Goal: Task Accomplishment & Management: Use online tool/utility

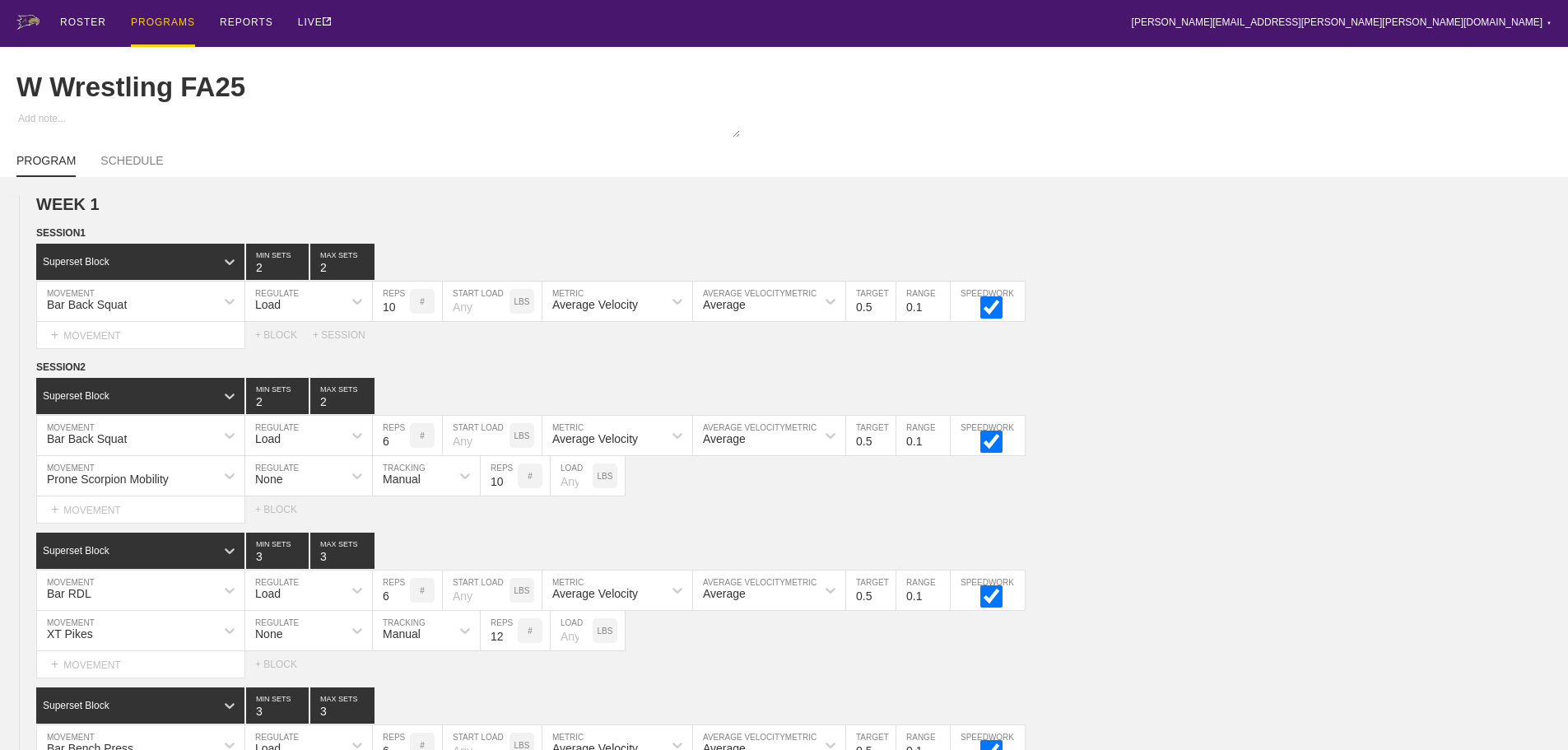
click at [160, 19] on div "PROGRAMS" at bounding box center [163, 23] width 64 height 47
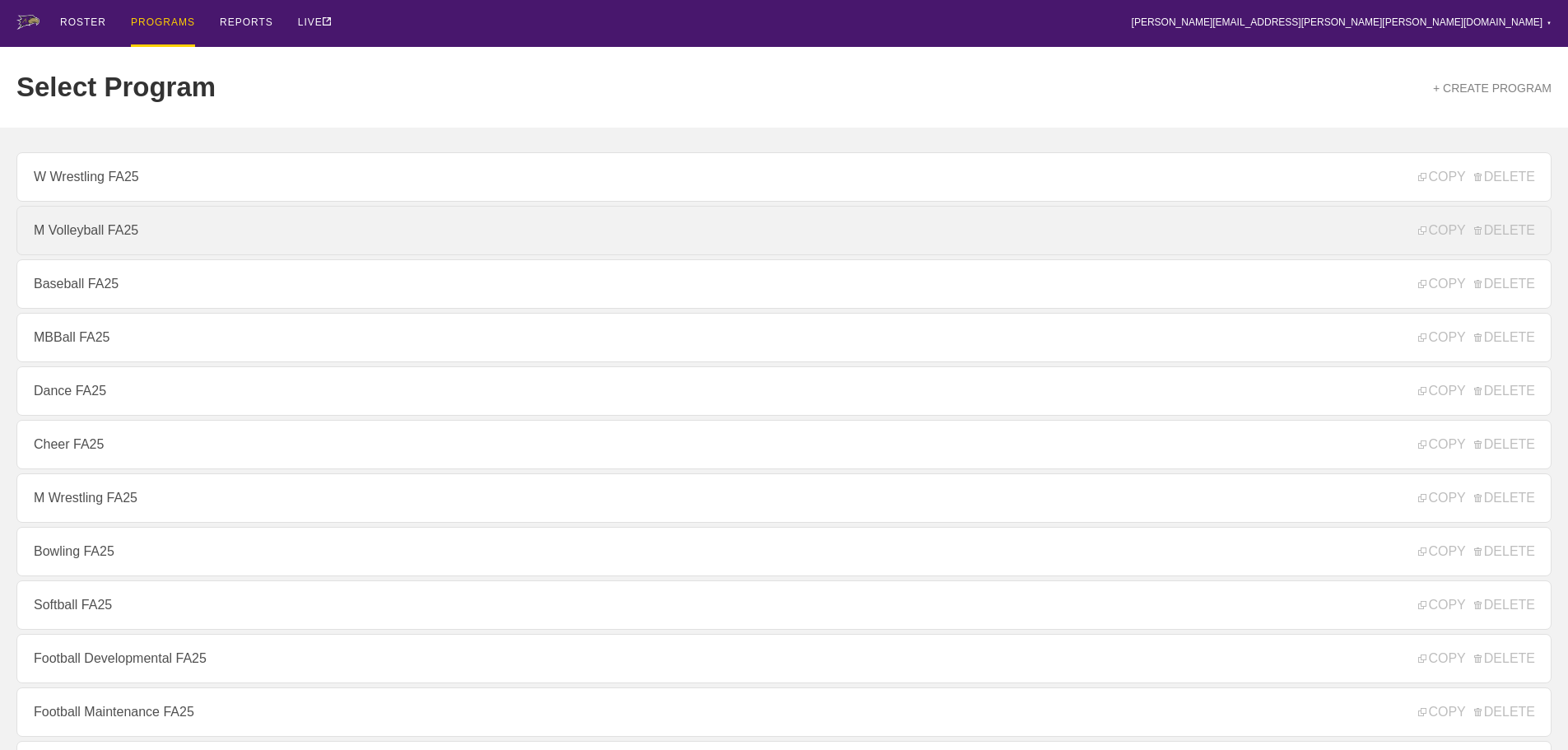
click at [134, 244] on link "M Volleyball FA25" at bounding box center [784, 230] width 1535 height 50
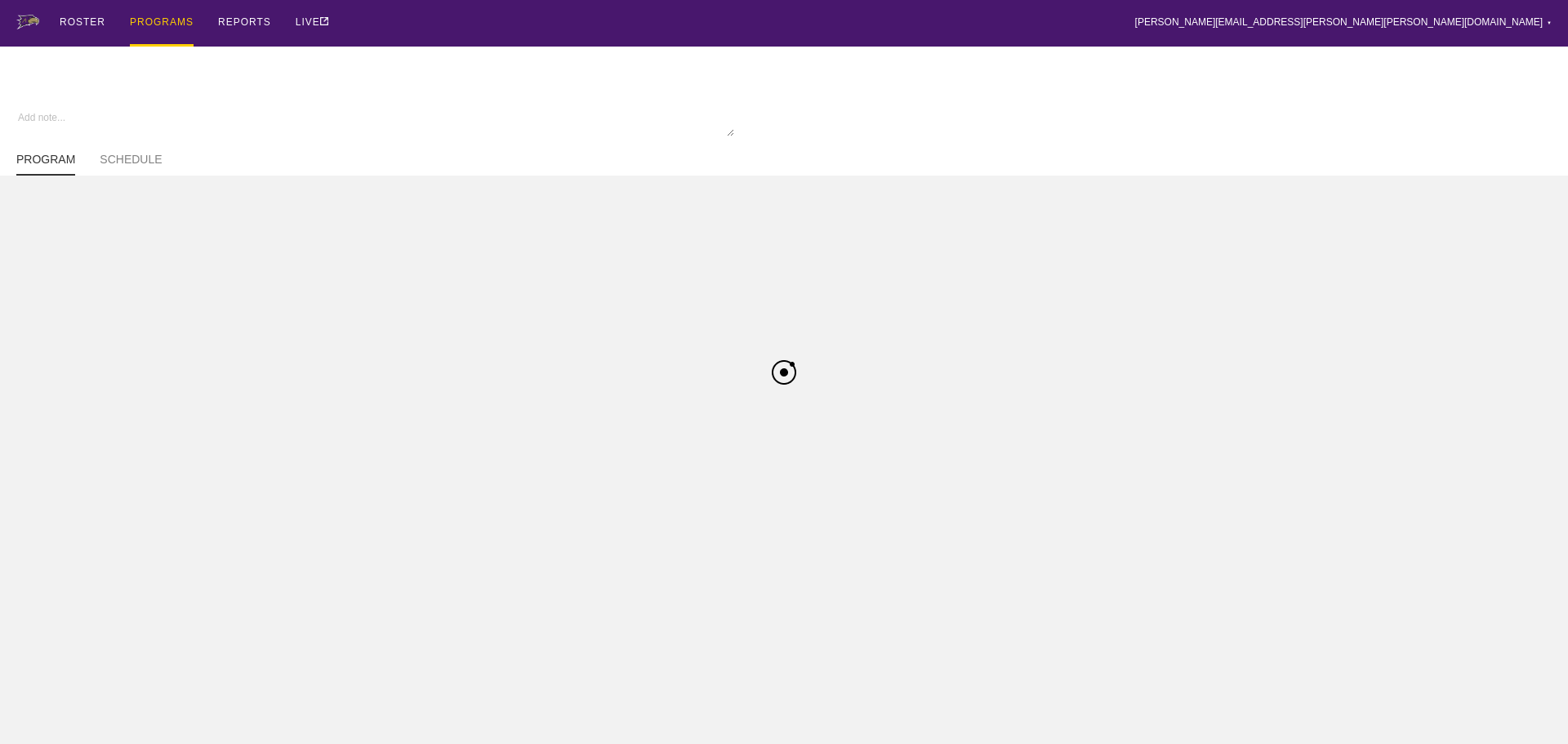
type textarea "x"
type input "M Volleyball FA25"
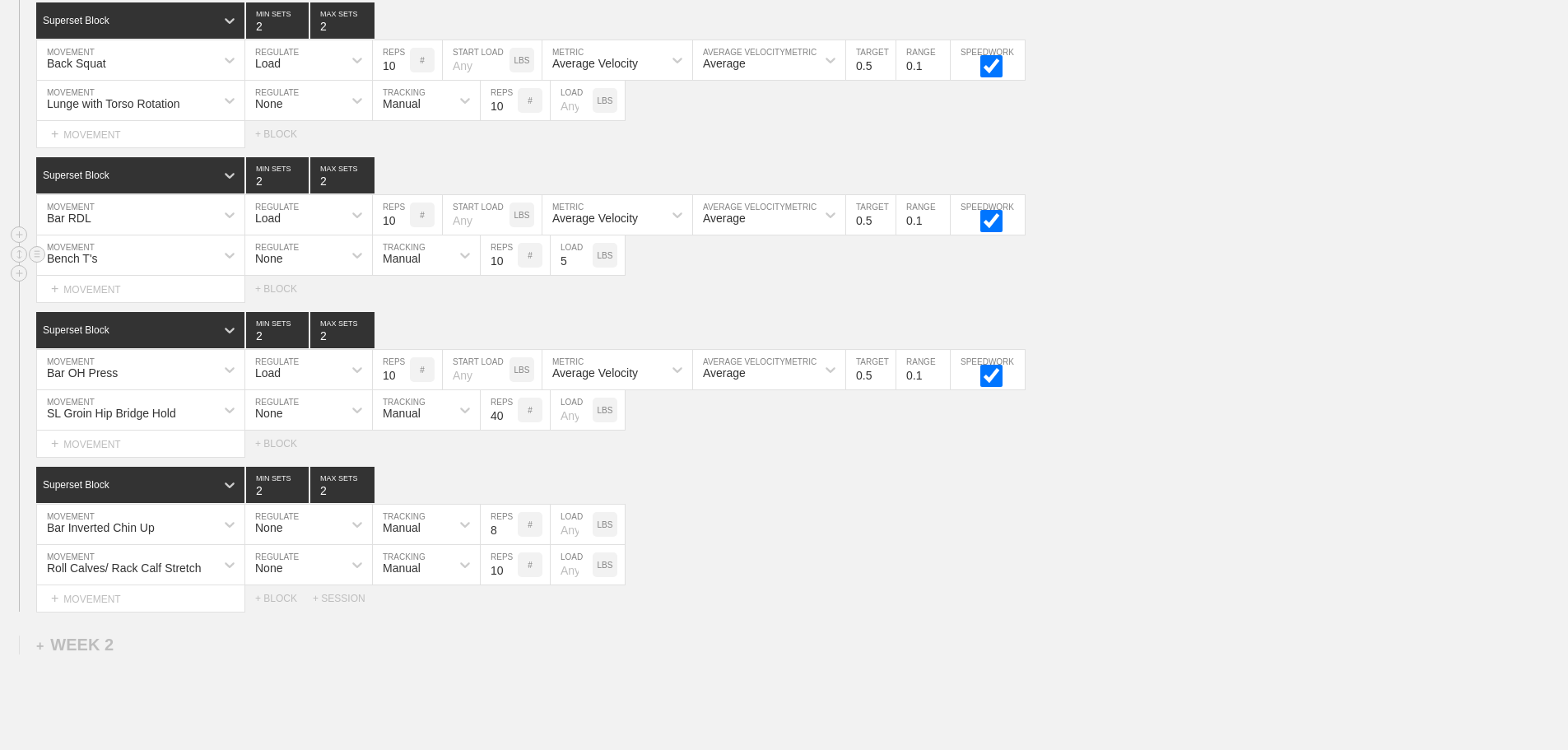
scroll to position [405, 0]
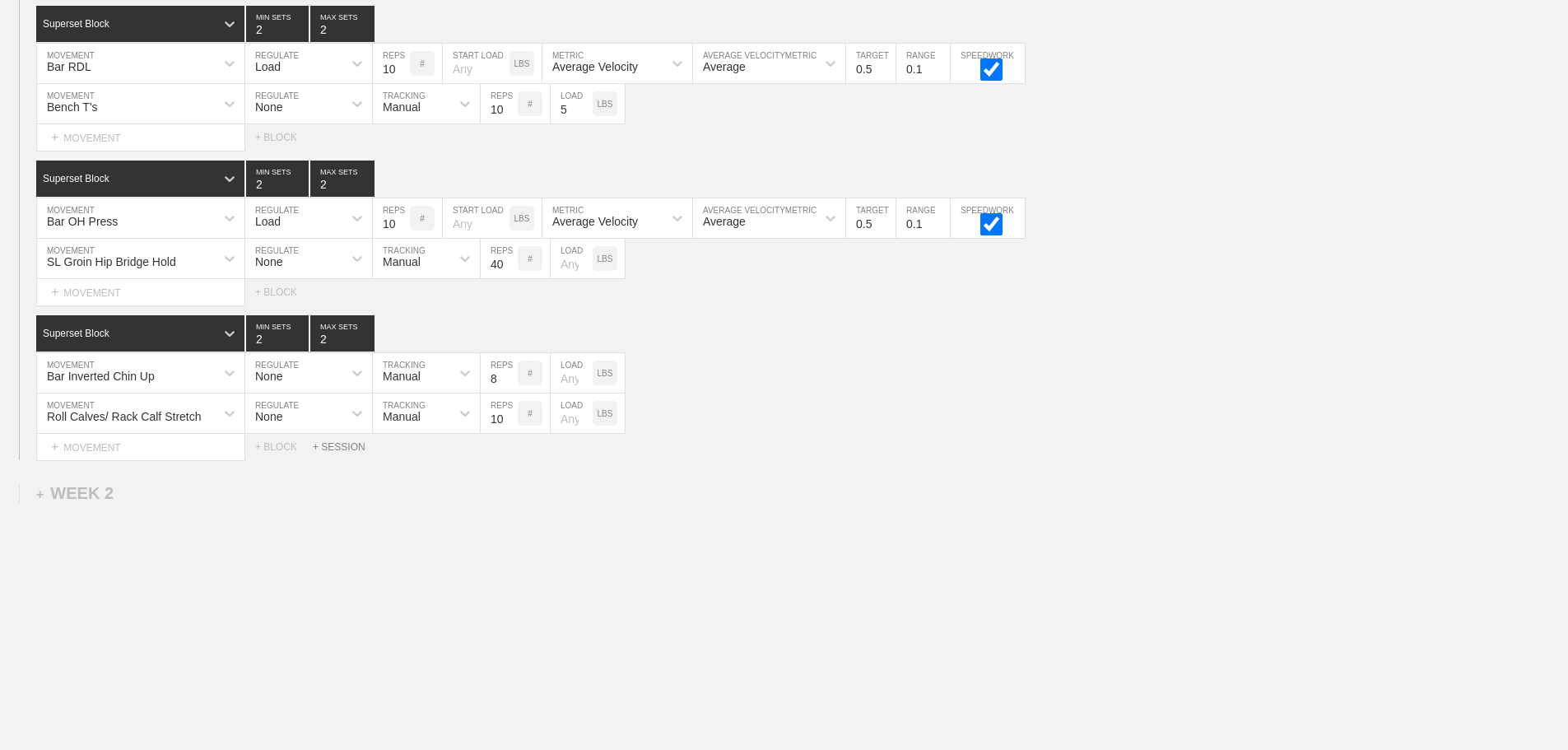
click at [352, 448] on div "+ SESSION" at bounding box center [346, 447] width 66 height 12
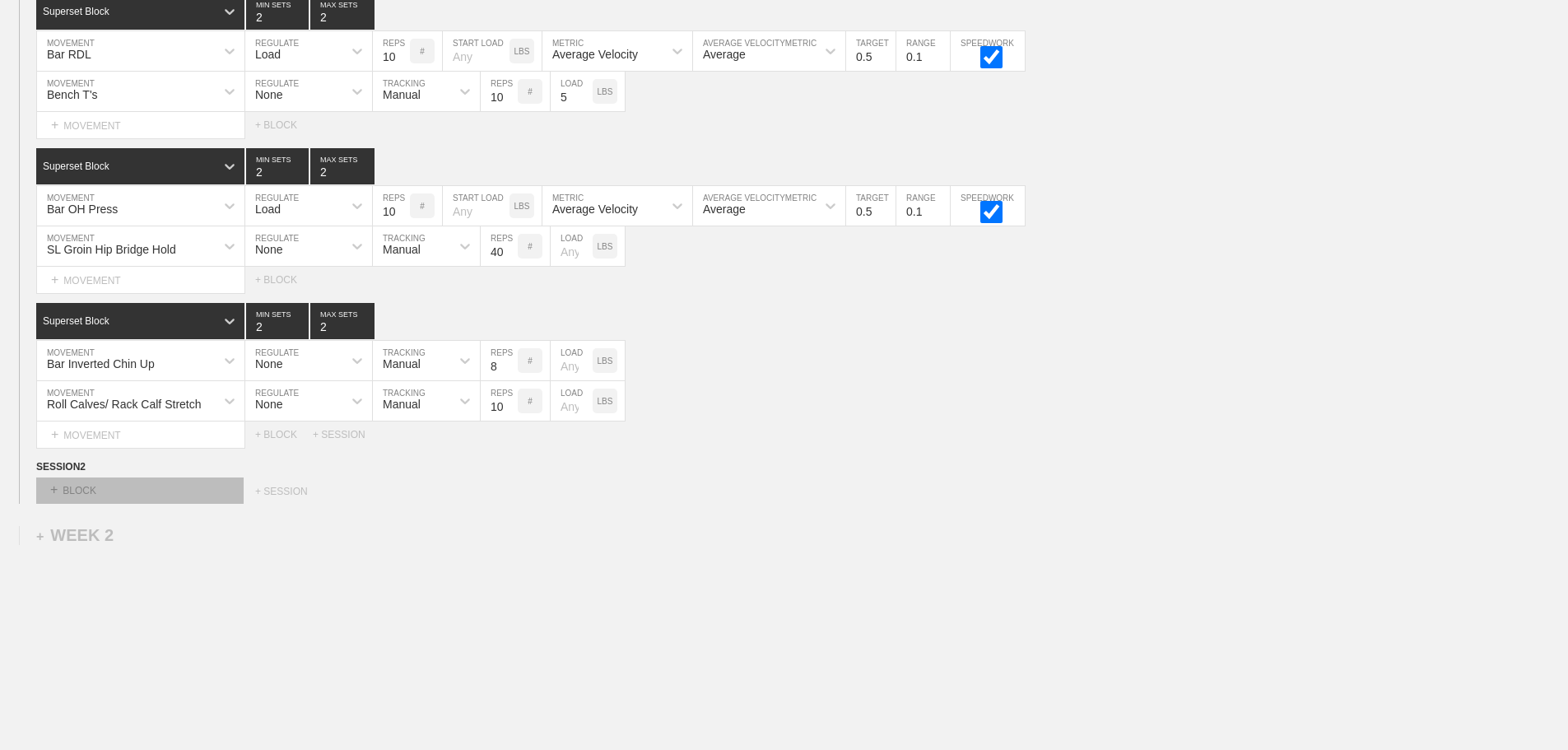
click at [208, 496] on div "+ BLOCK" at bounding box center [139, 490] width 208 height 26
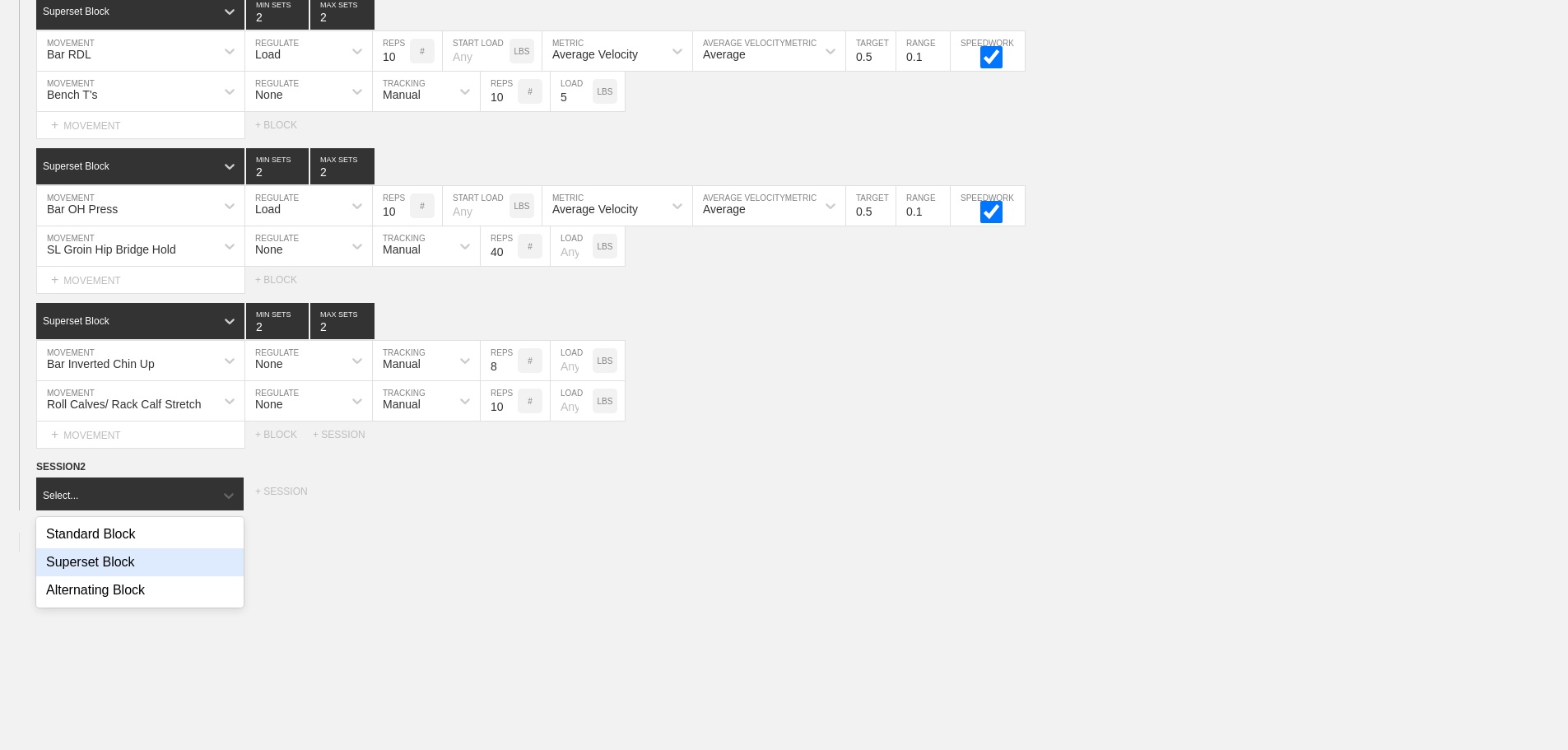
click at [127, 571] on div "Superset Block" at bounding box center [139, 562] width 208 height 28
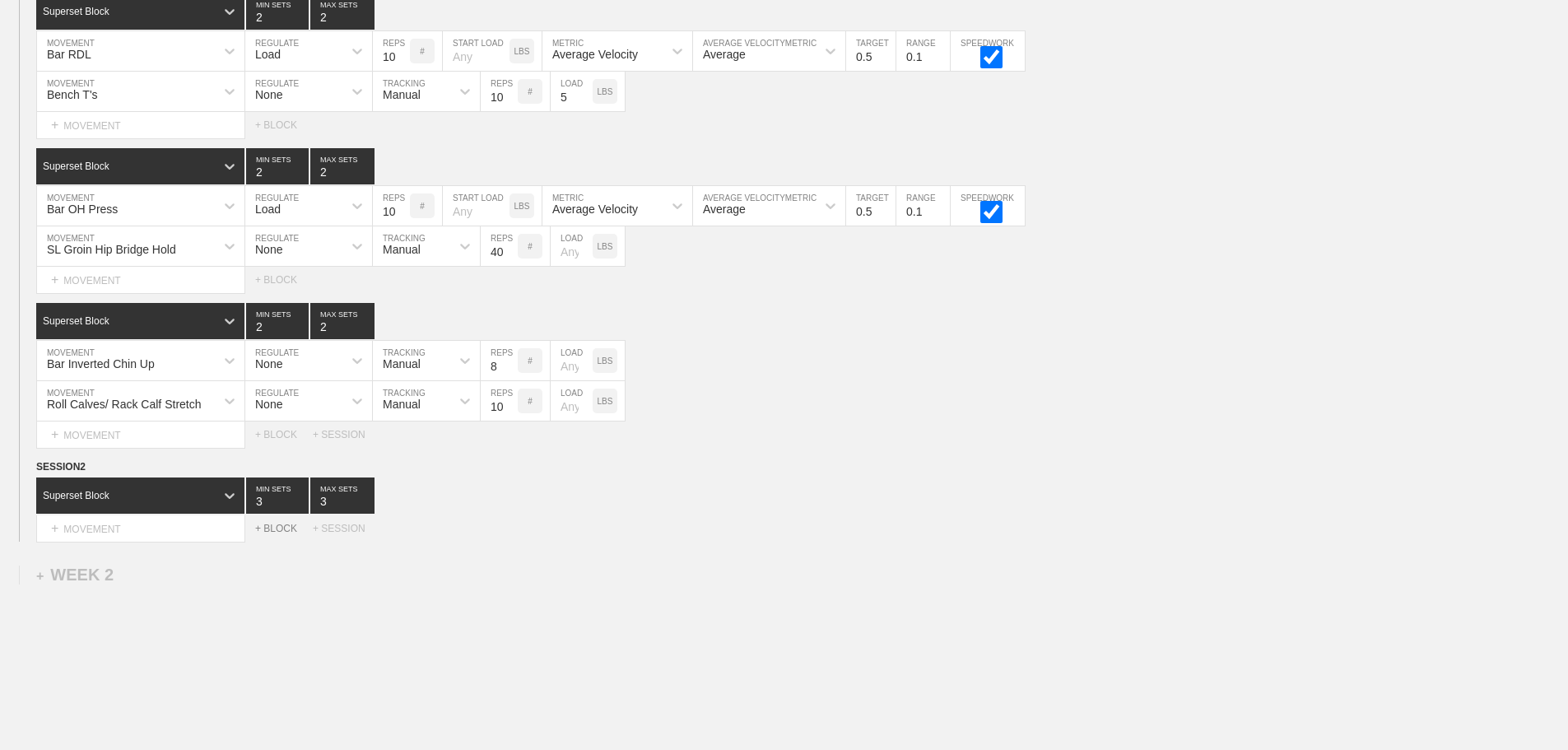
click at [285, 534] on div "+ BLOCK" at bounding box center [284, 528] width 57 height 12
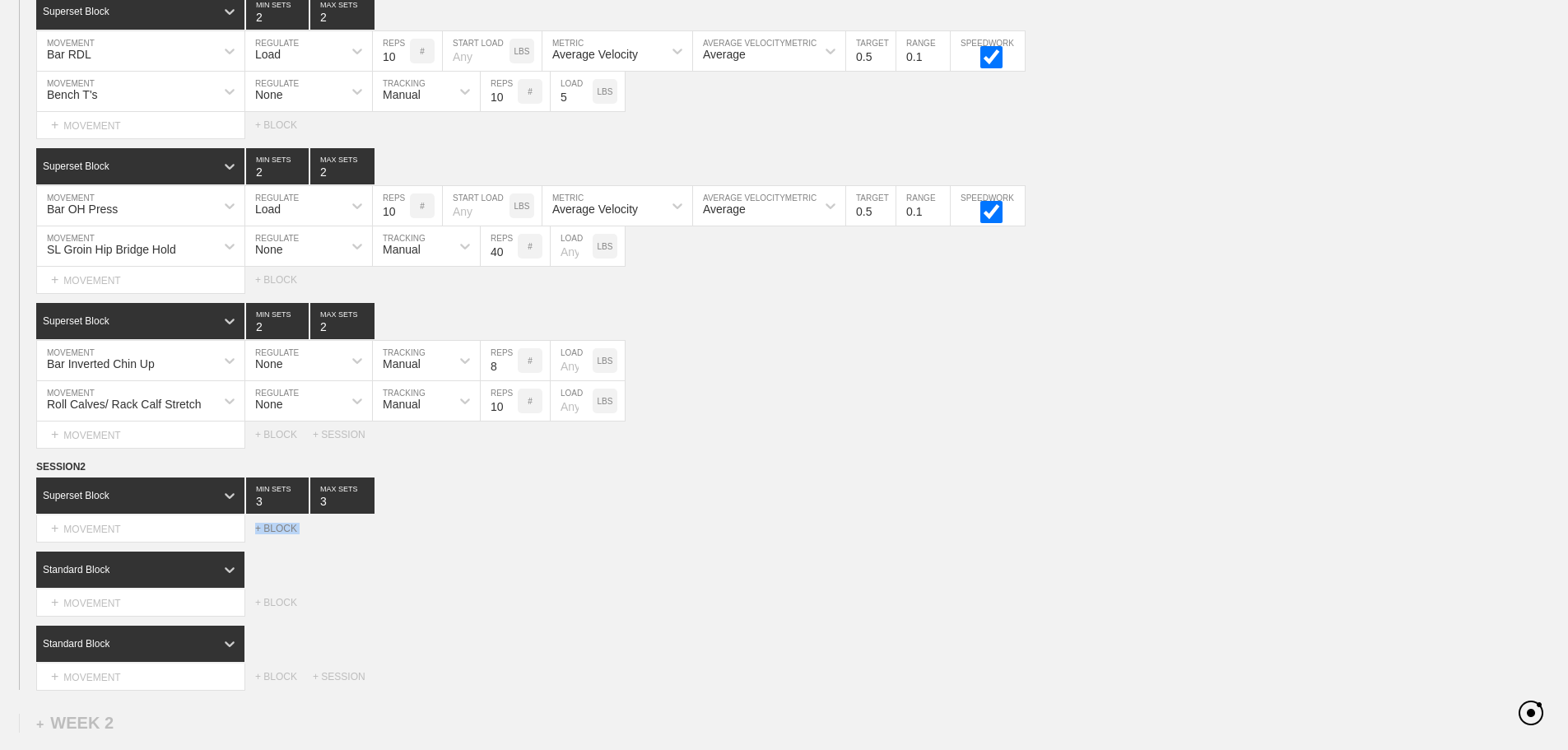
click at [285, 534] on div "+ BLOCK" at bounding box center [284, 528] width 57 height 12
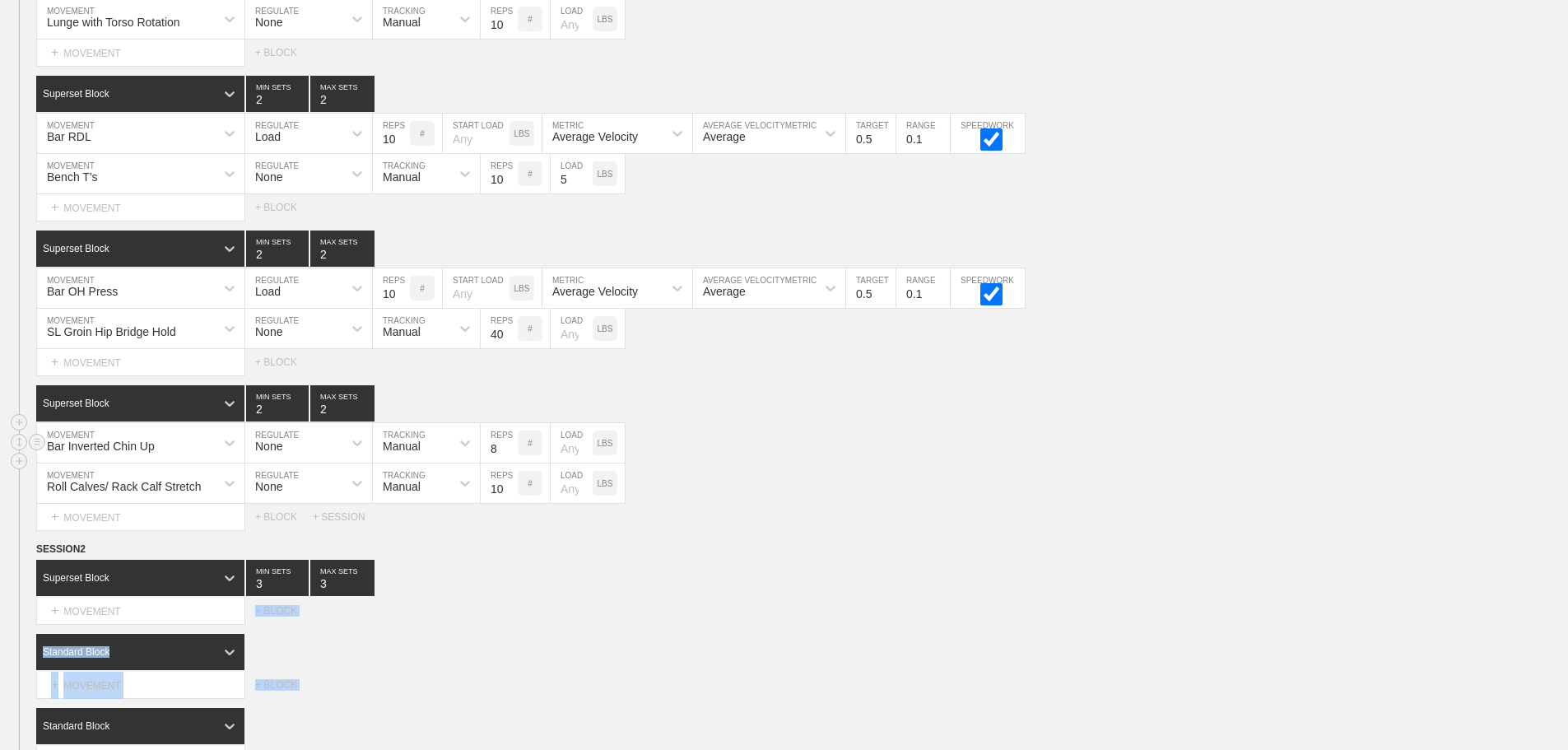
scroll to position [570, 0]
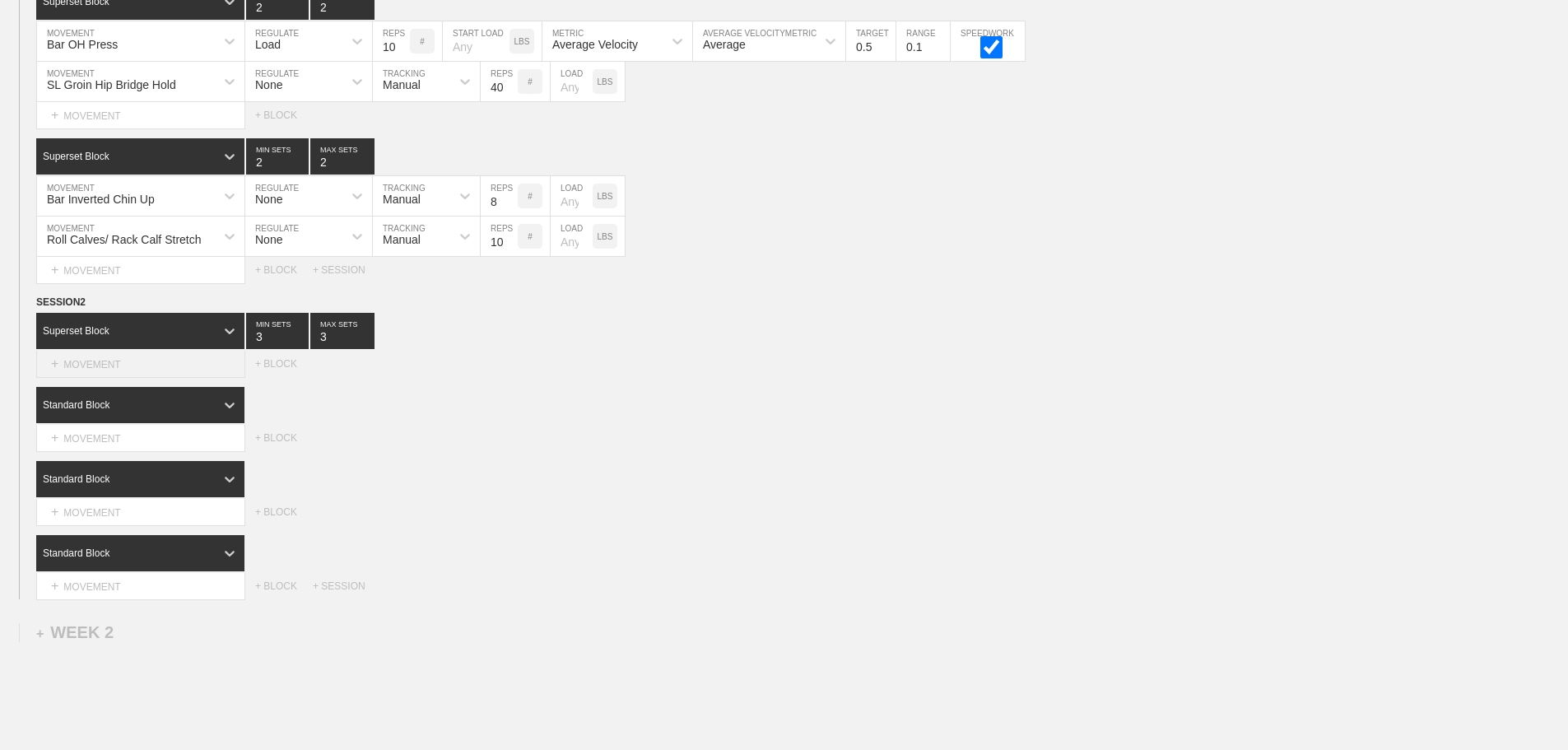
click at [143, 378] on div "+ MOVEMENT" at bounding box center [140, 364] width 210 height 27
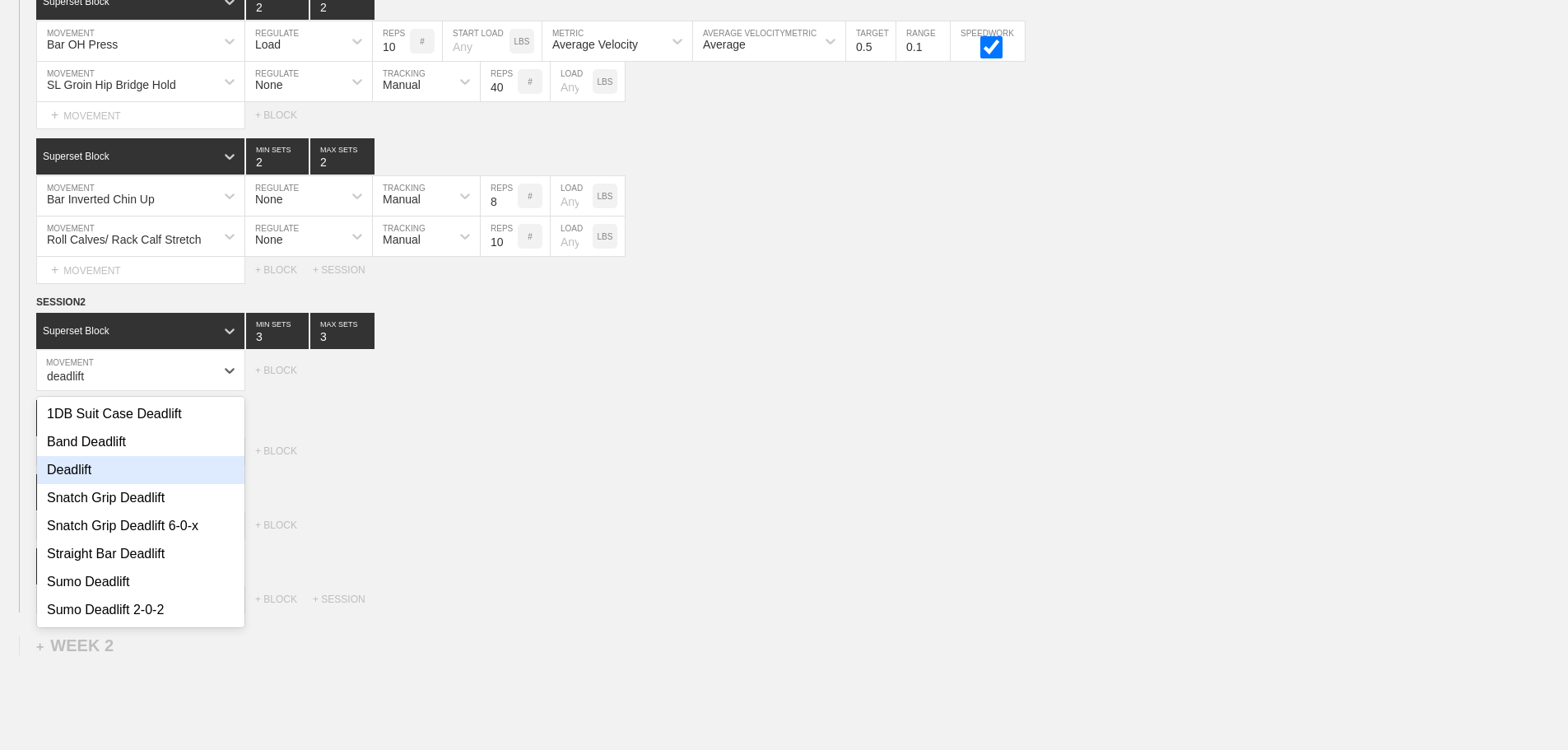
click at [92, 484] on div "Deadlift" at bounding box center [140, 469] width 208 height 28
type input "deadlift"
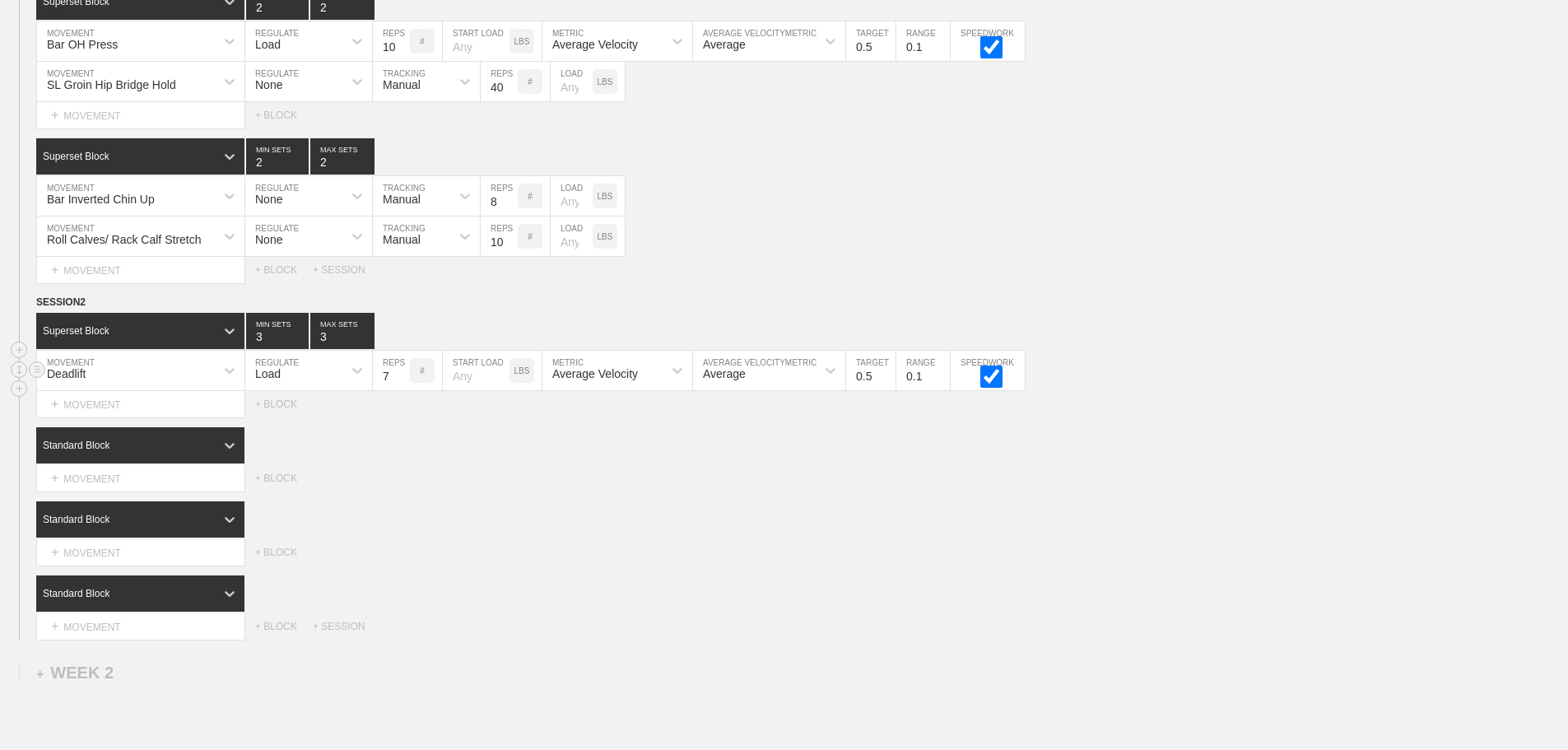
click at [402, 384] on input "7" at bounding box center [392, 370] width 37 height 40
click at [402, 384] on input "8" at bounding box center [392, 370] width 37 height 40
click at [402, 384] on input "9" at bounding box center [392, 370] width 37 height 40
type input "10"
click at [402, 384] on input "10" at bounding box center [392, 370] width 37 height 40
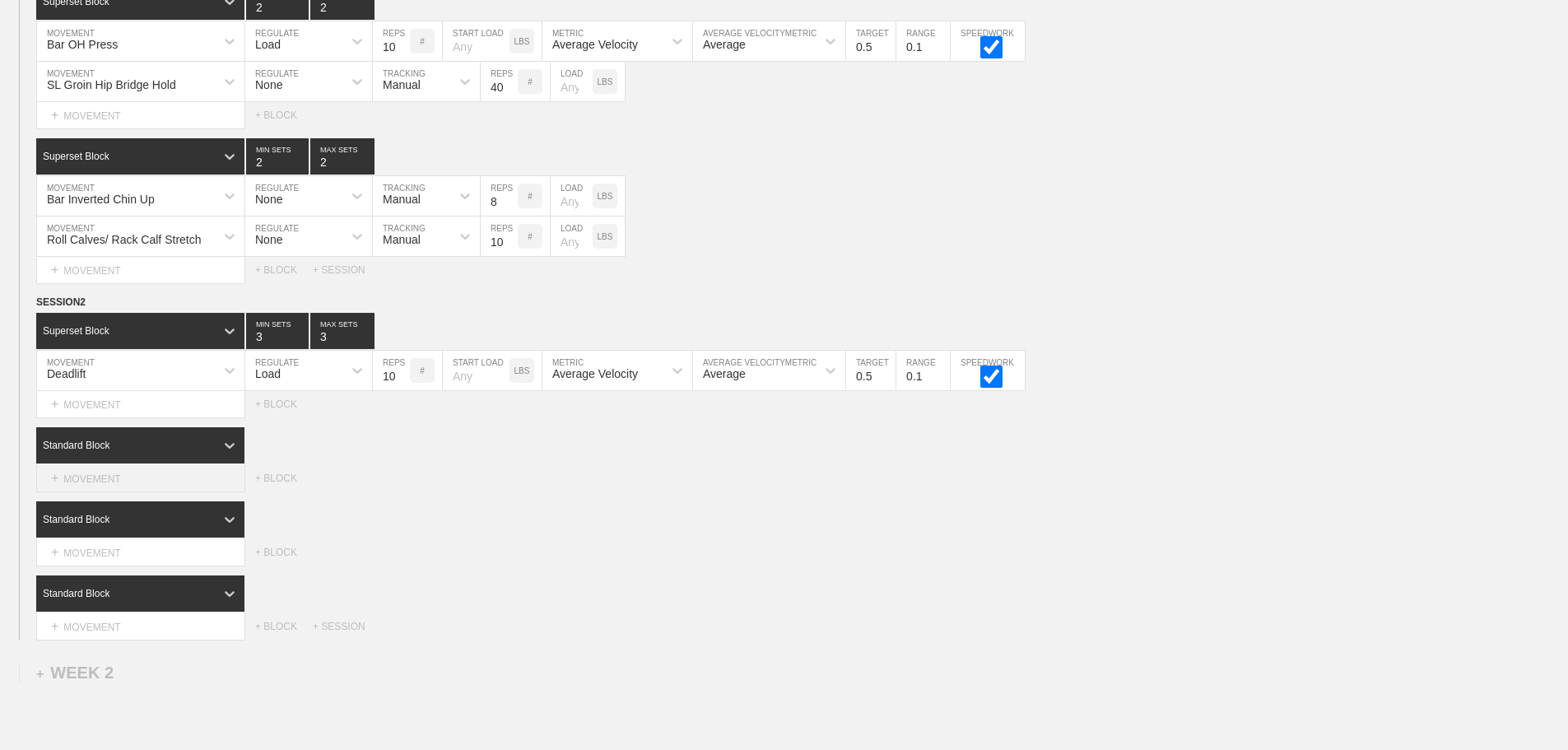
drag, startPoint x: 535, startPoint y: 530, endPoint x: 220, endPoint y: 493, distance: 317.2
click at [516, 527] on div "Standard Block" at bounding box center [802, 518] width 1532 height 36
click at [199, 453] on div "Standard Block" at bounding box center [125, 444] width 178 height 15
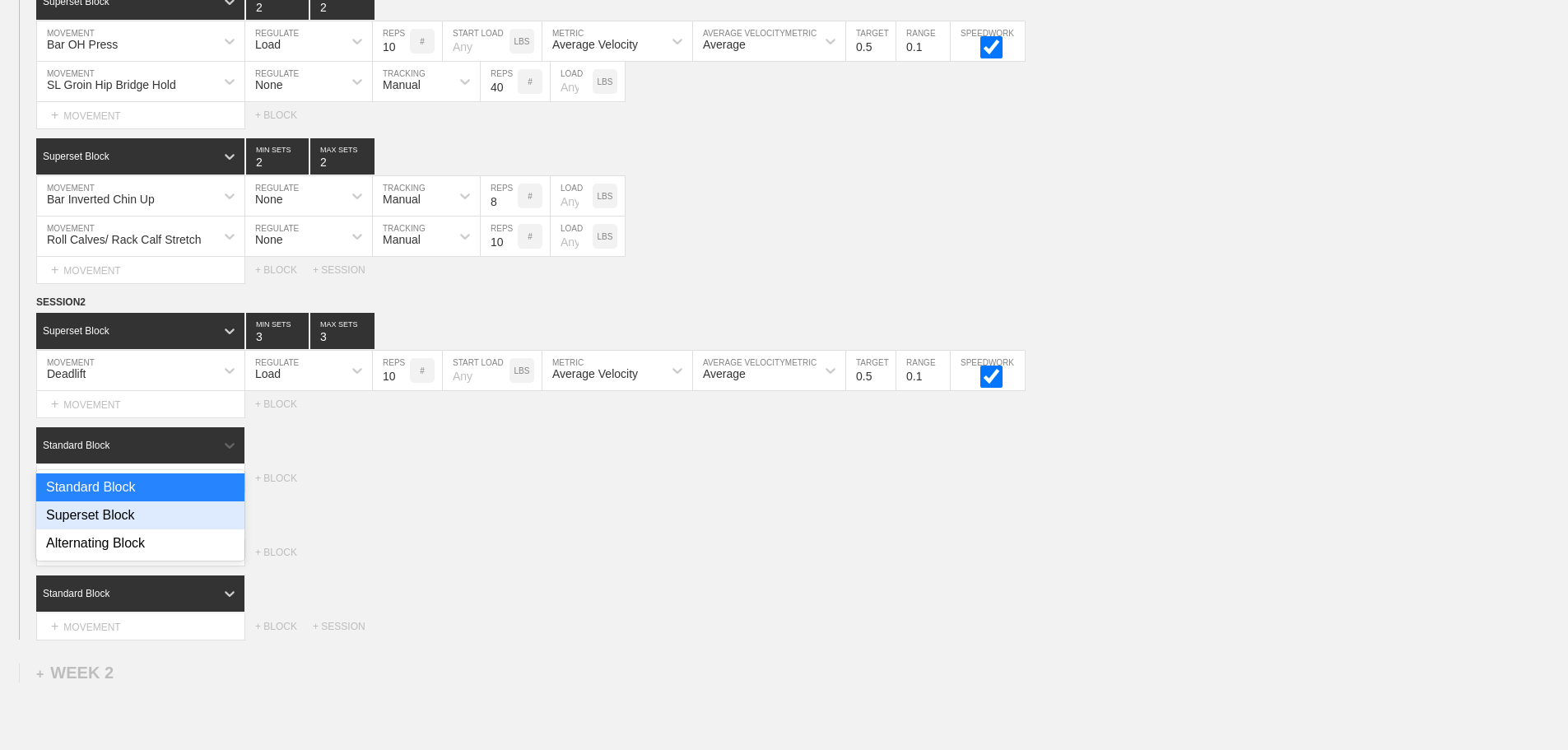
drag, startPoint x: 120, startPoint y: 521, endPoint x: 487, endPoint y: 476, distance: 369.7
click at [122, 521] on div "Superset Block" at bounding box center [140, 514] width 209 height 28
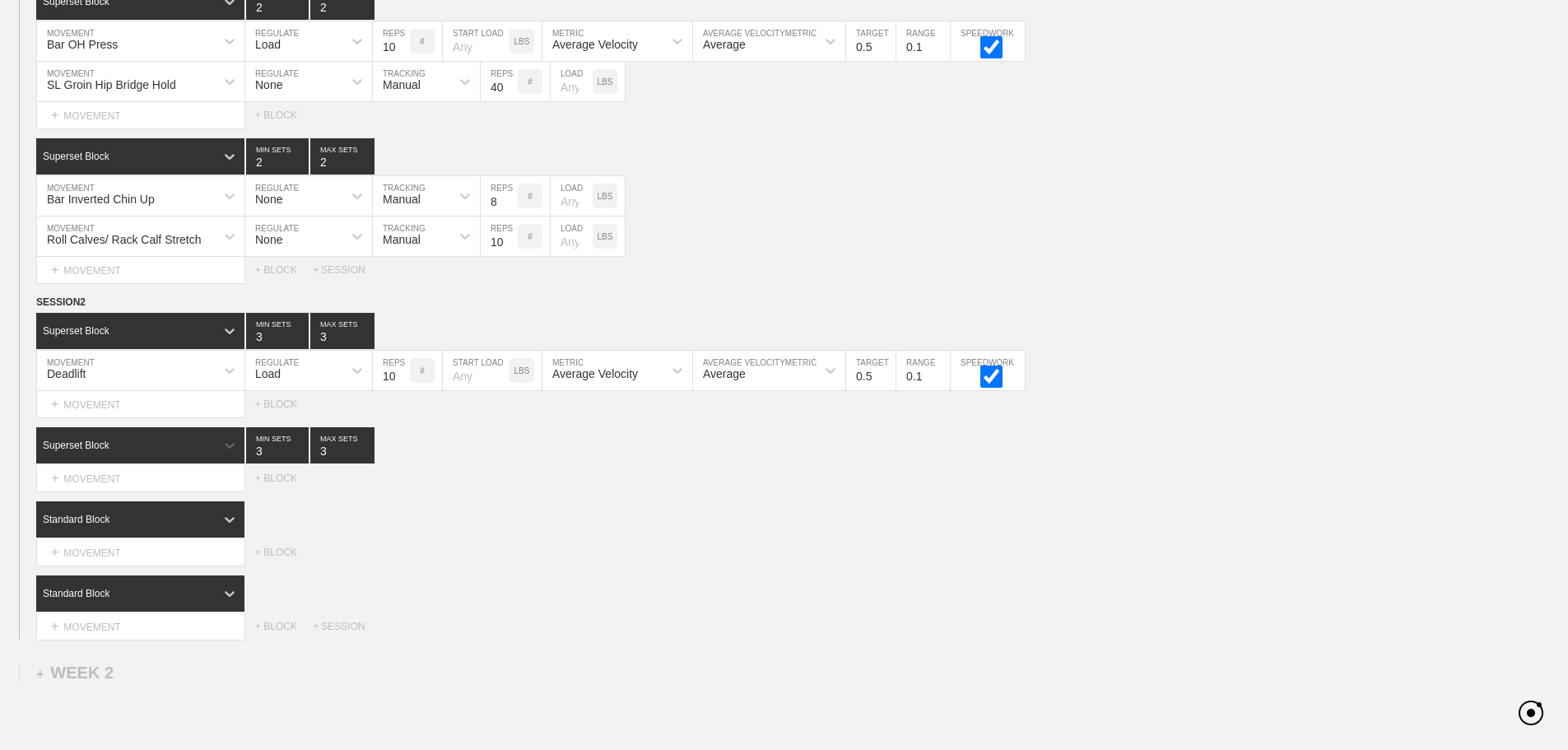
drag, startPoint x: 490, startPoint y: 476, endPoint x: 468, endPoint y: 514, distance: 43.9
click at [490, 480] on div "option Superset Block, selected. 0 results available. Select is focused ,type t…" at bounding box center [784, 459] width 1568 height 64
click at [97, 492] on div "+ MOVEMENT" at bounding box center [140, 478] width 210 height 27
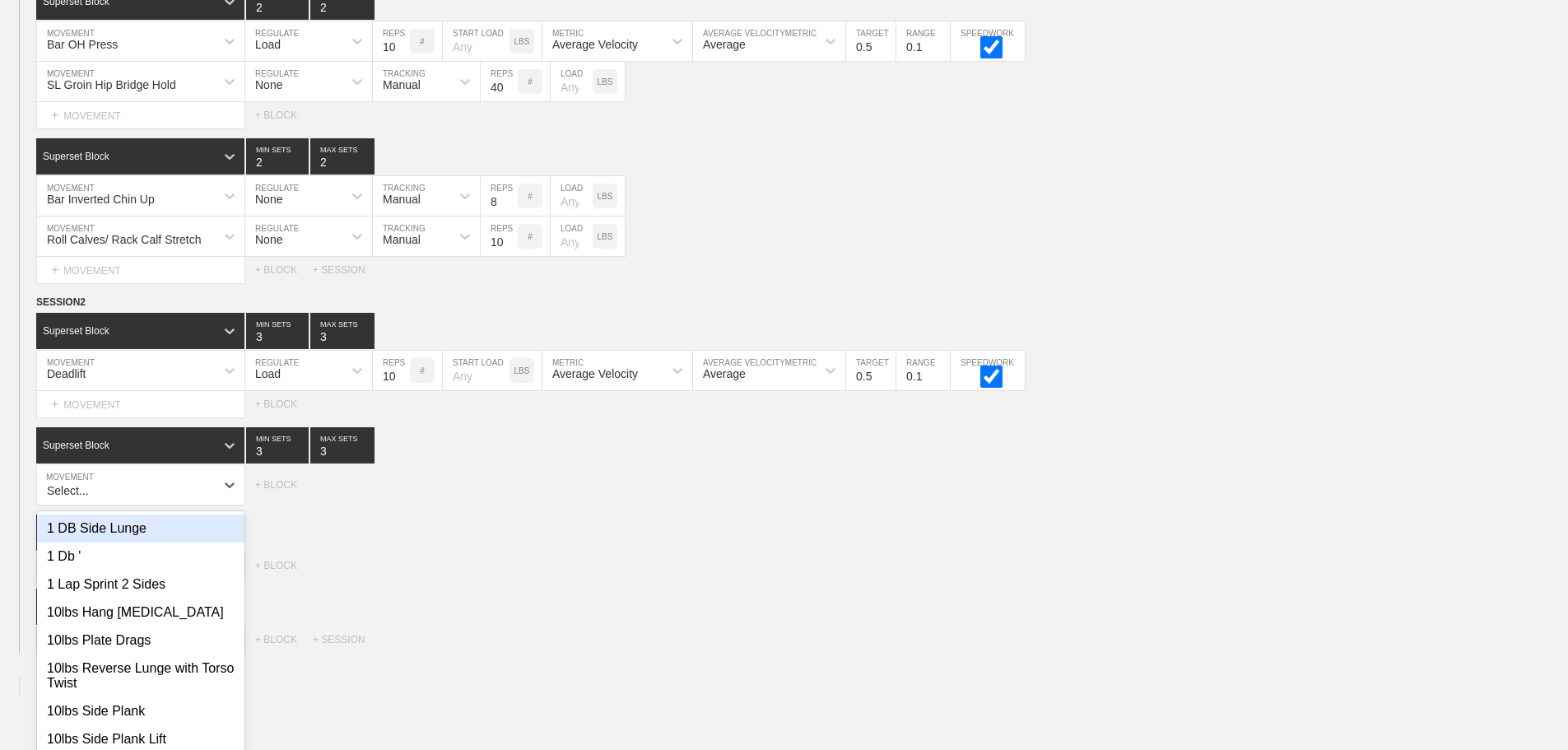
scroll to position [596, 0]
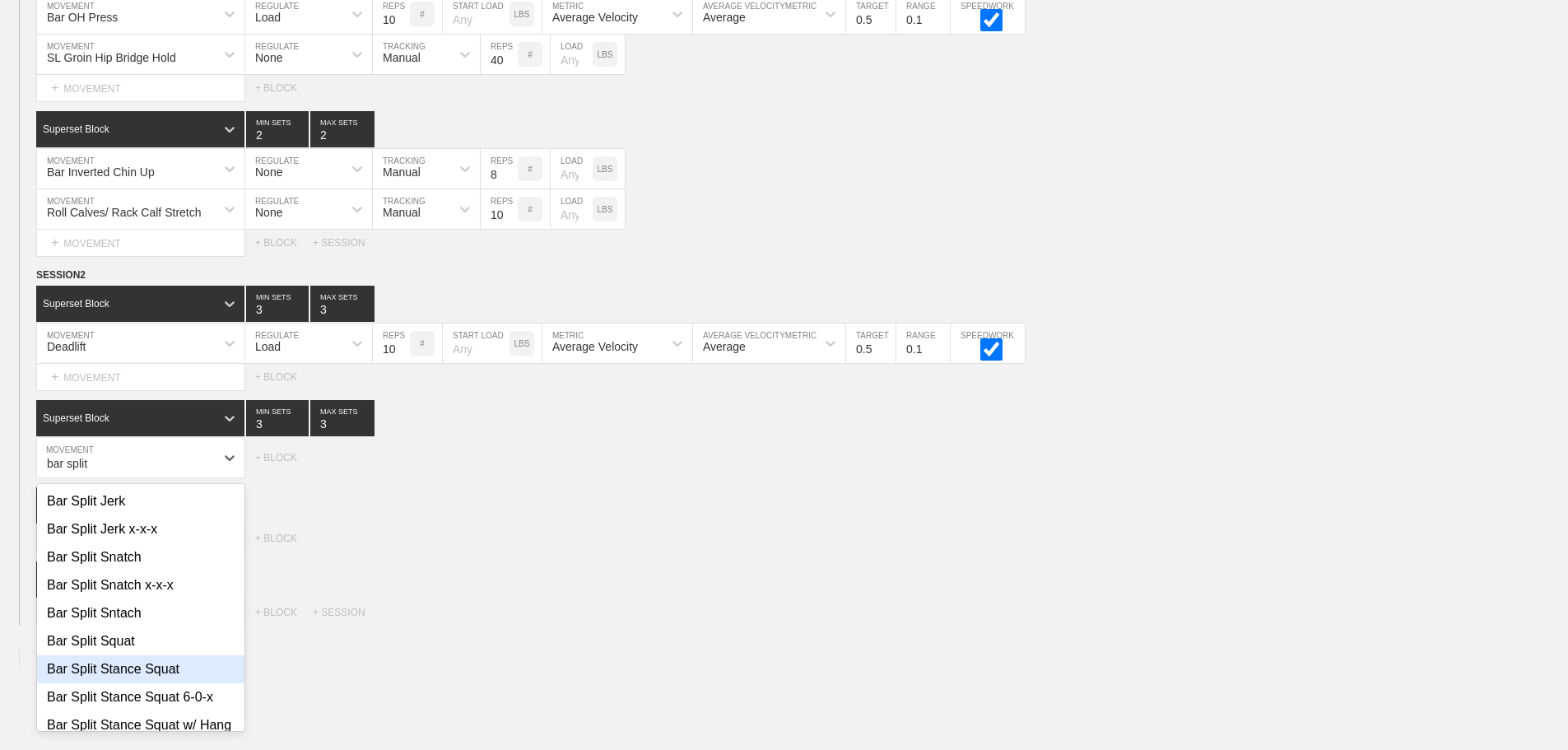
click at [154, 681] on div "Bar Split Stance Squat" at bounding box center [140, 668] width 208 height 28
type input "bar split"
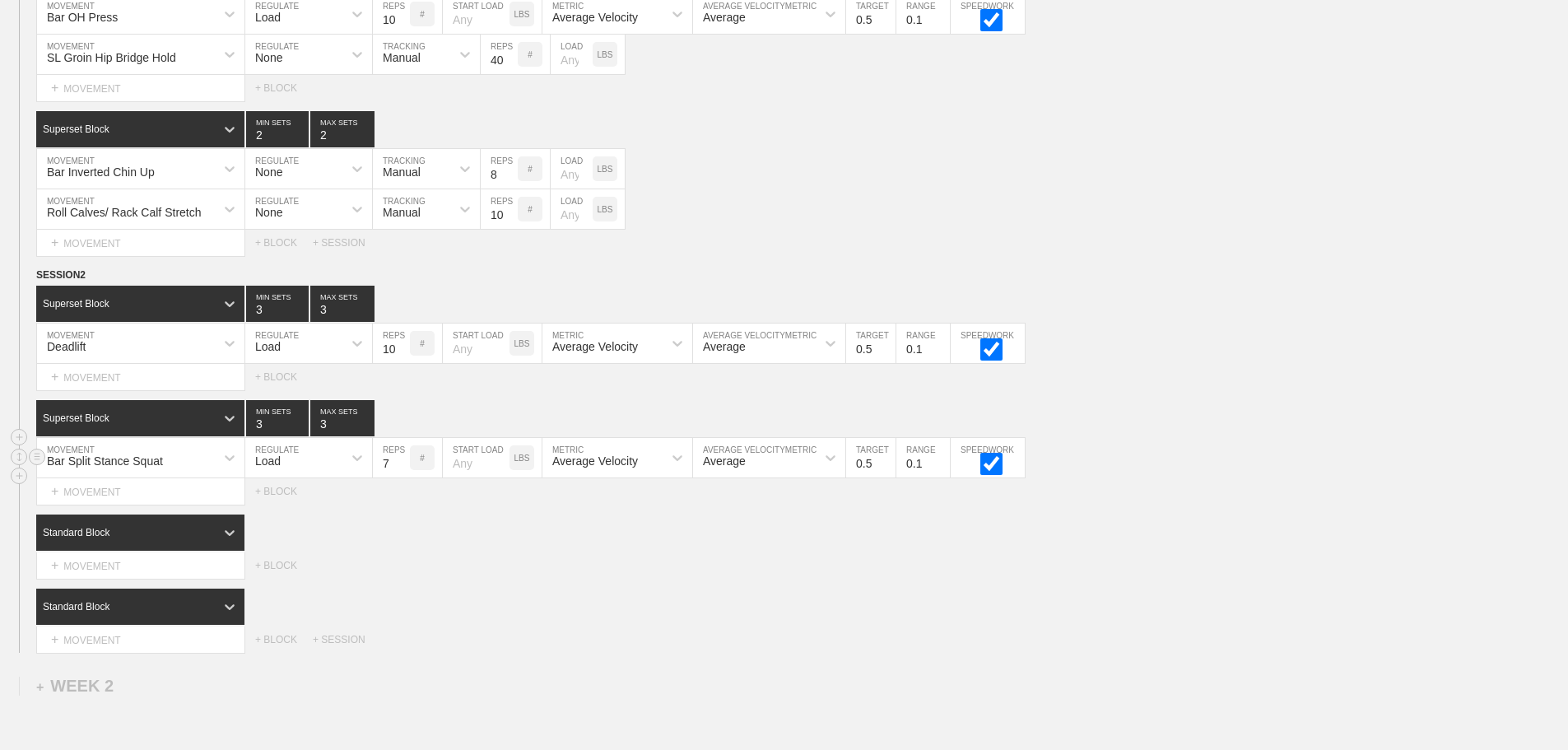
click at [403, 469] on input "7" at bounding box center [392, 457] width 37 height 40
click at [403, 469] on input "8" at bounding box center [392, 457] width 37 height 40
click at [403, 469] on input "9" at bounding box center [392, 457] width 37 height 40
click at [403, 469] on input "10" at bounding box center [392, 457] width 37 height 40
click at [403, 469] on input "11" at bounding box center [392, 457] width 37 height 40
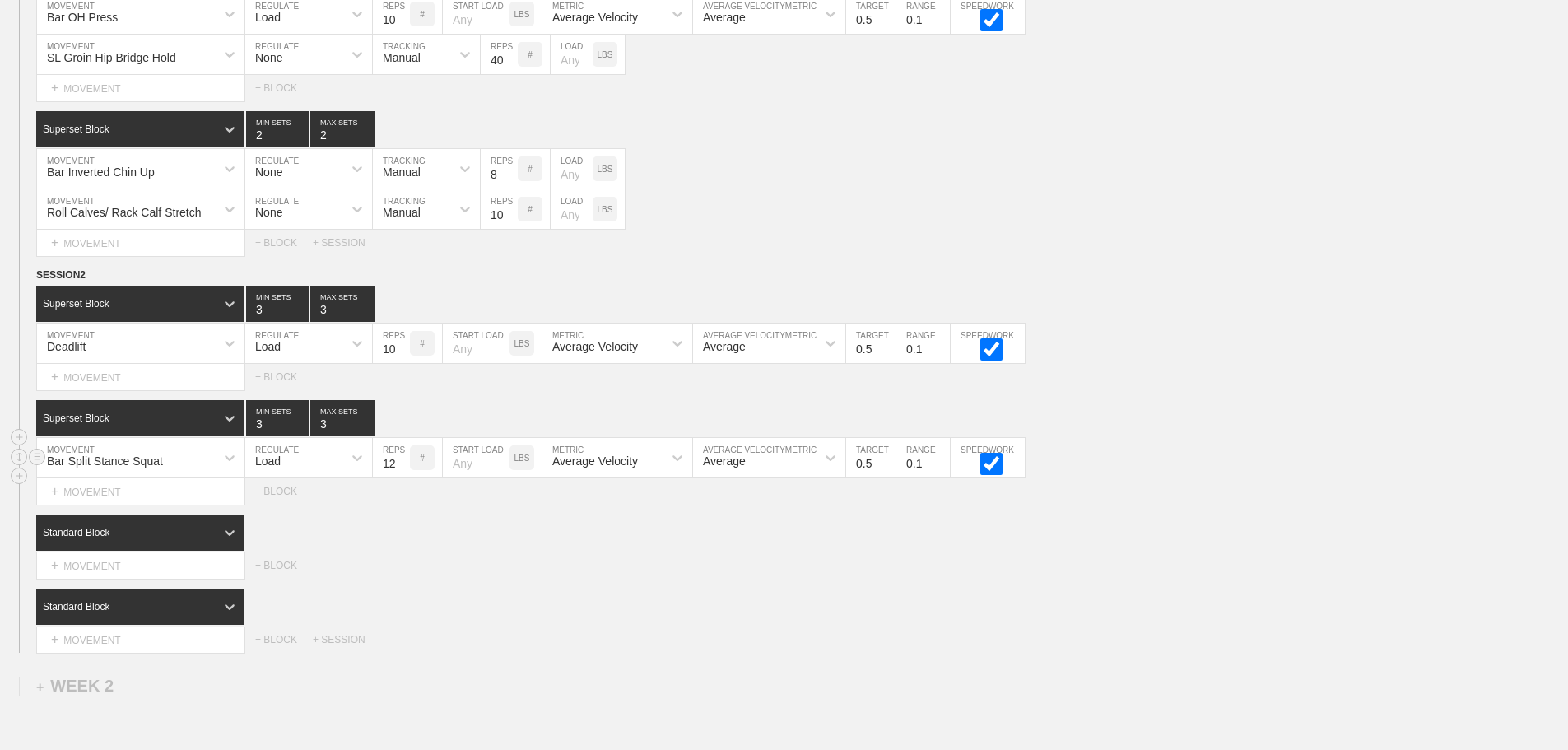
type input "12"
click at [403, 469] on input "12" at bounding box center [392, 457] width 37 height 40
drag, startPoint x: 607, startPoint y: 559, endPoint x: 586, endPoint y: 557, distance: 21.1
click at [607, 550] on div "Standard Block" at bounding box center [802, 532] width 1532 height 36
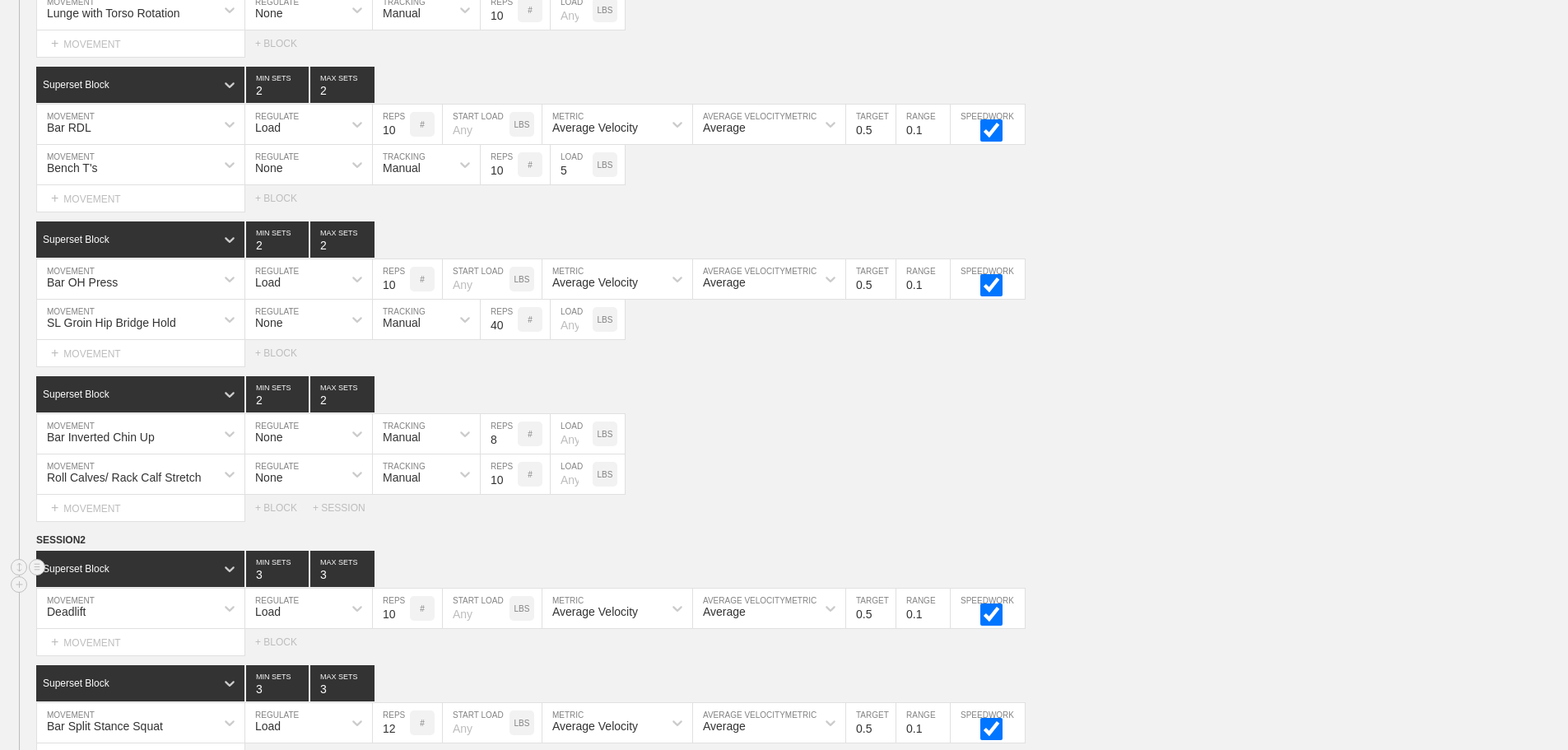
scroll to position [514, 0]
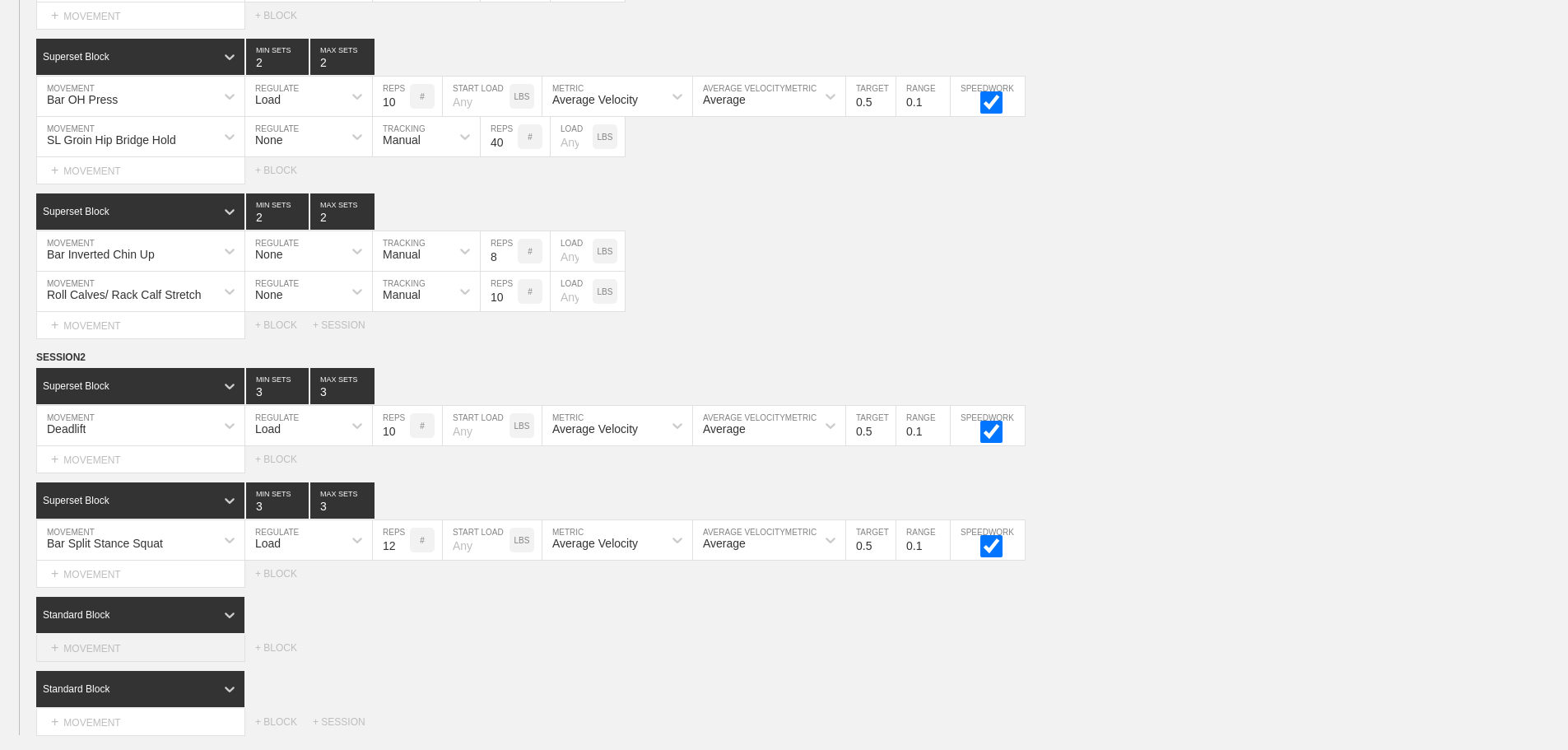
click at [149, 653] on div "+ MOVEMENT" at bounding box center [140, 648] width 210 height 27
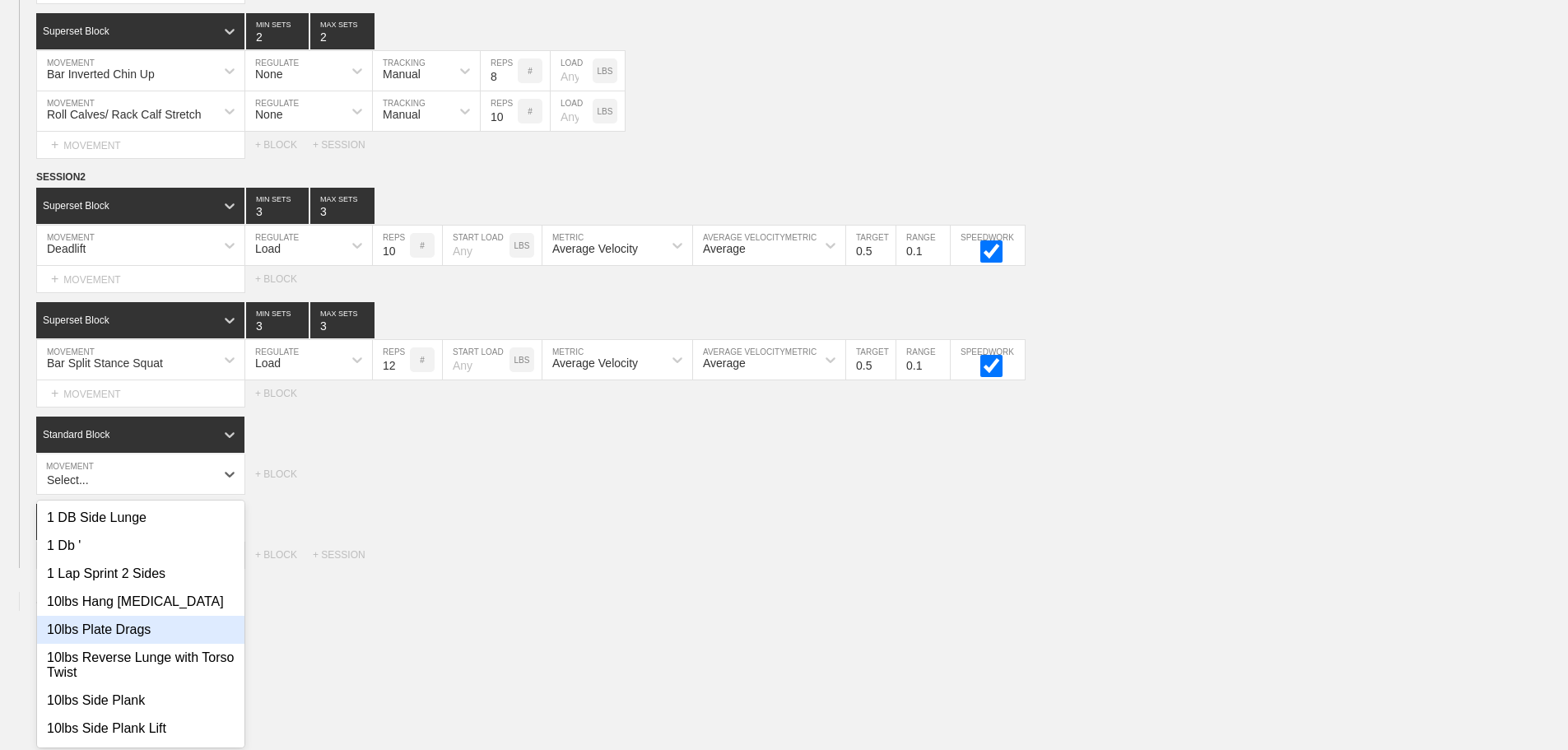
scroll to position [711, 0]
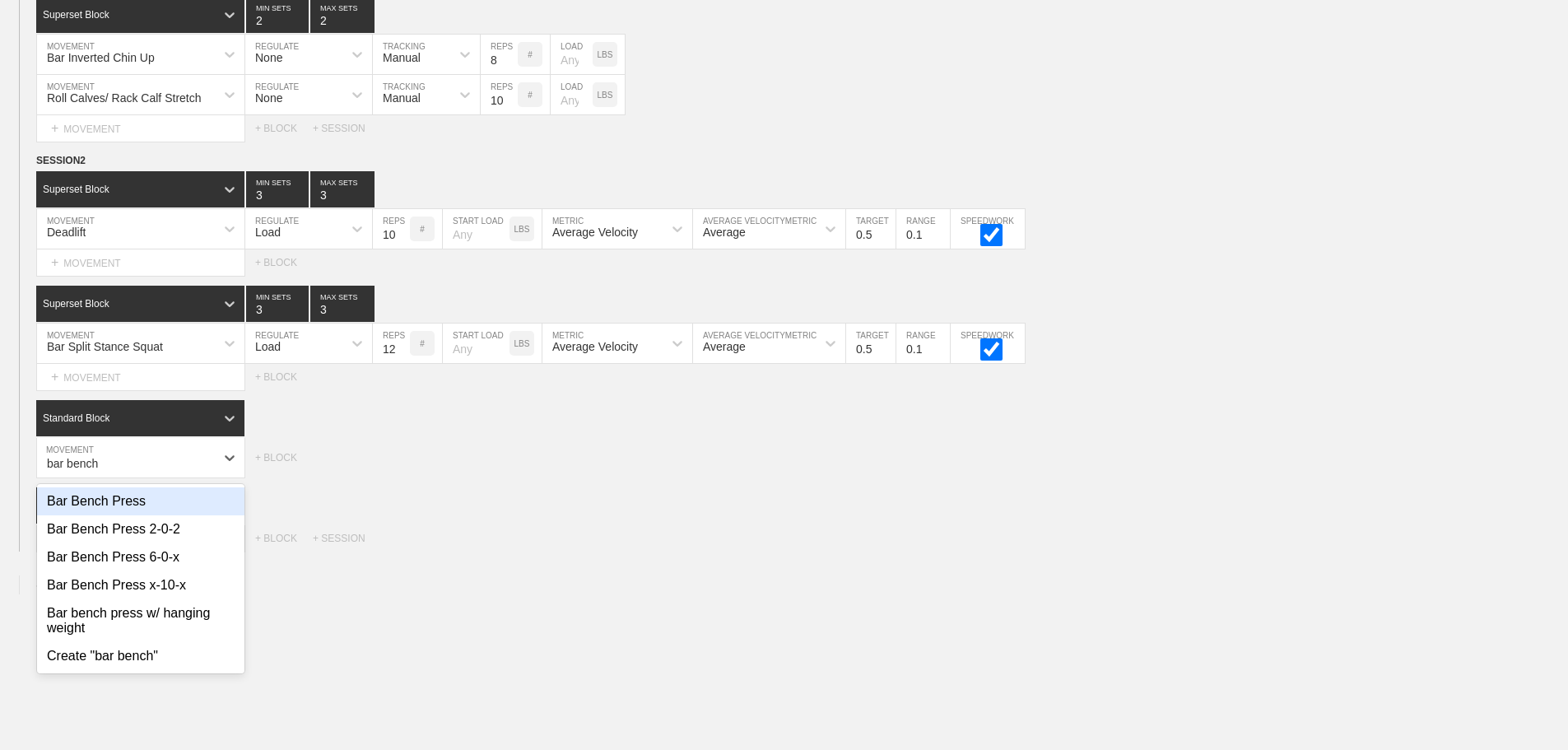
click at [131, 513] on div "Bar Bench Press" at bounding box center [140, 501] width 208 height 28
type input "bar bench"
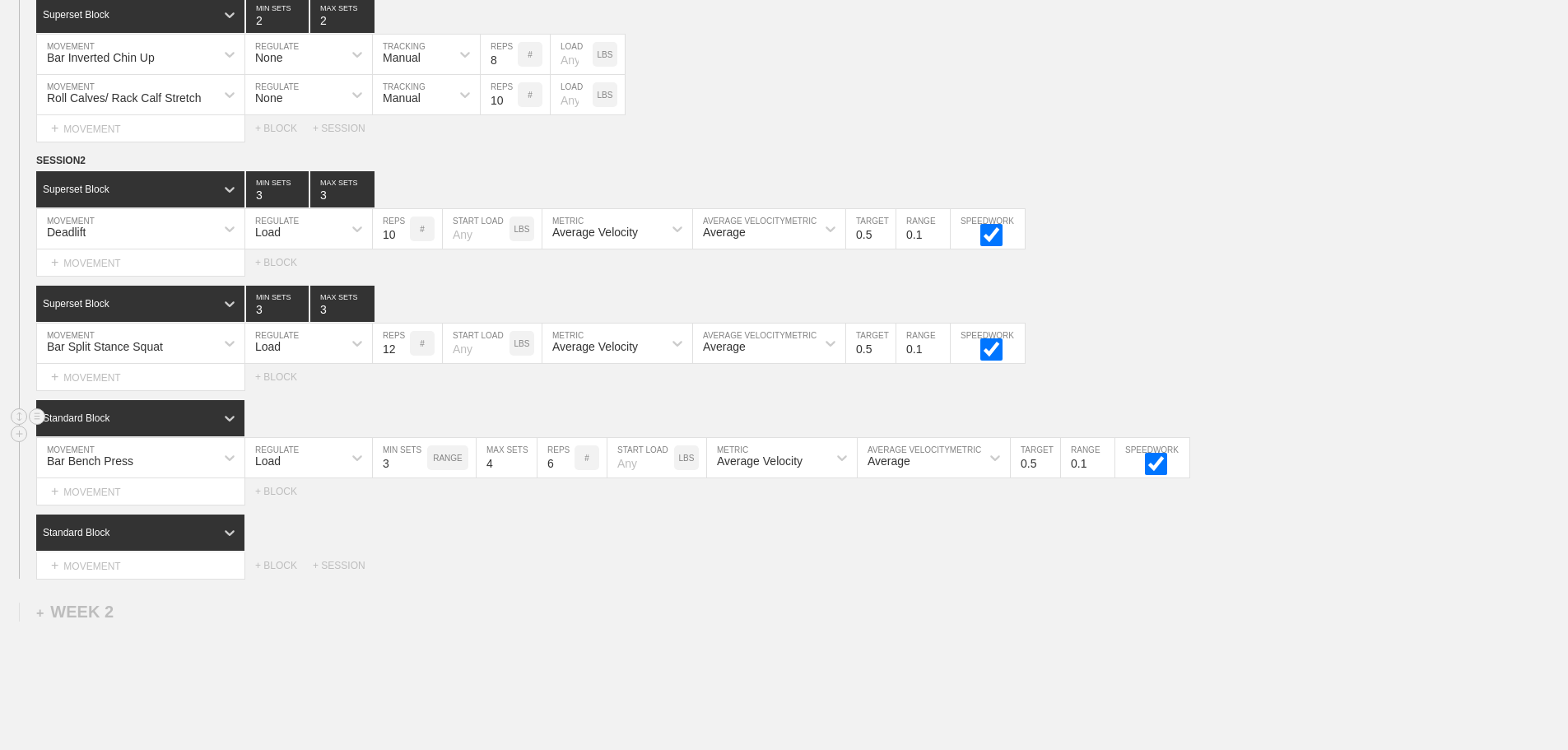
click at [204, 425] on div "Standard Block" at bounding box center [125, 418] width 178 height 15
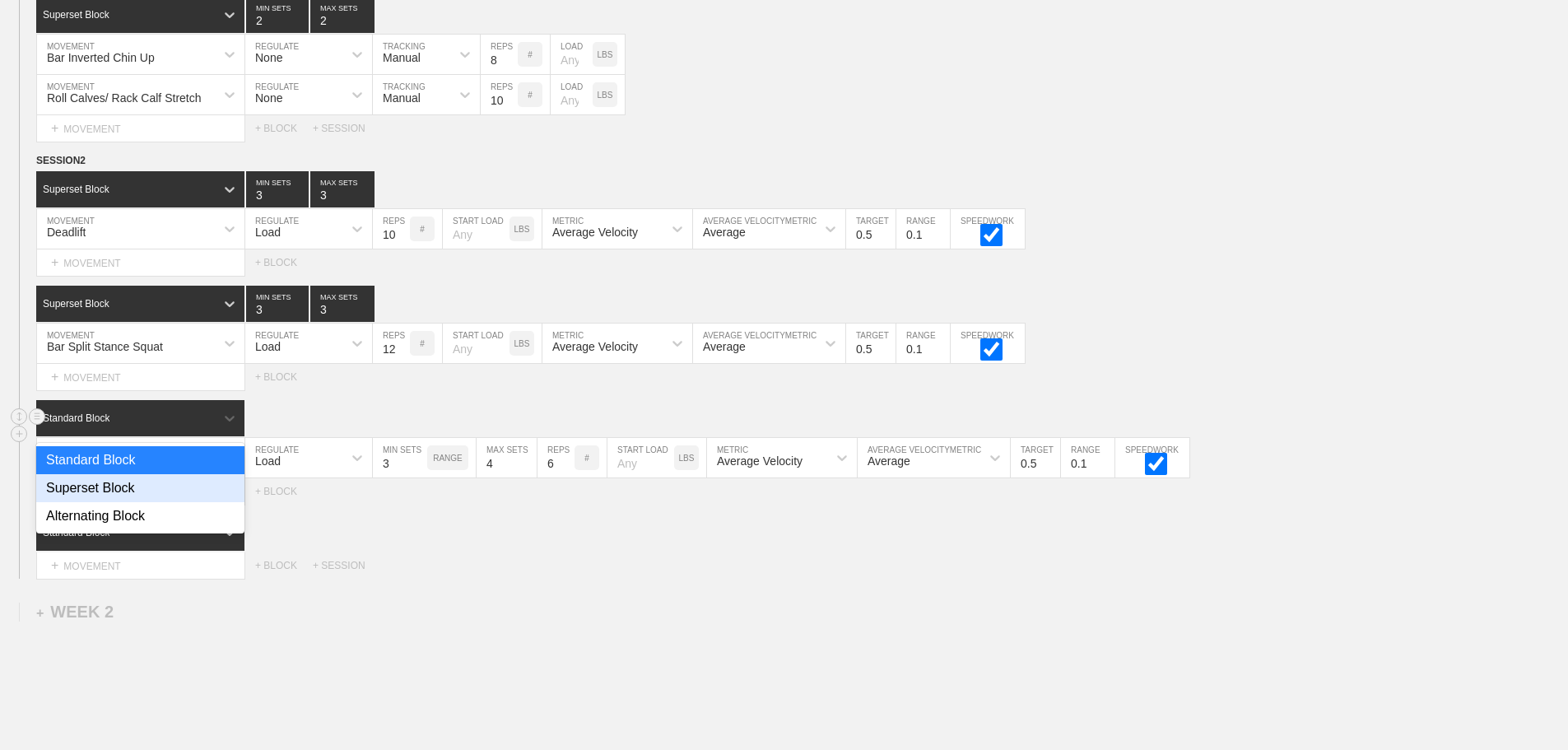
click at [110, 502] on div "Superset Block" at bounding box center [140, 488] width 209 height 28
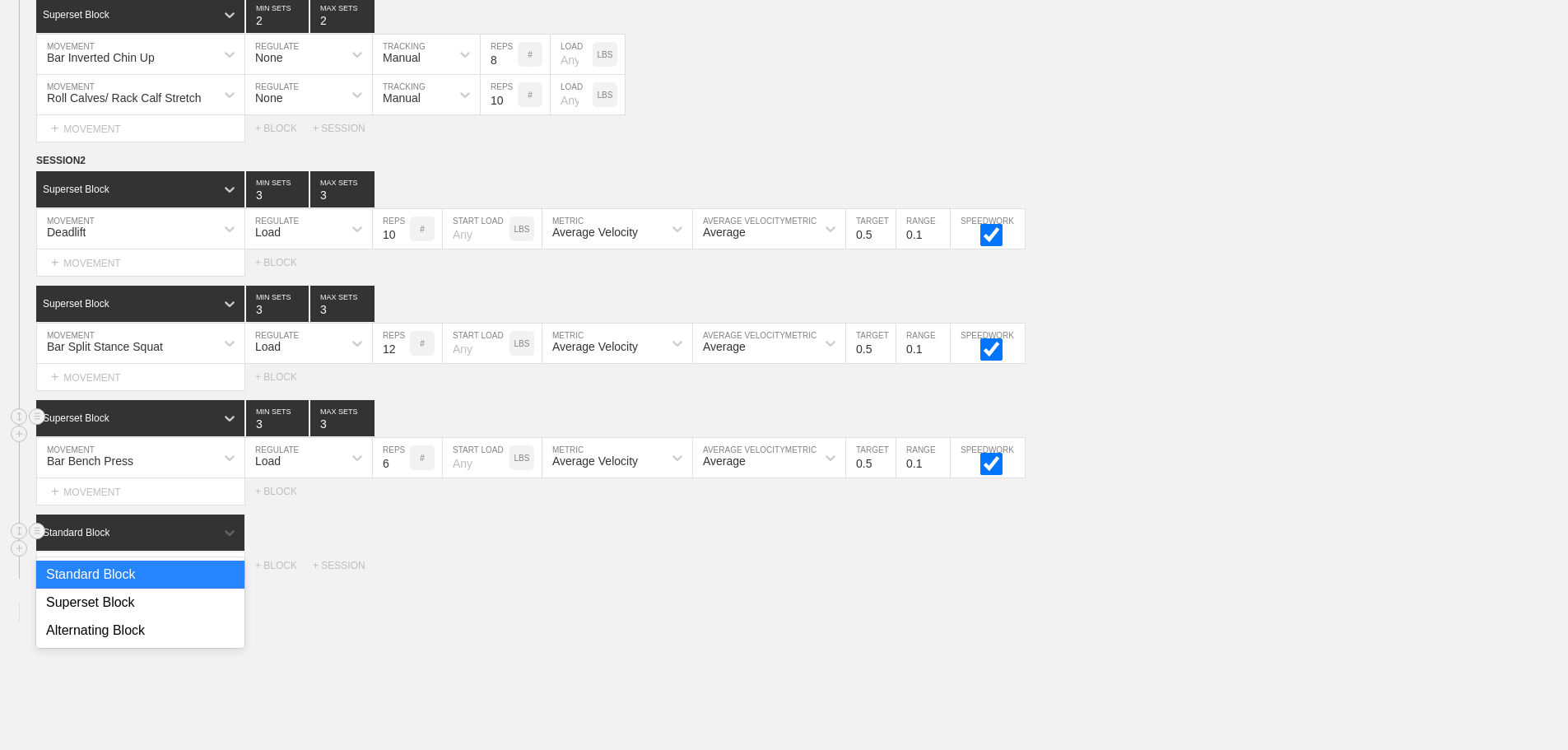
click at [162, 540] on div "Standard Block" at bounding box center [125, 532] width 178 height 15
click at [121, 616] on div "Superset Block" at bounding box center [140, 602] width 209 height 28
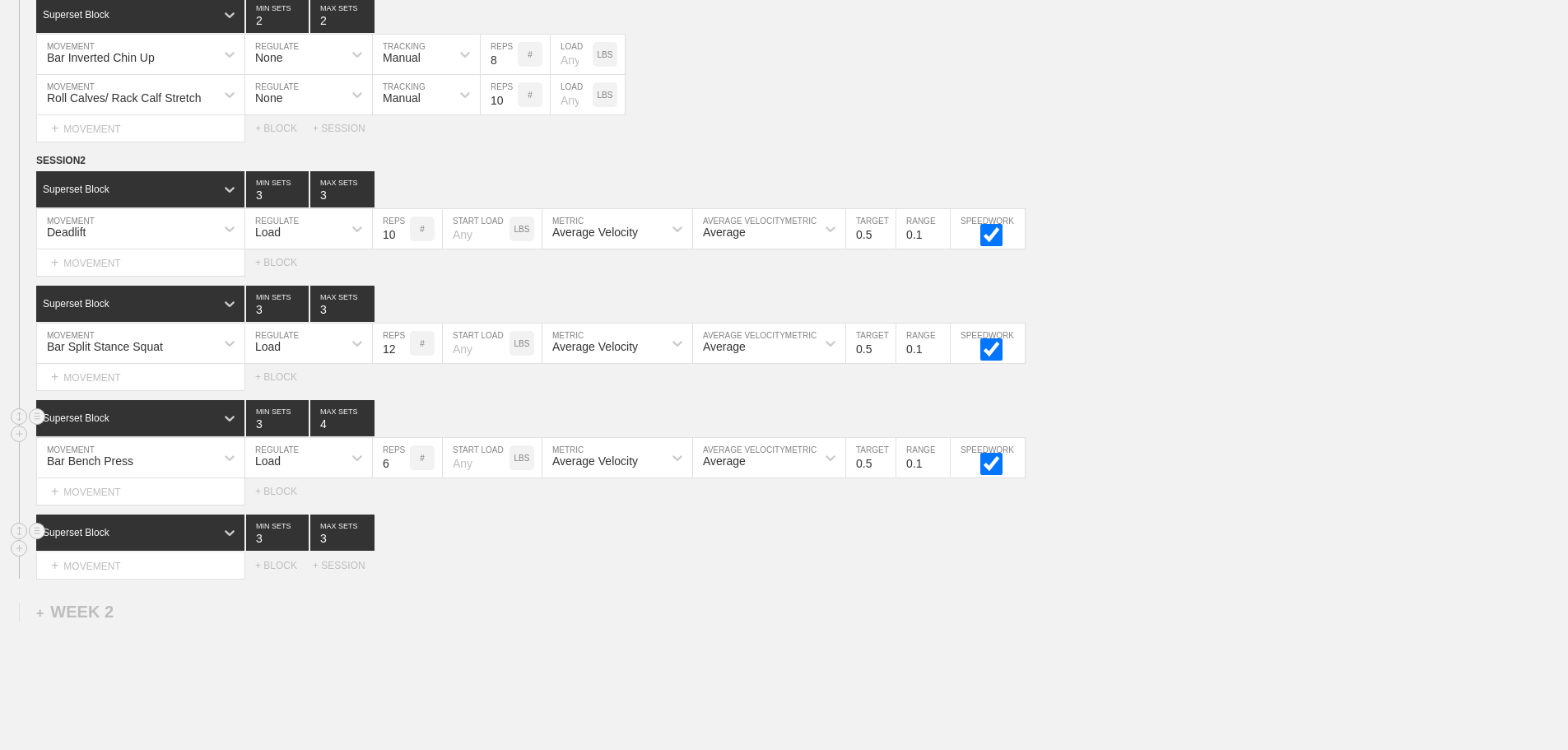
click at [363, 431] on input "4" at bounding box center [342, 418] width 64 height 36
click at [363, 431] on input "5" at bounding box center [342, 418] width 64 height 36
click at [364, 436] on input "4" at bounding box center [342, 418] width 64 height 36
type input "3"
click at [364, 436] on input "3" at bounding box center [342, 418] width 64 height 36
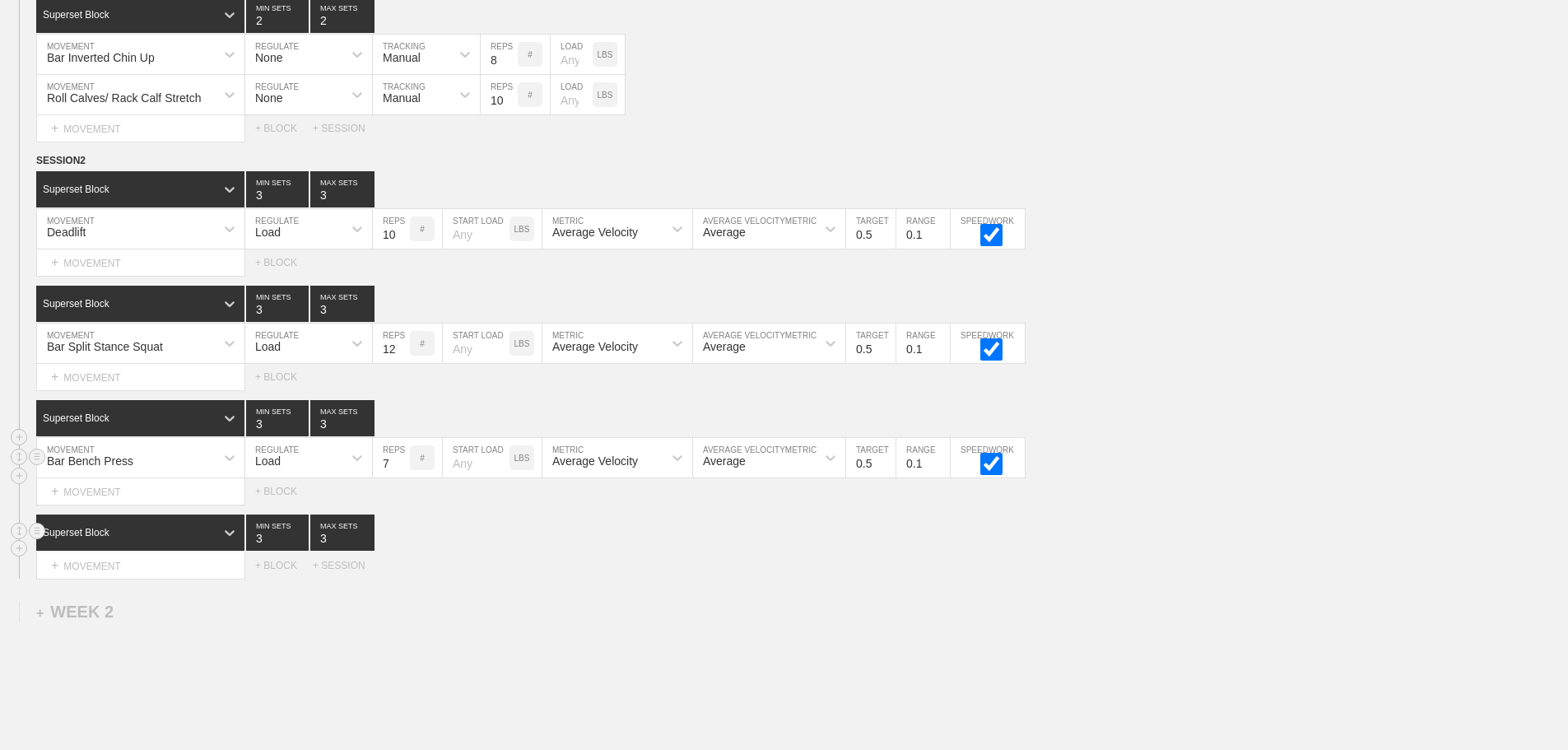
click at [401, 471] on input "7" at bounding box center [392, 457] width 37 height 40
click at [401, 471] on input "8" at bounding box center [392, 457] width 37 height 40
click at [401, 471] on input "9" at bounding box center [392, 457] width 37 height 40
type input "10"
click at [401, 471] on input "10" at bounding box center [392, 457] width 37 height 40
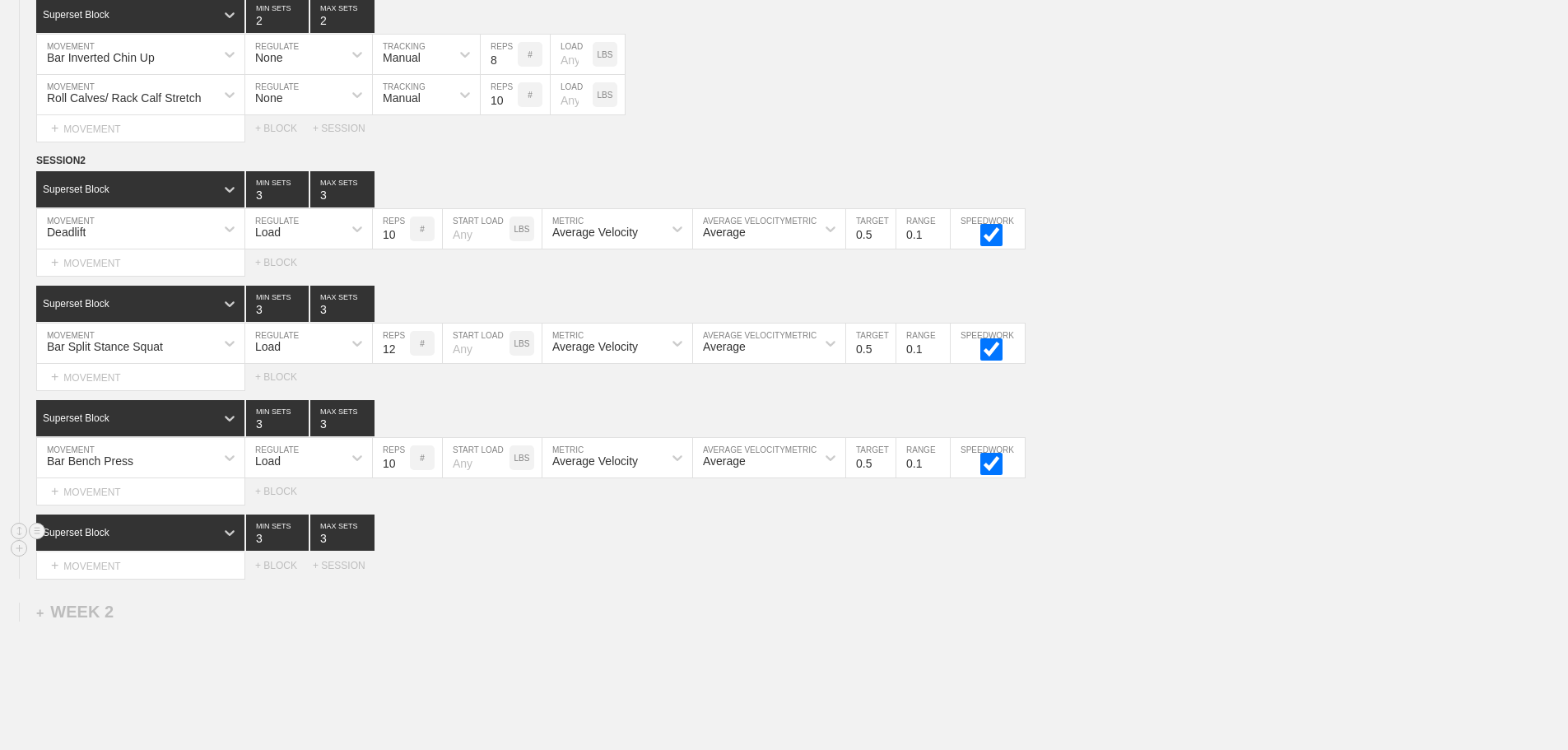
click at [892, 602] on div "WEEK 1 DUPLICATE DELETE SESSION 1 Superset Block 2 MIN SETS 2 MAX SETS DUPLICAT…" at bounding box center [784, 167] width 1568 height 1402
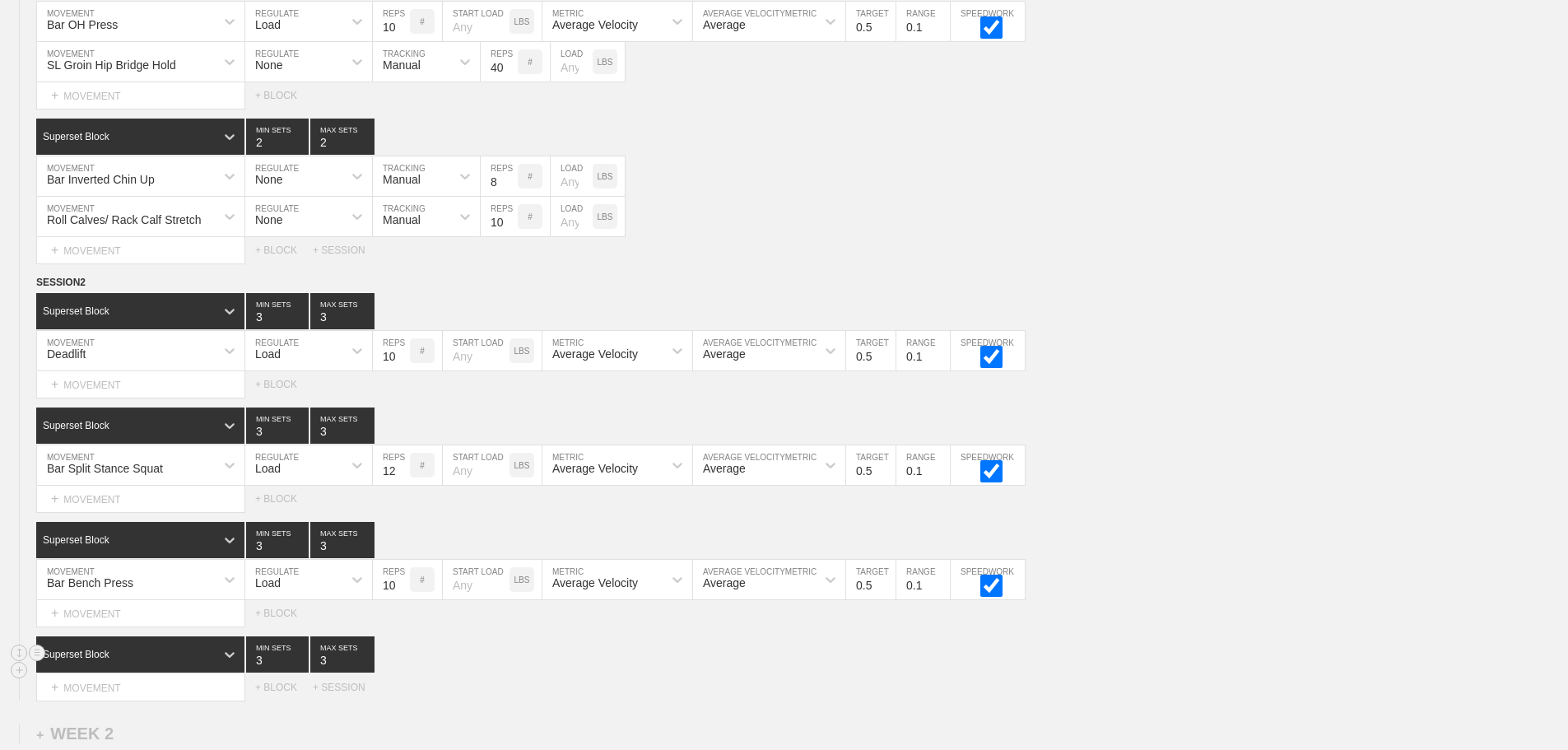
scroll to position [464, 0]
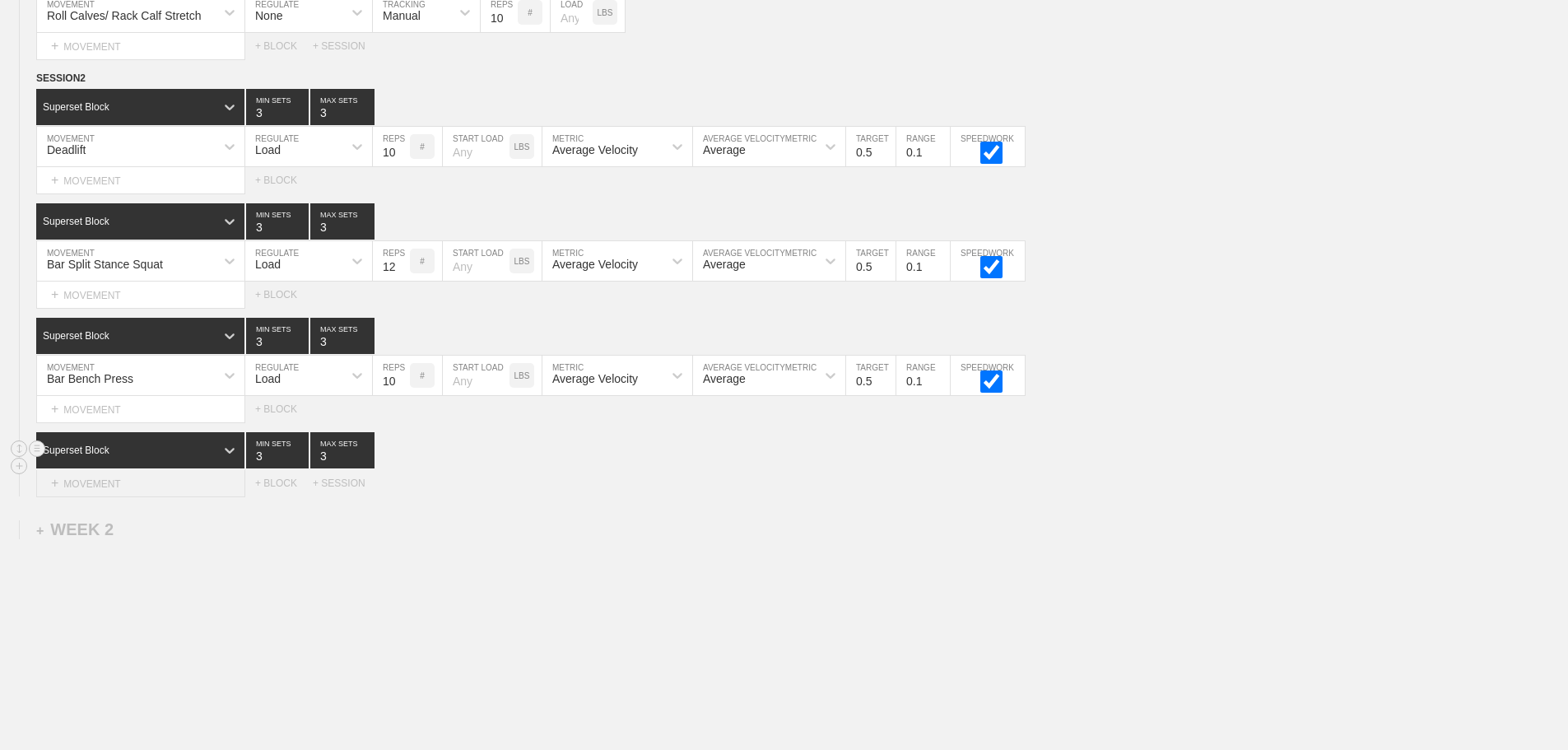
click at [149, 497] on div "+ MOVEMENT" at bounding box center [140, 483] width 210 height 27
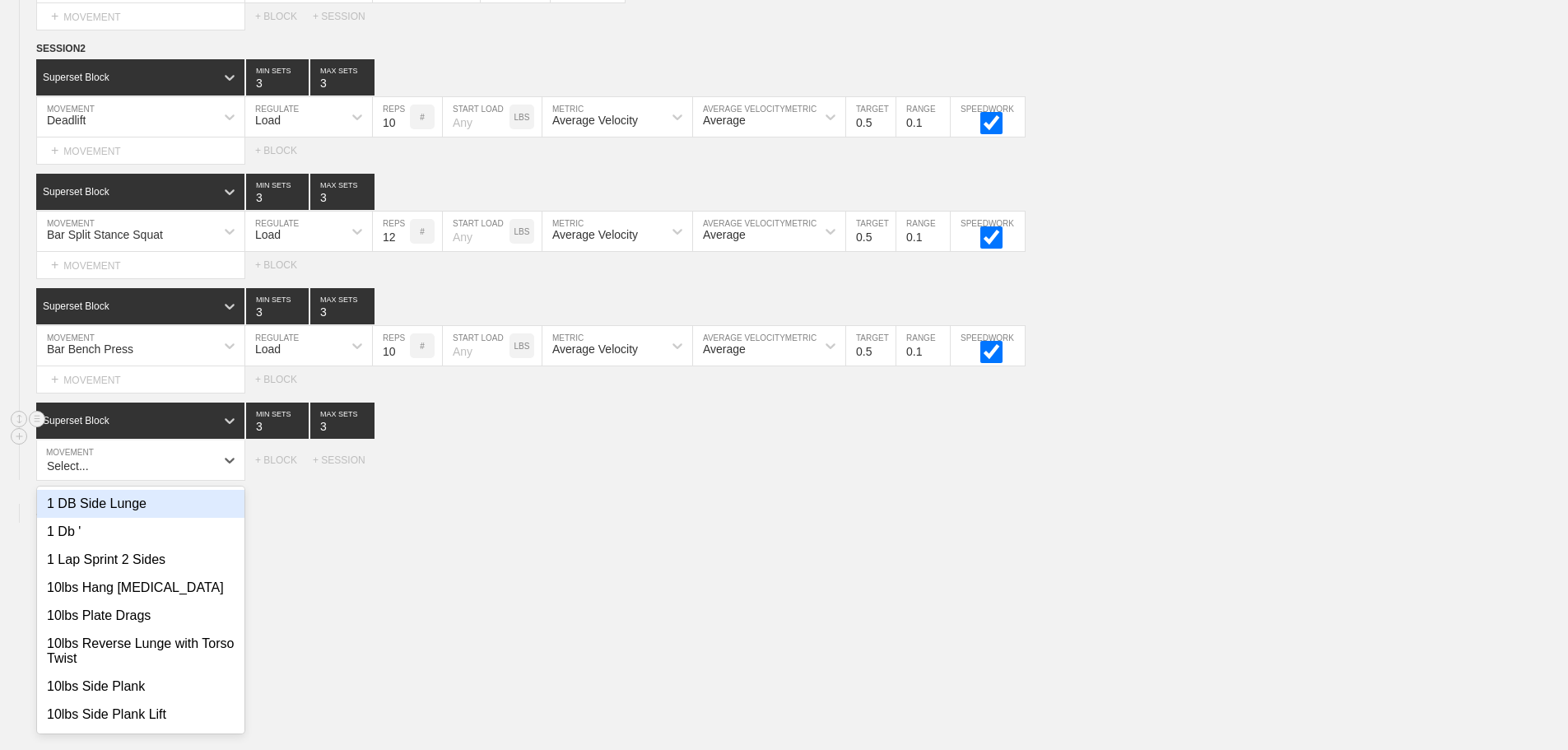
scroll to position [825, 0]
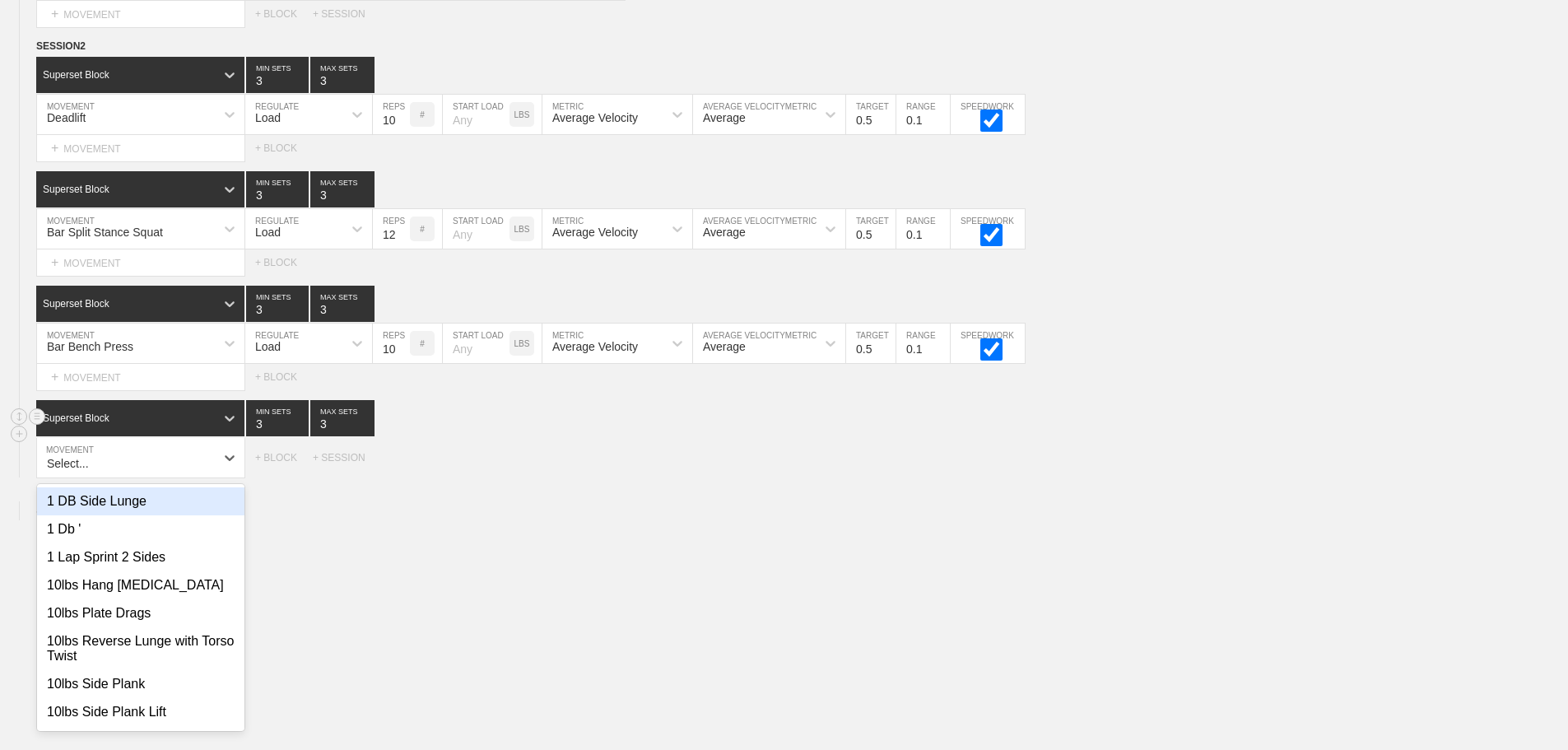
type input "p"
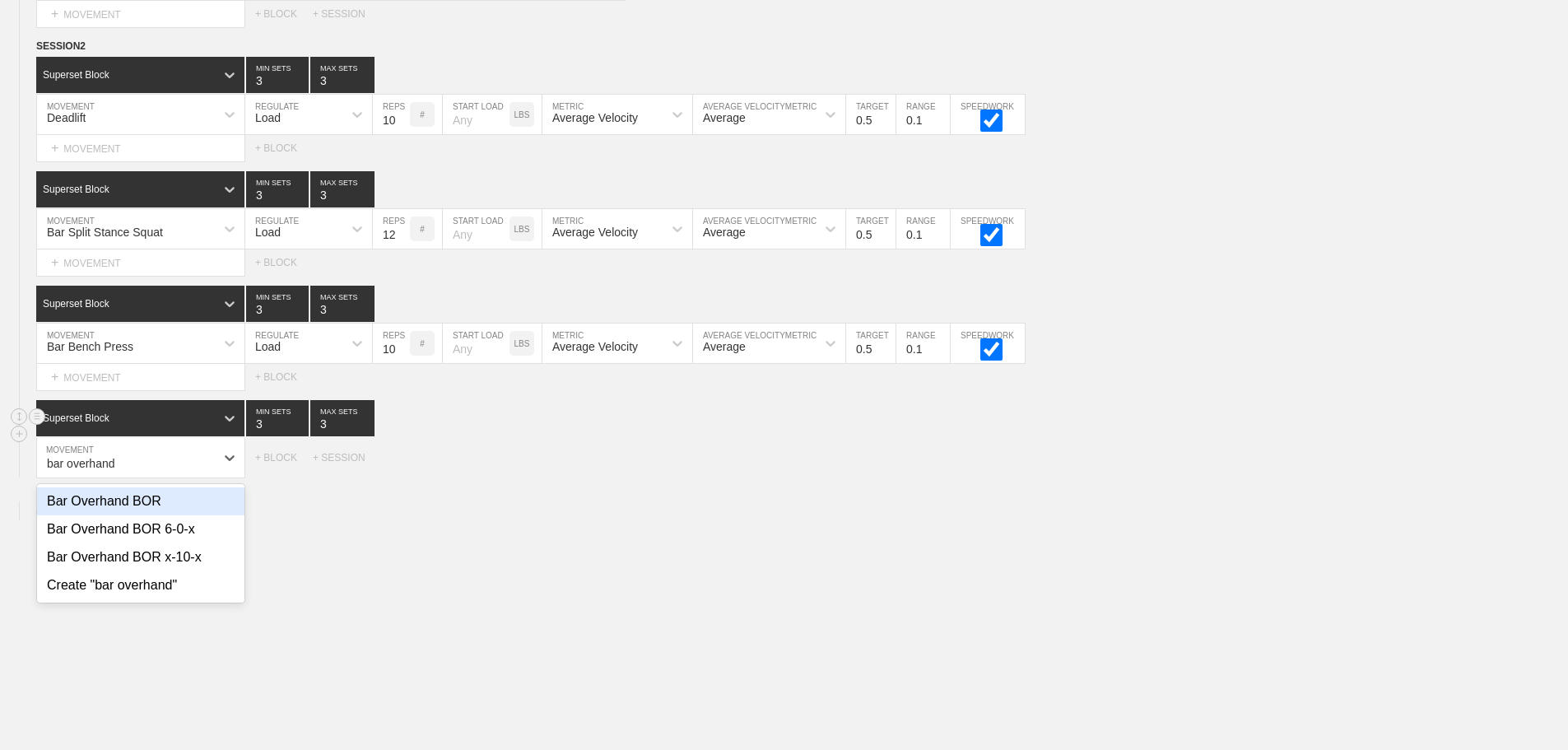
click at [155, 513] on div "Bar Overhand BOR" at bounding box center [140, 501] width 208 height 28
type input "bar overhand"
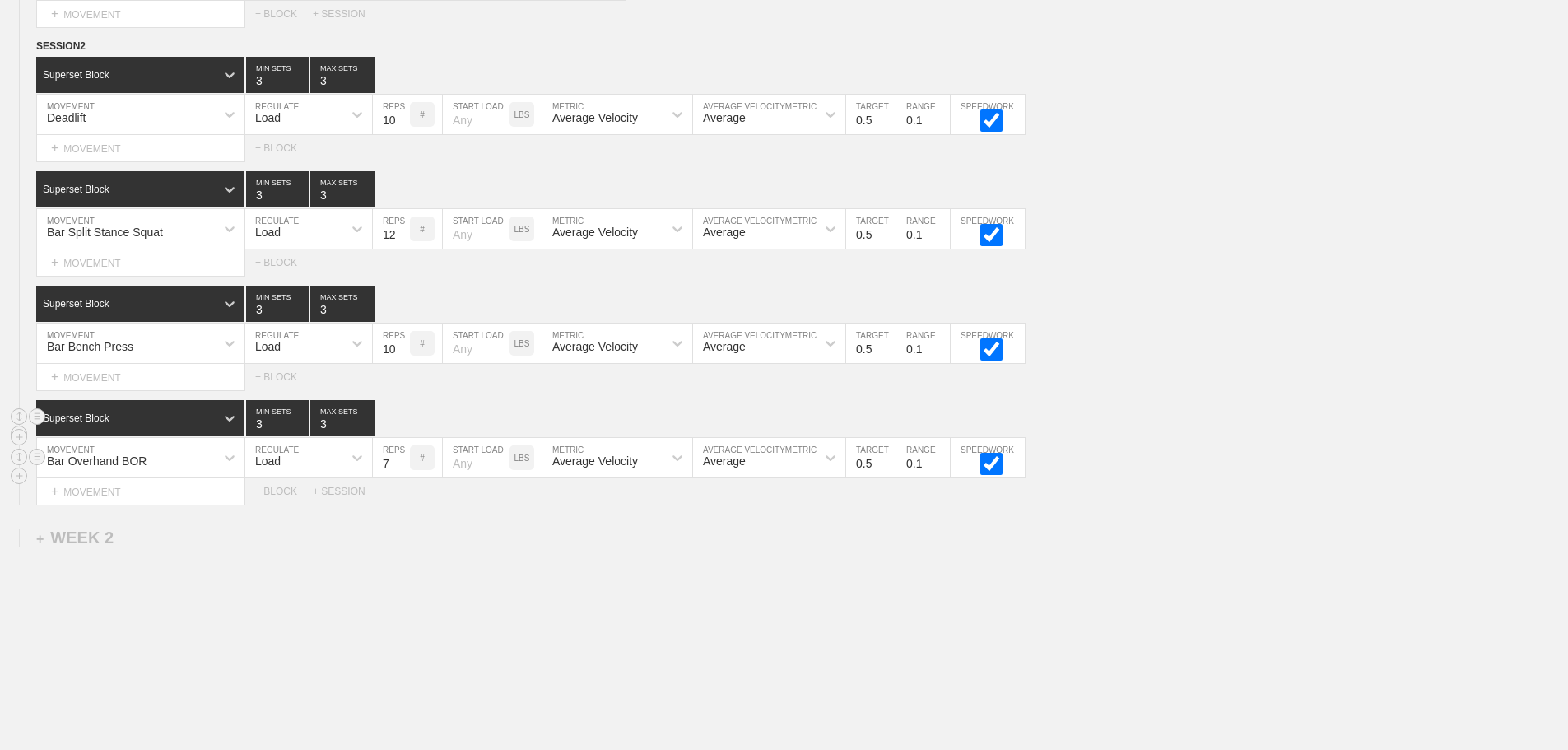
click at [402, 469] on input "7" at bounding box center [392, 457] width 37 height 40
click at [402, 469] on input "8" at bounding box center [392, 457] width 37 height 40
click at [402, 469] on input "9" at bounding box center [392, 457] width 37 height 40
type input "10"
click at [402, 469] on input "10" at bounding box center [392, 457] width 37 height 40
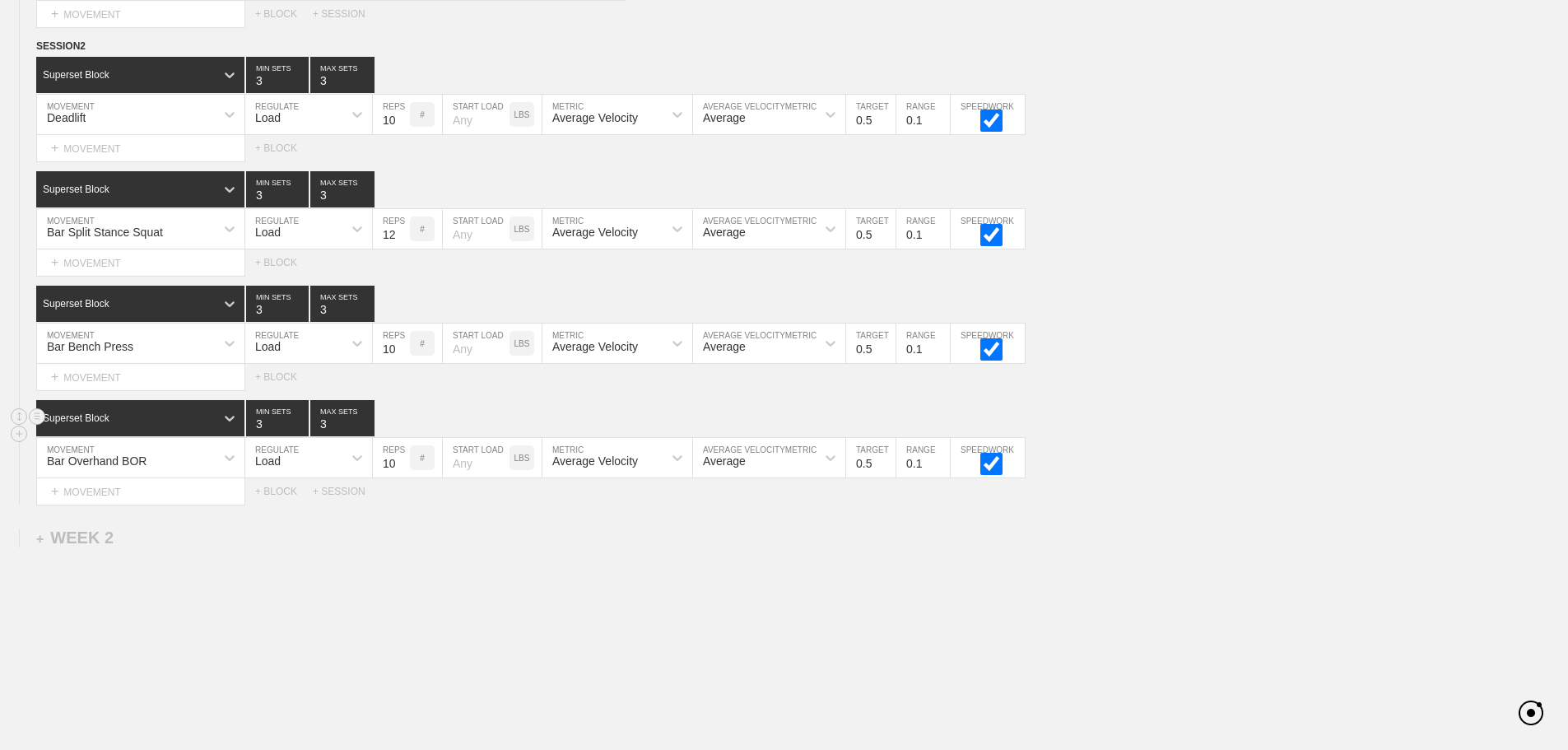
click at [492, 538] on div "WEEK 1 DUPLICATE DELETE SESSION 1 Superset Block 2 MIN SETS 2 MAX SETS DUPLICAT…" at bounding box center [784, 72] width 1568 height 1443
click at [1270, 505] on div "Select... MOVEMENT + MOVEMENT + BLOCK + SESSION" at bounding box center [784, 491] width 1568 height 26
click at [1413, 585] on div "WEEK 1 DUPLICATE DELETE SESSION 1 Superset Block 2 MIN SETS 2 MAX SETS DUPLICAT…" at bounding box center [784, 72] width 1568 height 1443
click at [151, 162] on div "+ MOVEMENT" at bounding box center [140, 149] width 210 height 27
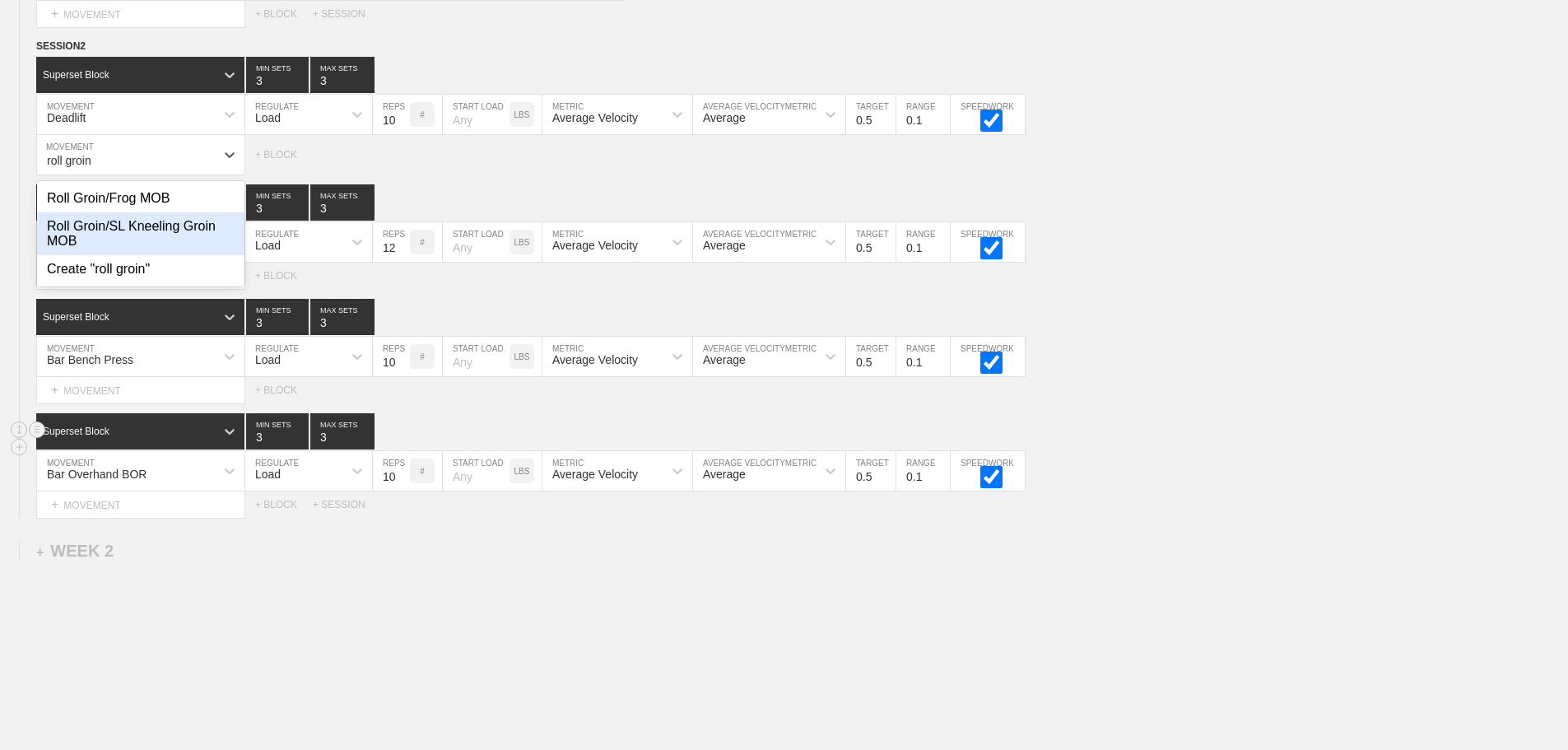
click at [160, 240] on div "Roll Groin/SL Kneeling Groin MOB" at bounding box center [140, 234] width 208 height 43
type input "roll groin"
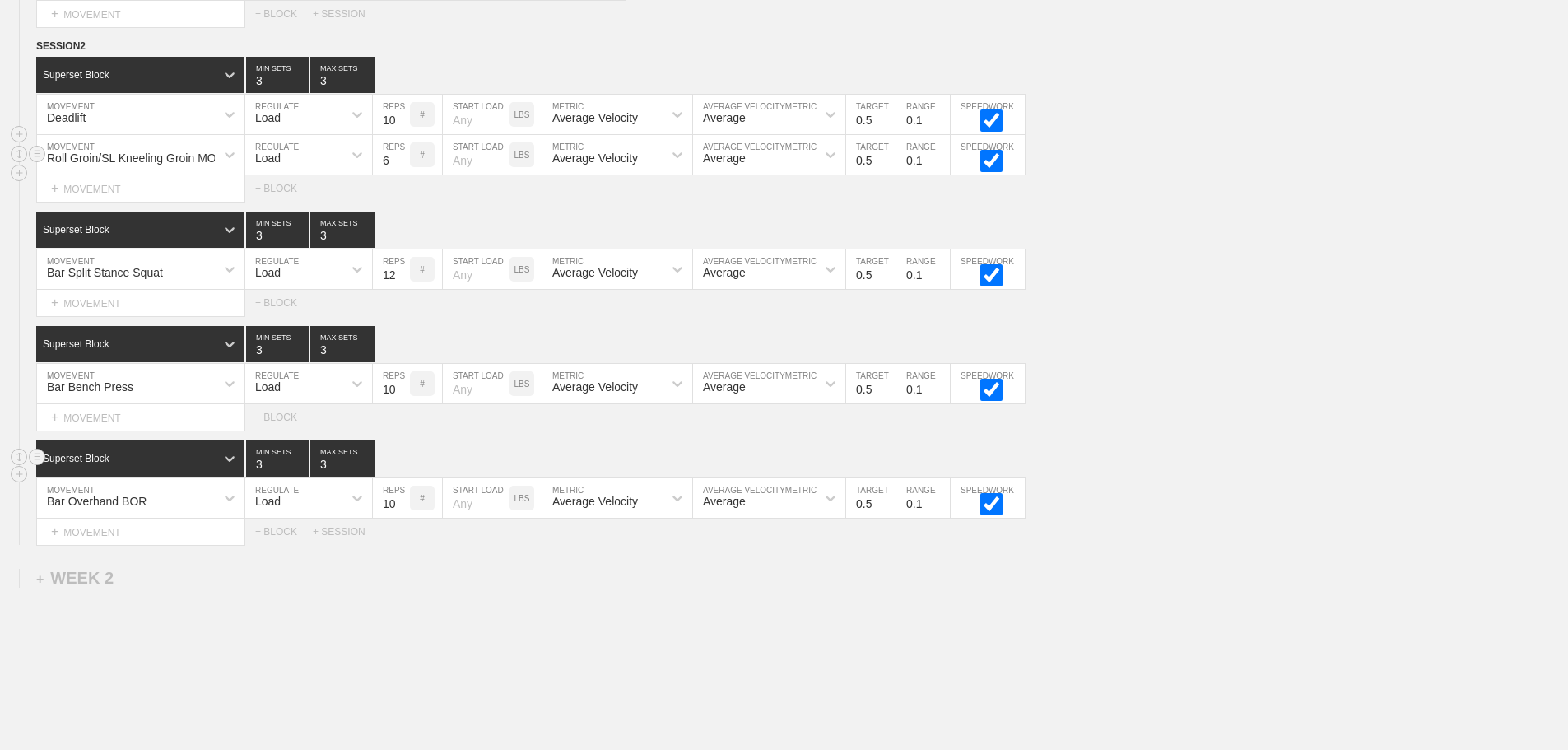
click at [286, 169] on div "Load" at bounding box center [294, 154] width 97 height 28
click at [275, 209] on div "None" at bounding box center [309, 198] width 127 height 28
drag, startPoint x: 396, startPoint y: 167, endPoint x: 405, endPoint y: 173, distance: 10.8
click at [397, 165] on div "Sensor" at bounding box center [401, 158] width 36 height 14
click at [412, 241] on div "Manual" at bounding box center [427, 226] width 107 height 28
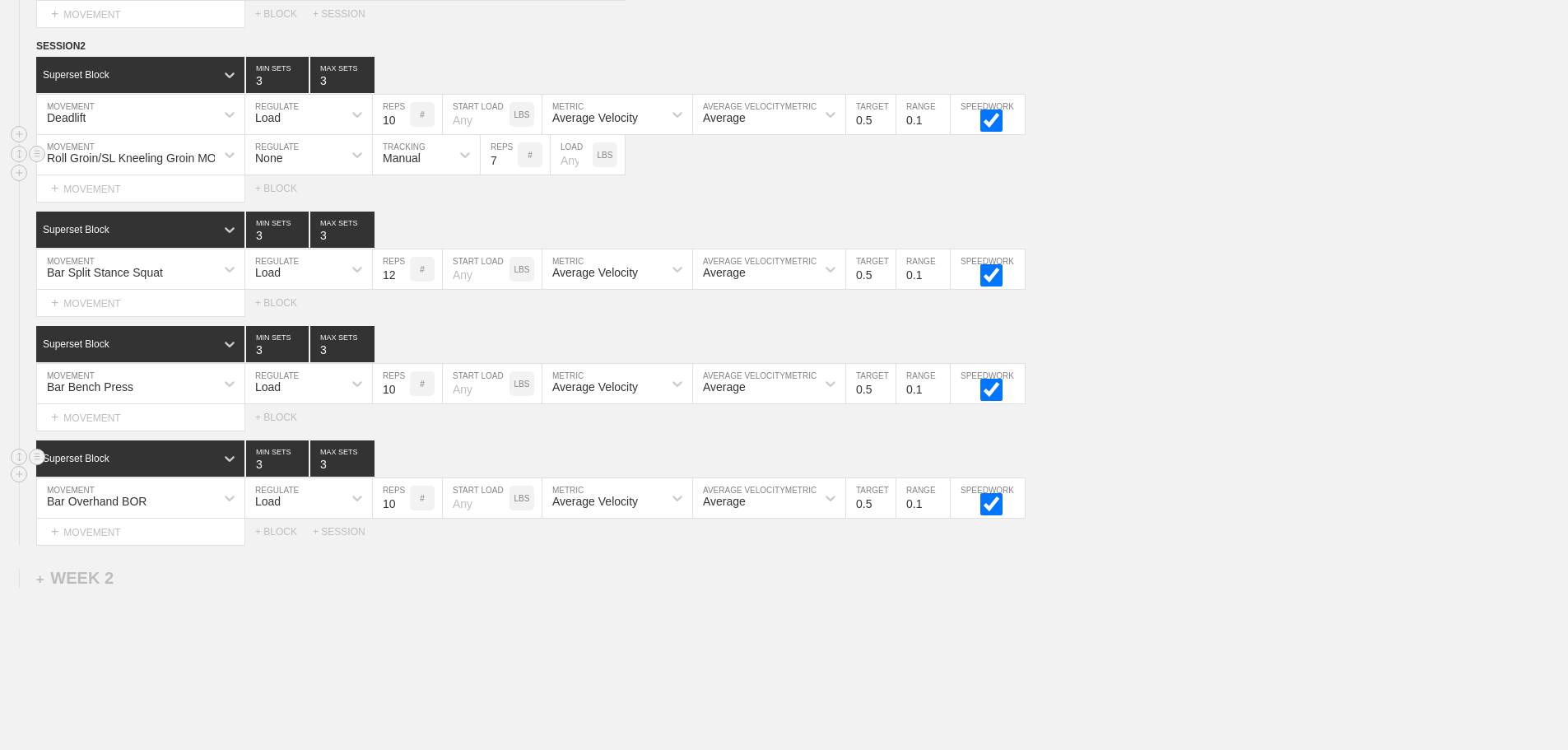
click at [512, 167] on input "7" at bounding box center [499, 155] width 37 height 40
click at [511, 167] on input "8" at bounding box center [499, 155] width 37 height 40
click at [511, 167] on input "9" at bounding box center [499, 155] width 37 height 40
type input "10"
click at [511, 167] on input "10" at bounding box center [499, 155] width 37 height 40
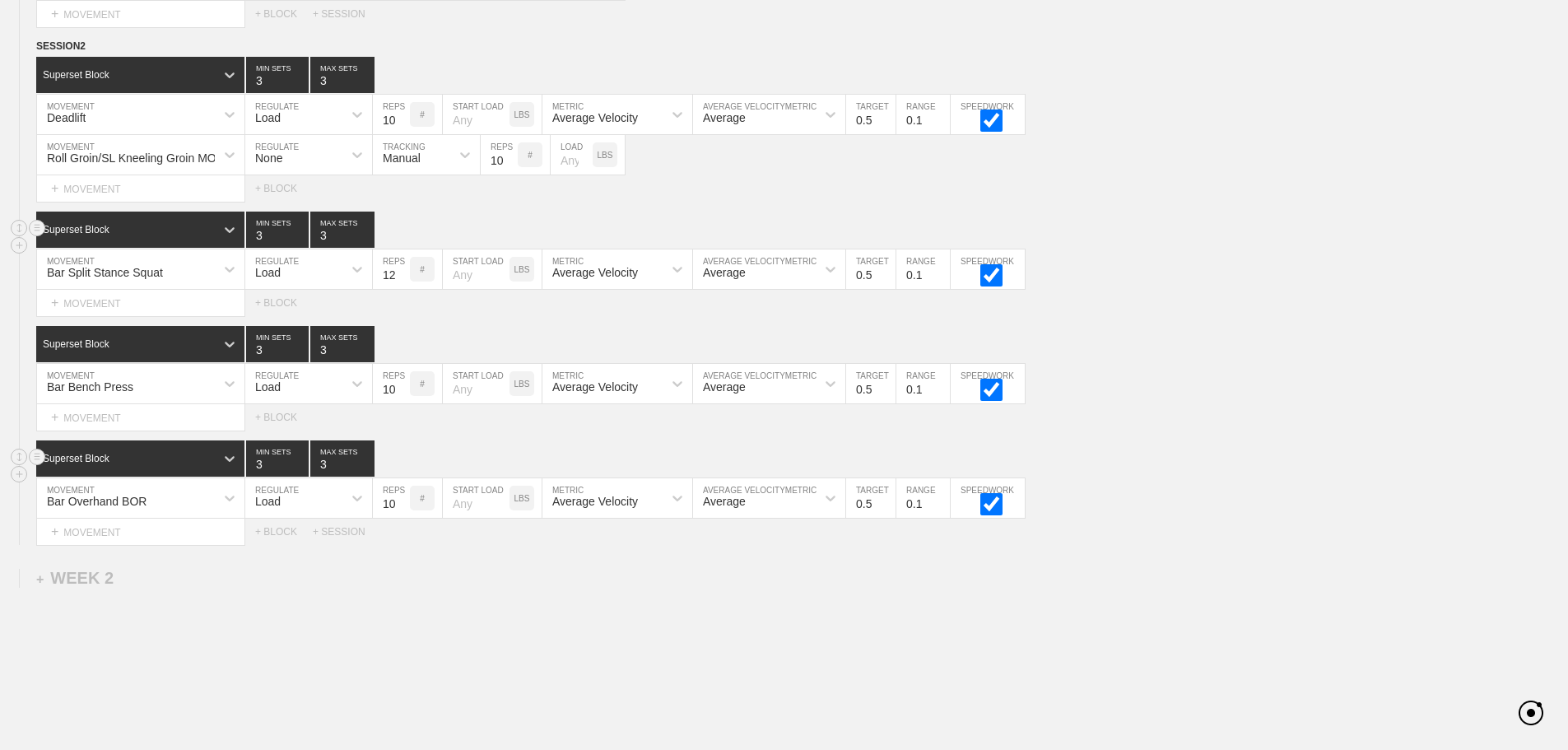
click at [1205, 247] on div "Superset Block 3 MIN SETS 3 MAX SETS" at bounding box center [802, 229] width 1532 height 36
click at [151, 308] on div "+ MOVEMENT" at bounding box center [140, 303] width 210 height 27
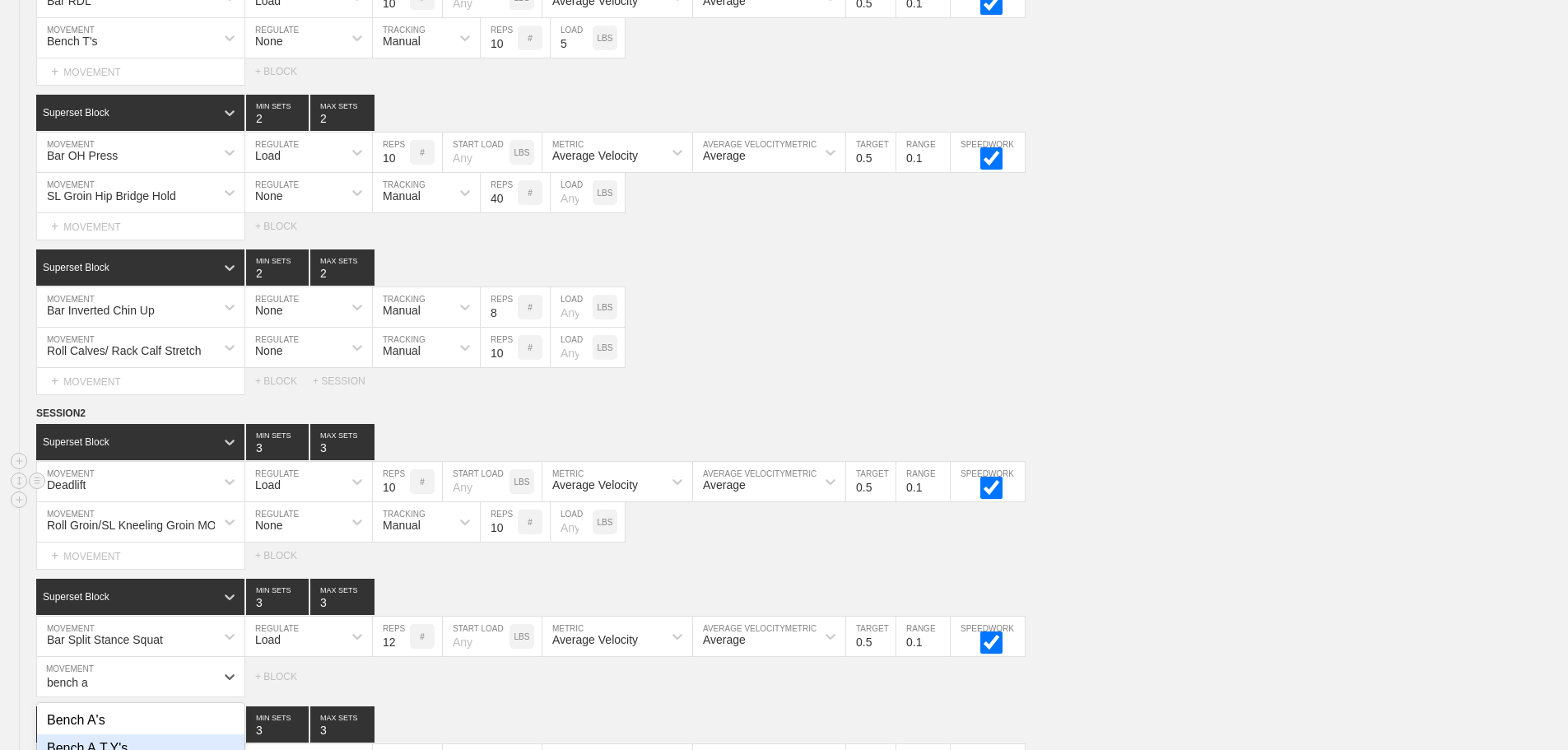
scroll to position [743, 0]
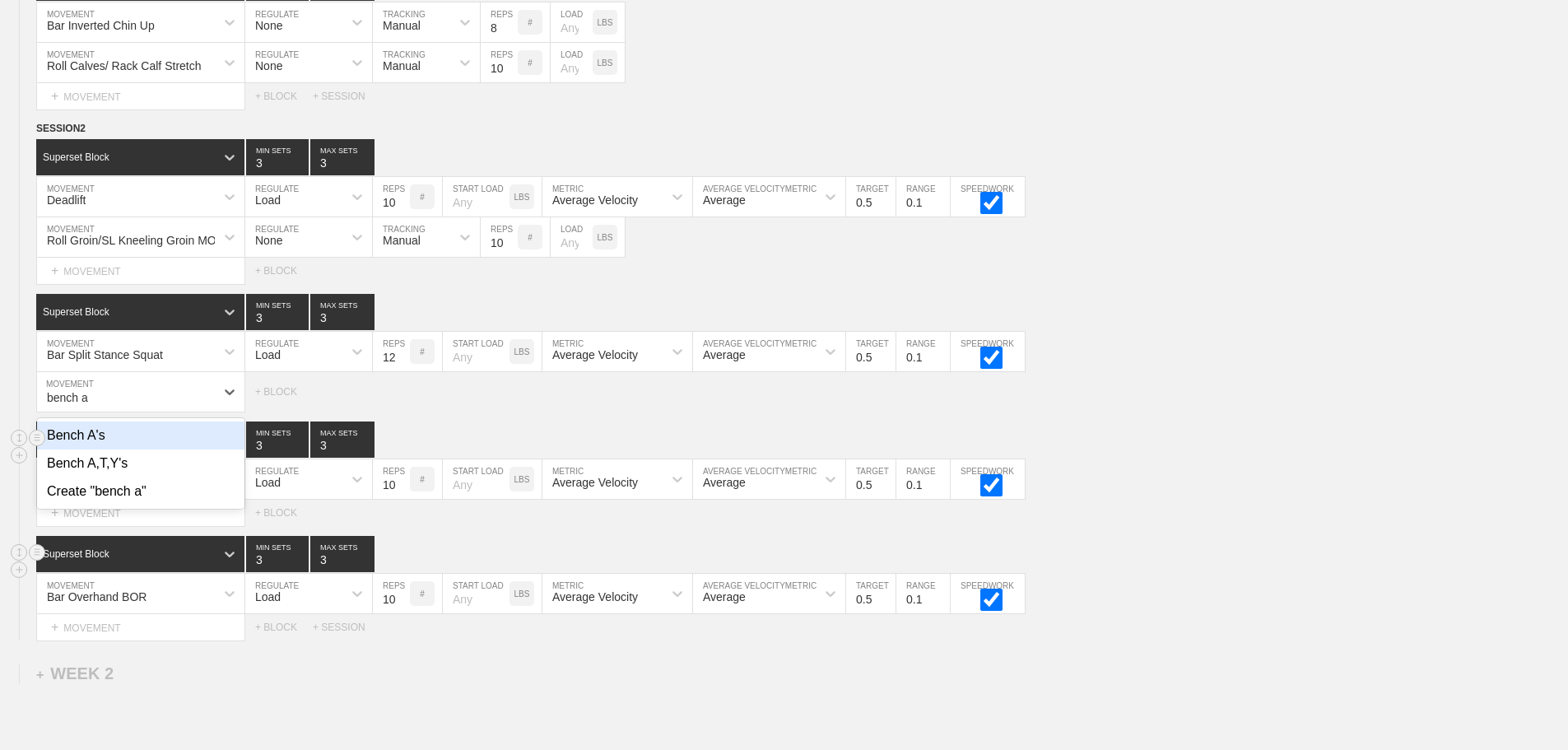
type input "bench a"
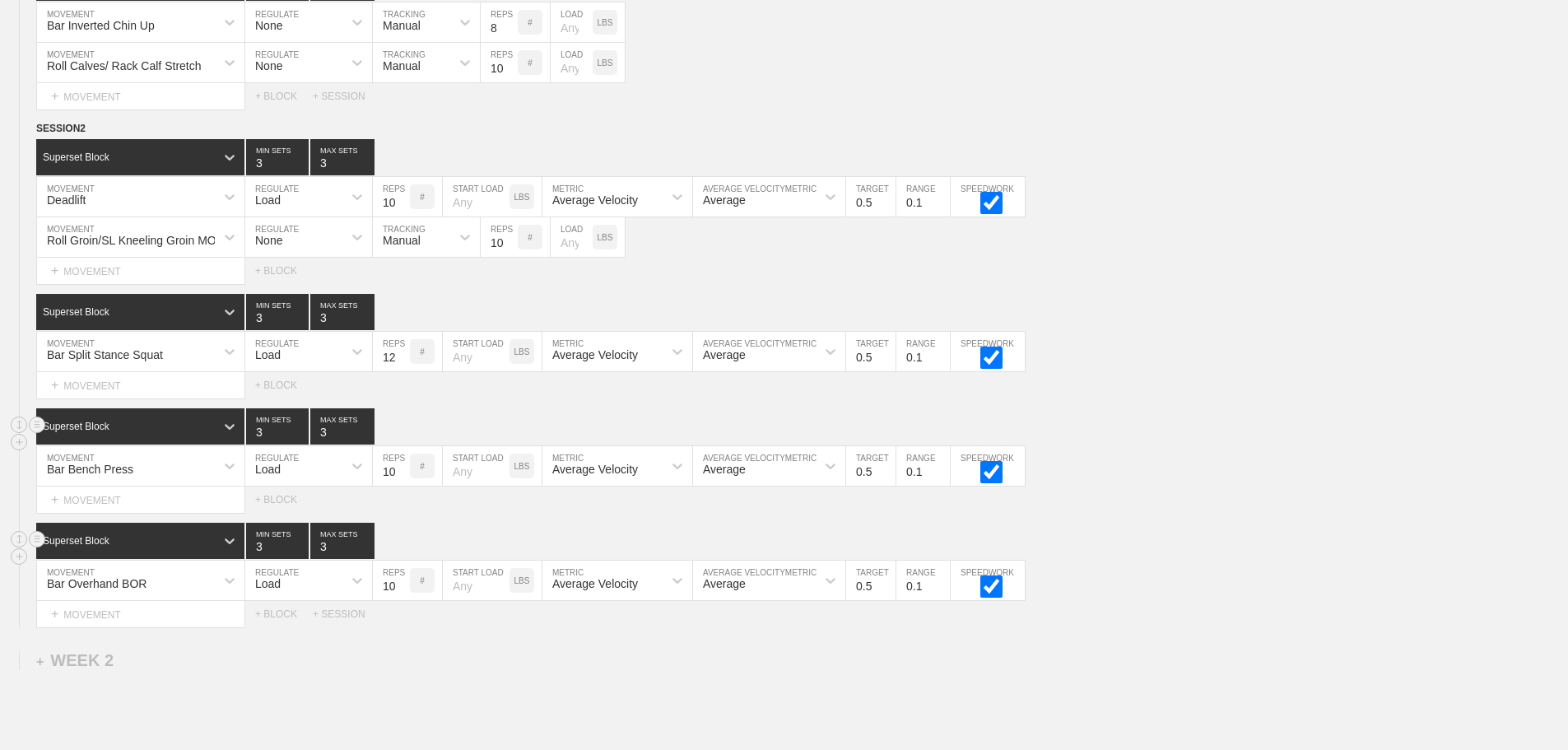
click at [1180, 438] on div "Superset Block 3 MIN SETS 3 MAX SETS" at bounding box center [802, 426] width 1532 height 36
click at [132, 399] on div "+ MOVEMENT" at bounding box center [140, 386] width 210 height 27
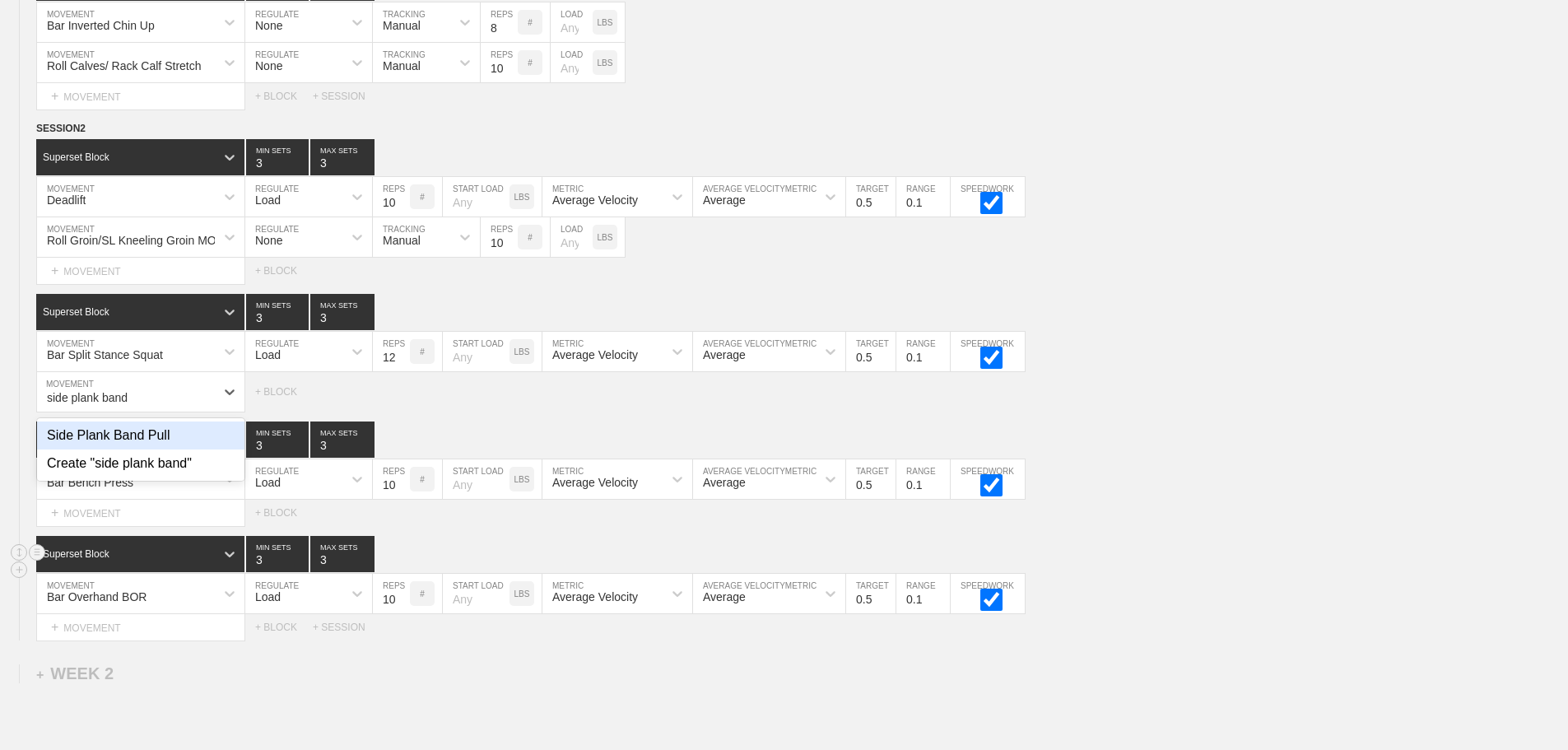
click at [168, 448] on div "Side Plank Band Pull" at bounding box center [140, 435] width 208 height 28
type input "side plank band"
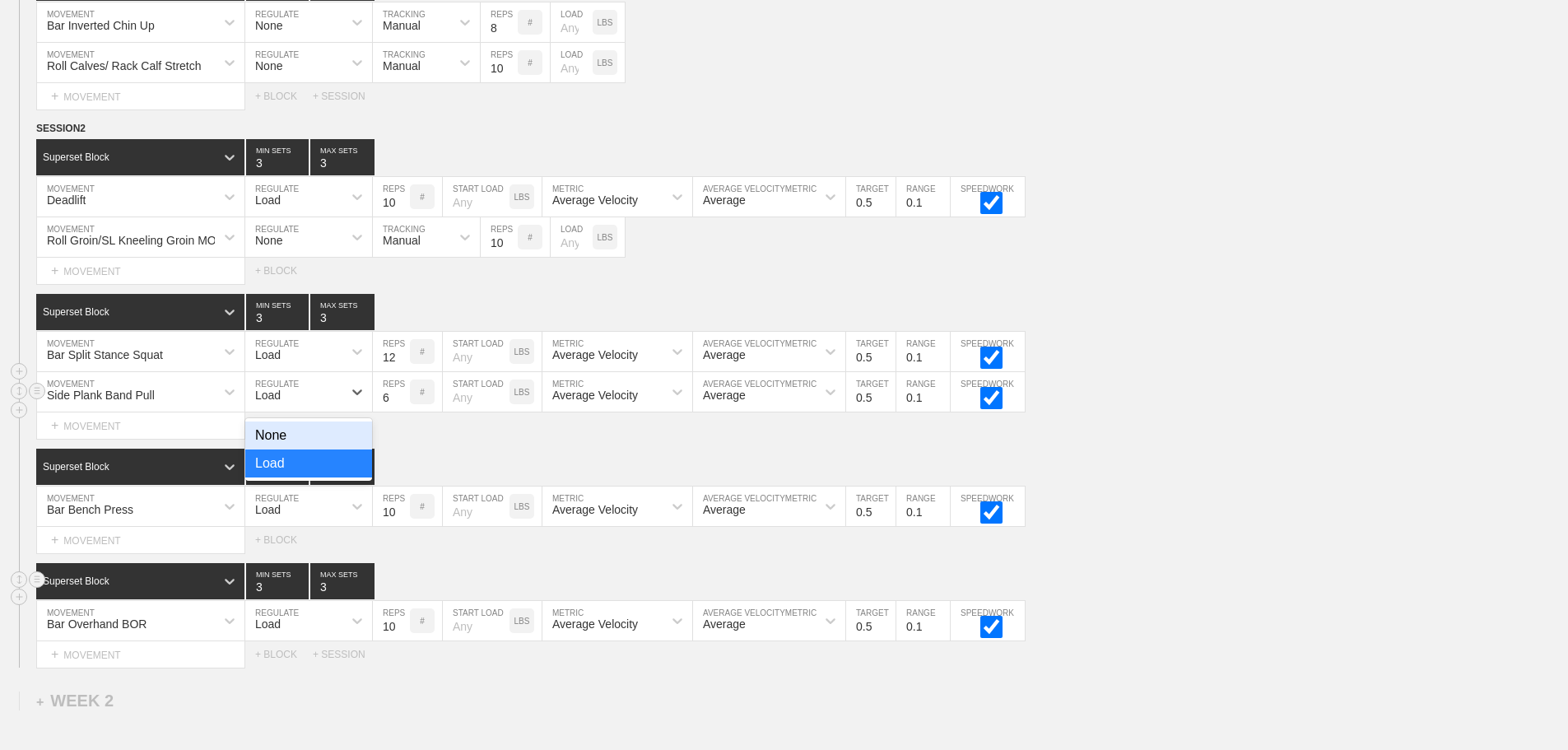
click at [287, 400] on div "Load" at bounding box center [294, 392] width 97 height 28
click at [281, 441] on div "None" at bounding box center [309, 435] width 127 height 28
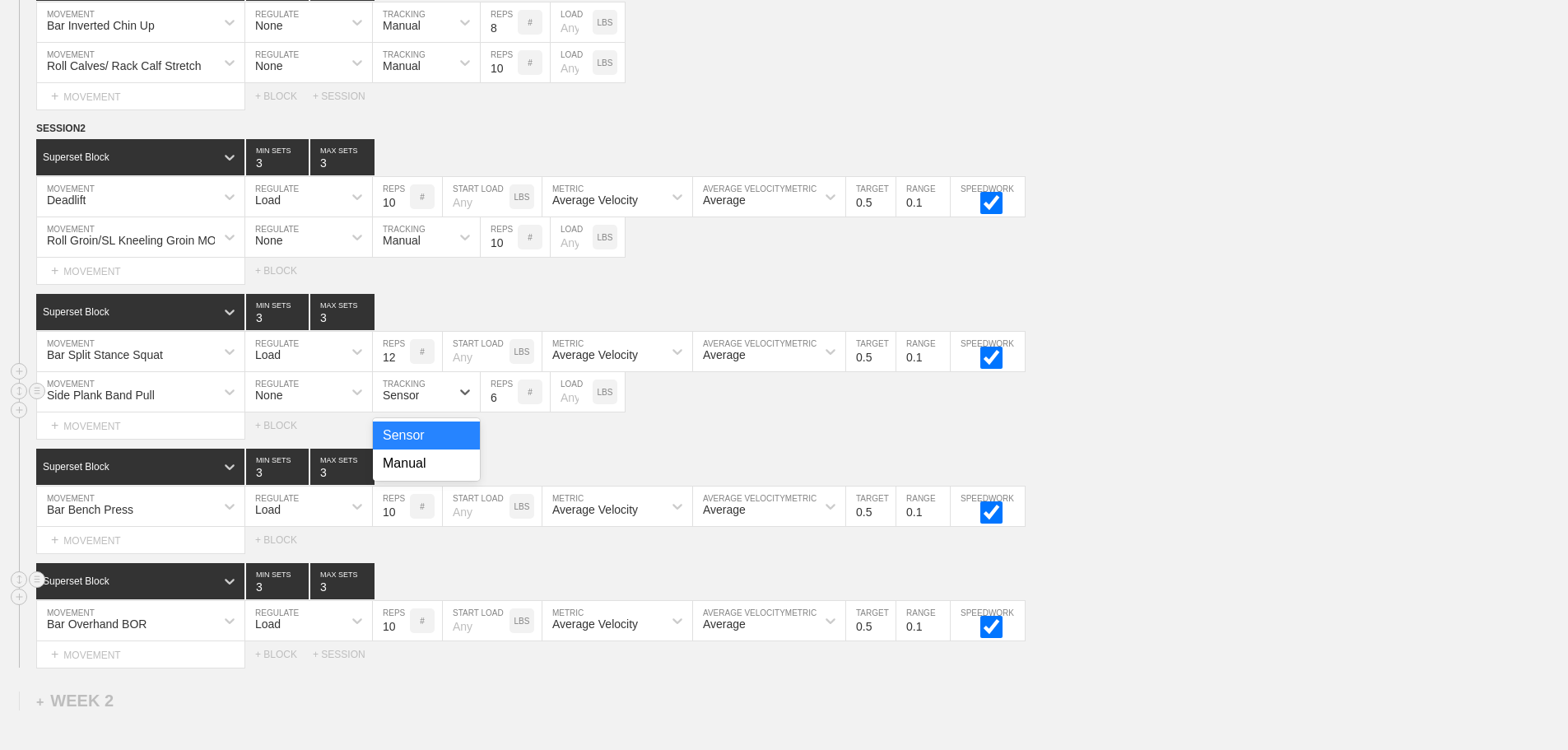
click at [439, 405] on div "Sensor" at bounding box center [411, 392] width 77 height 28
click at [411, 473] on div "Manual" at bounding box center [427, 463] width 107 height 28
drag, startPoint x: 1293, startPoint y: 282, endPoint x: 1011, endPoint y: 87, distance: 342.9
click at [1294, 281] on div "Select... MOVEMENT + MOVEMENT + BLOCK" at bounding box center [784, 270] width 1568 height 26
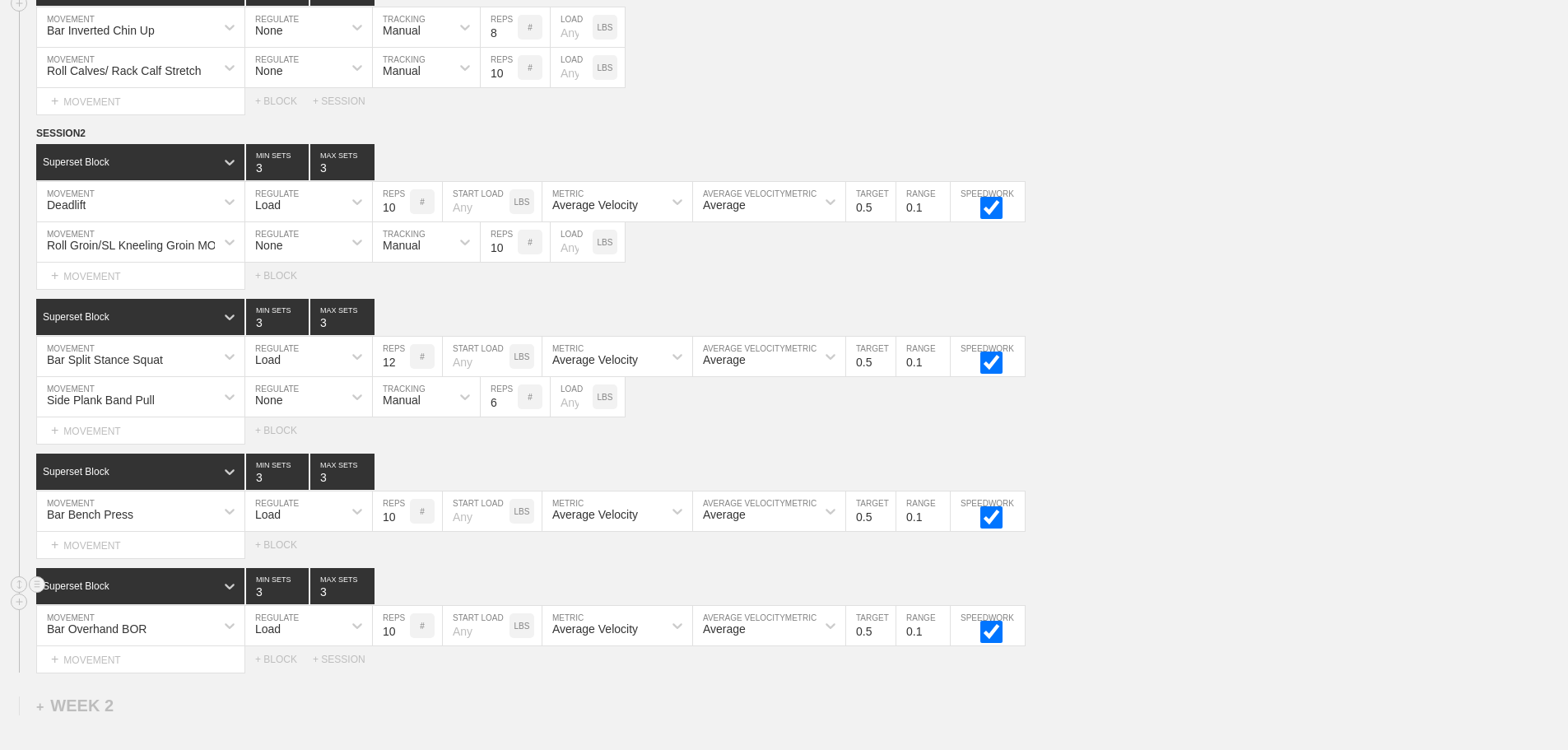
scroll to position [962, 0]
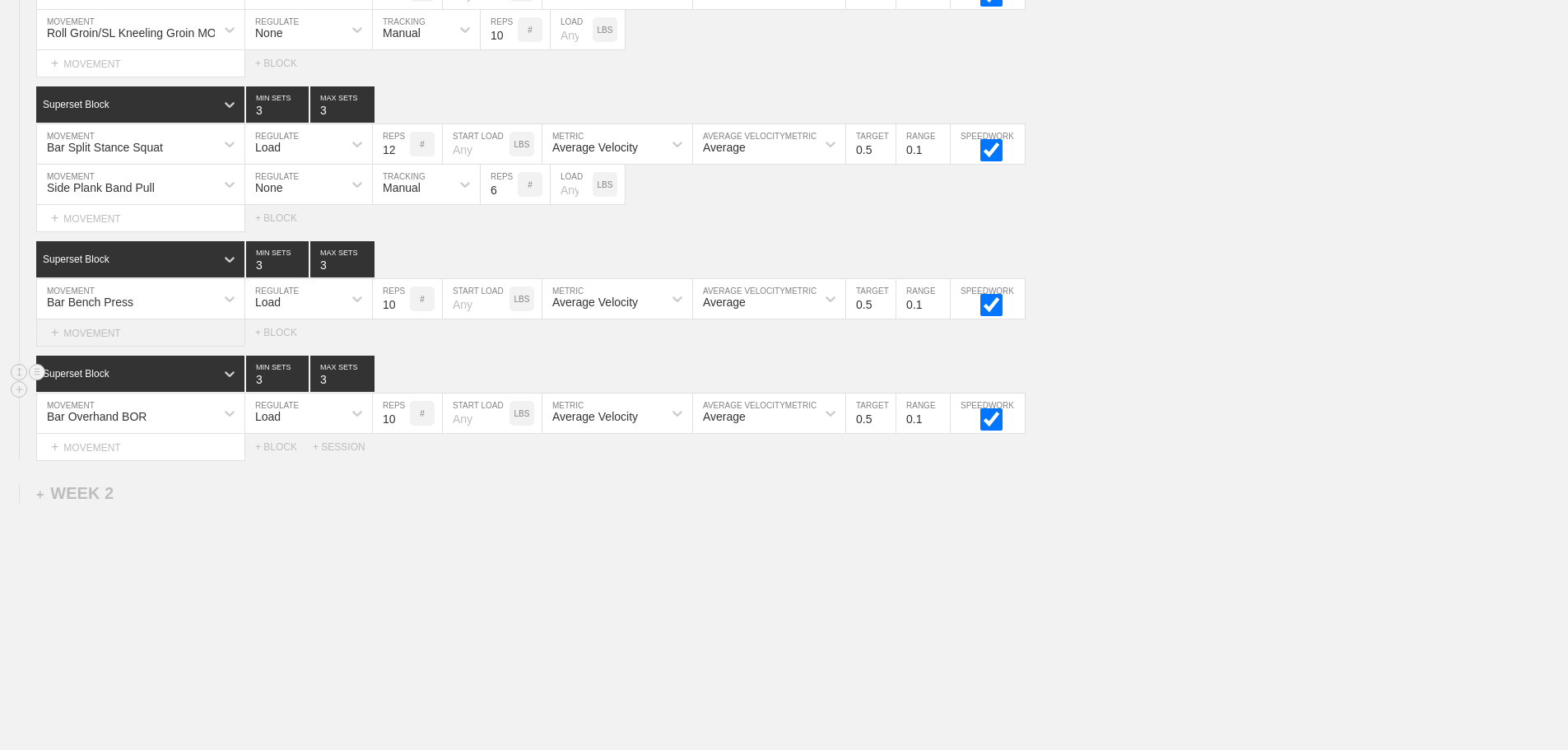
click at [118, 331] on div "+ MOVEMENT" at bounding box center [140, 333] width 210 height 27
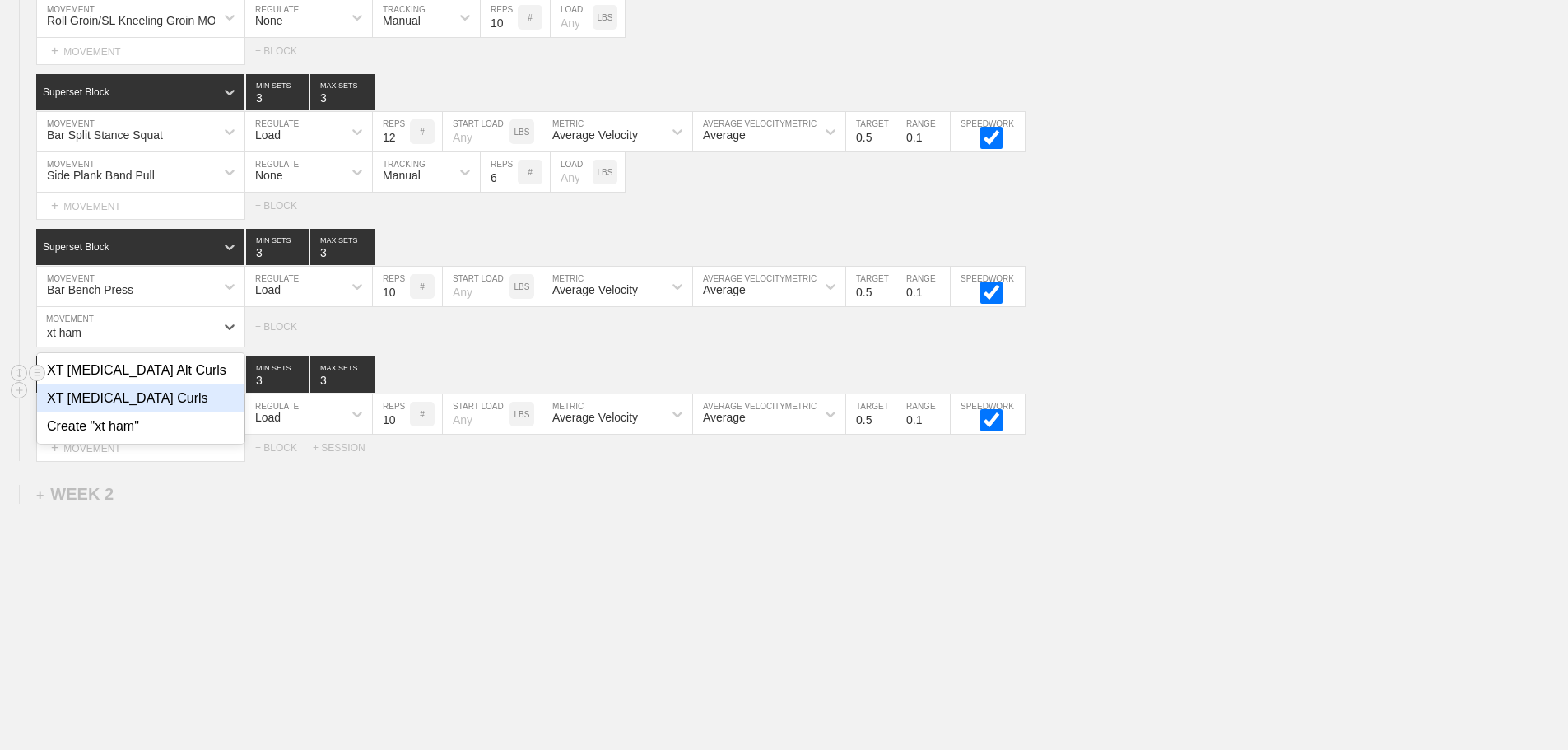
click at [158, 412] on div "XT [MEDICAL_DATA] Curls" at bounding box center [140, 397] width 208 height 28
type input "xt ham"
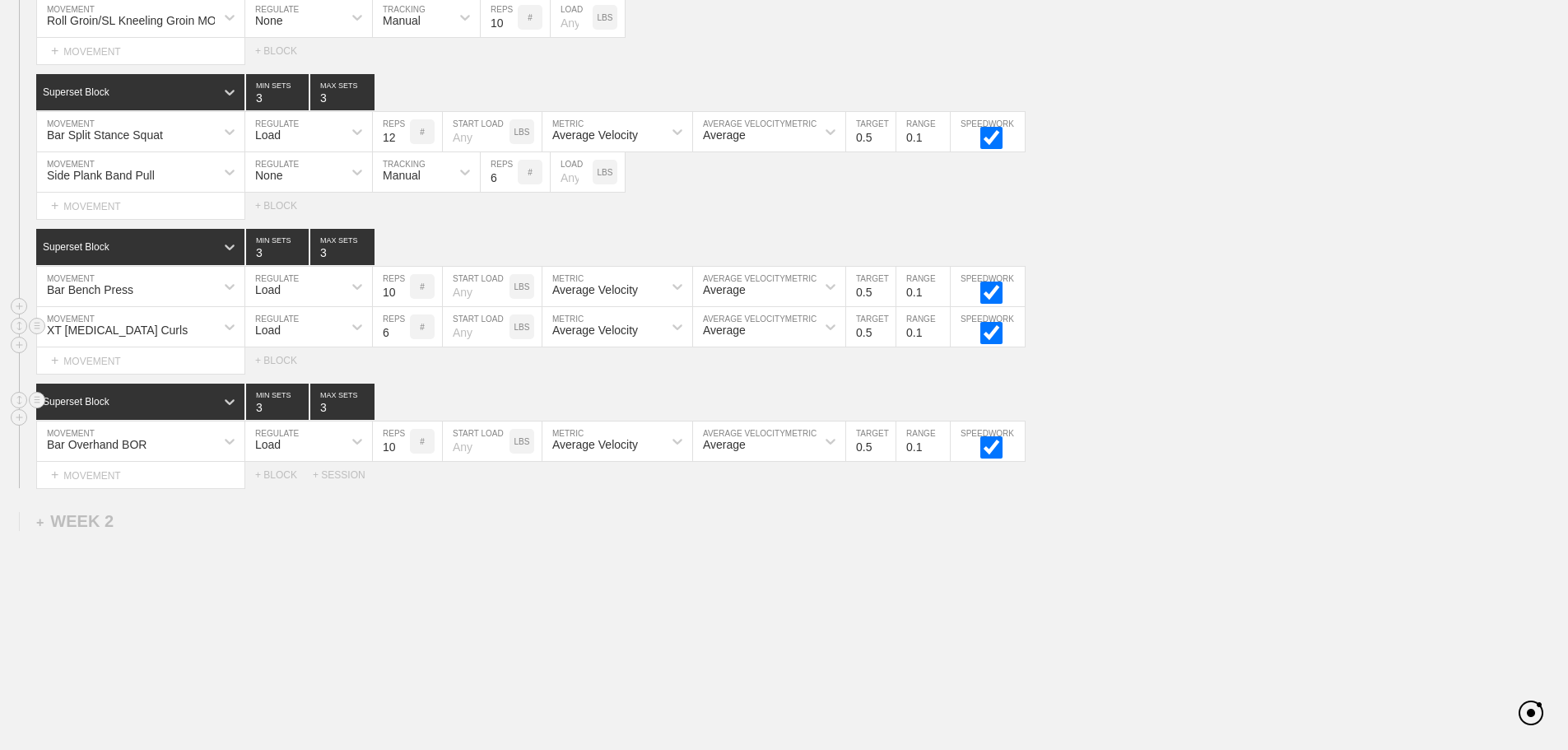
click at [307, 341] on div "Load" at bounding box center [294, 326] width 97 height 28
click at [289, 383] on div "None" at bounding box center [309, 370] width 127 height 28
click at [403, 337] on div "Sensor" at bounding box center [401, 330] width 36 height 14
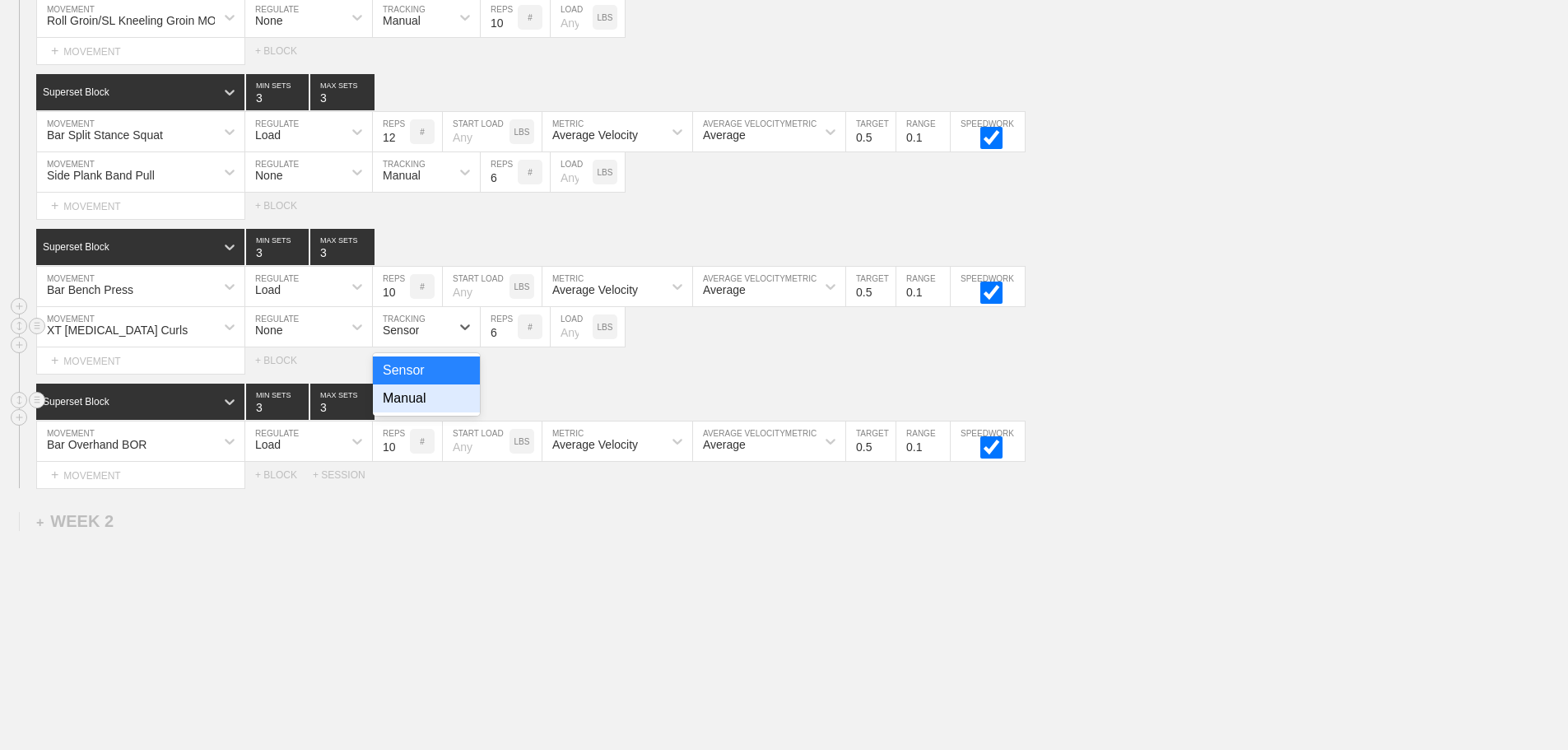
click at [415, 405] on div "Manual" at bounding box center [427, 397] width 107 height 28
click at [510, 340] on input "7" at bounding box center [499, 326] width 37 height 40
click at [510, 340] on input "8" at bounding box center [499, 326] width 37 height 40
click at [510, 340] on input "9" at bounding box center [499, 326] width 37 height 40
click at [510, 340] on input "10" at bounding box center [499, 326] width 37 height 40
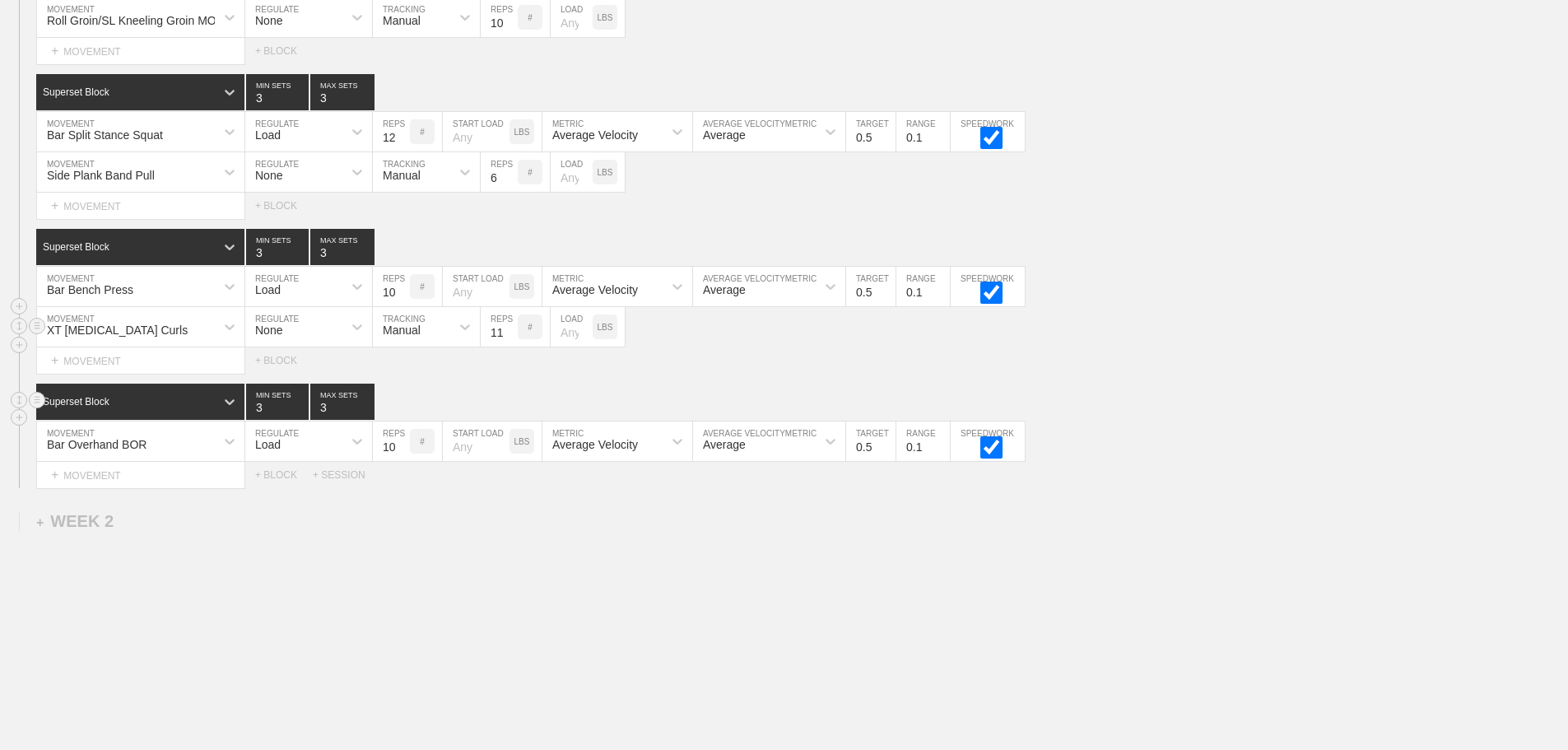
click at [510, 340] on input "11" at bounding box center [499, 326] width 37 height 40
click at [510, 340] on input "12" at bounding box center [499, 326] width 37 height 40
click at [510, 340] on input "13" at bounding box center [499, 326] width 37 height 40
click at [510, 340] on input "14" at bounding box center [499, 326] width 37 height 40
type input "15"
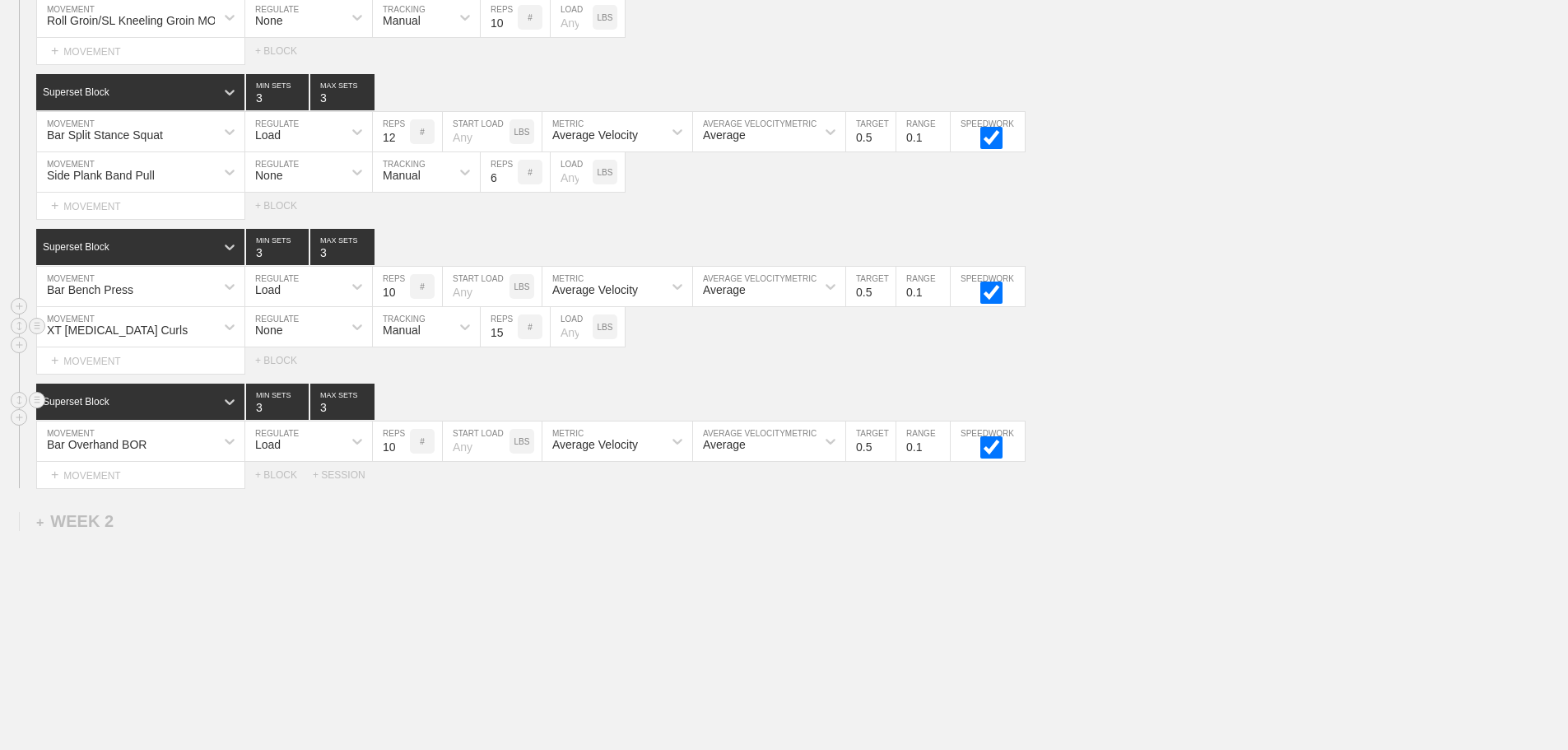
click at [510, 340] on input "15" at bounding box center [499, 326] width 37 height 40
click at [1187, 389] on div "SESSION 2 Superset Block 3 MIN SETS 3 MAX SETS DUPLICATE INSERT MOVEMENT AFTER …" at bounding box center [784, 194] width 1568 height 587
click at [1165, 431] on div "Superset Block 3 MIN SETS 3 MAX SETS DUPLICATE INSERT MOVEMENT AFTER DELETE Bar…" at bounding box center [784, 435] width 1568 height 104
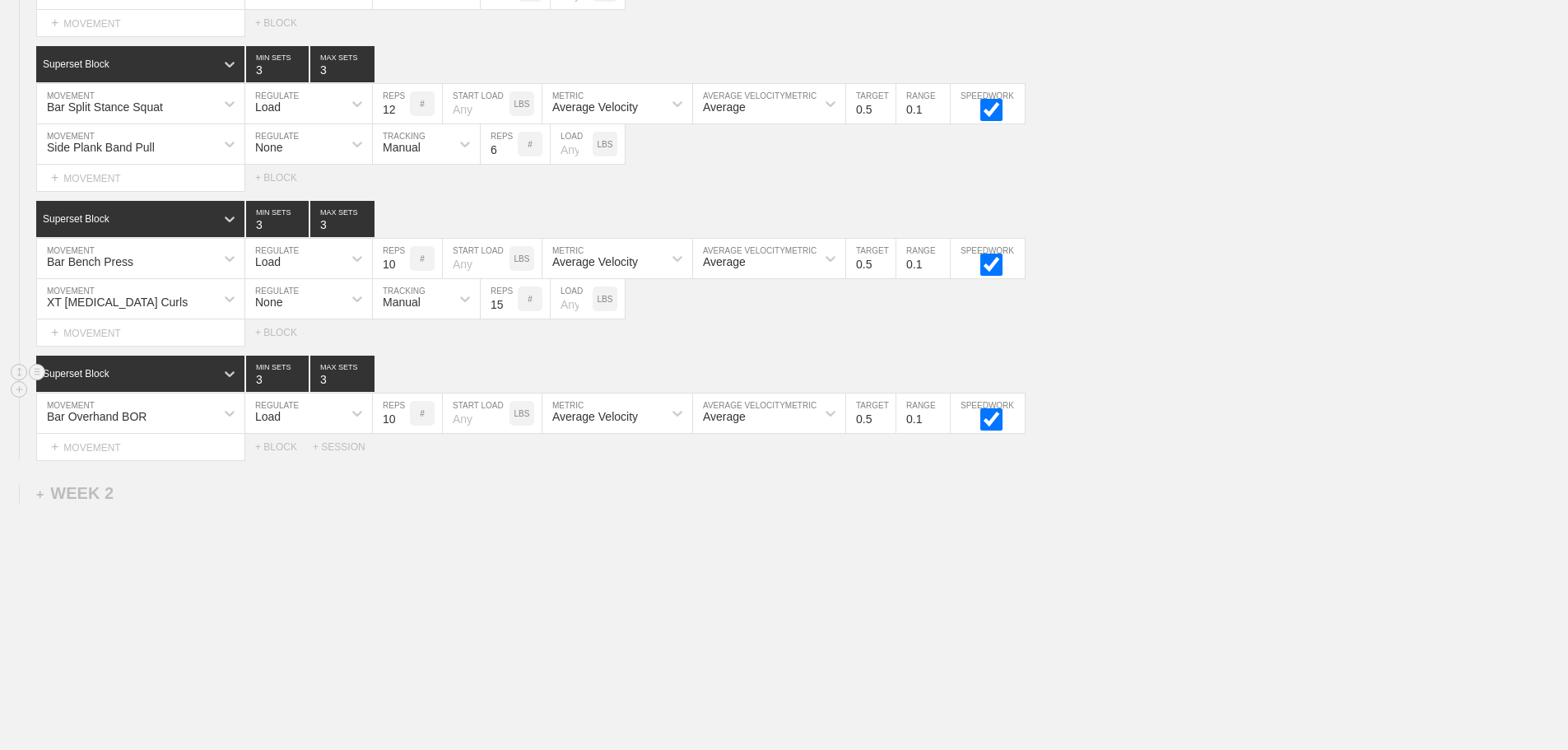
scroll to position [1003, 0]
click at [125, 451] on div "+ MOVEMENT" at bounding box center [140, 447] width 210 height 27
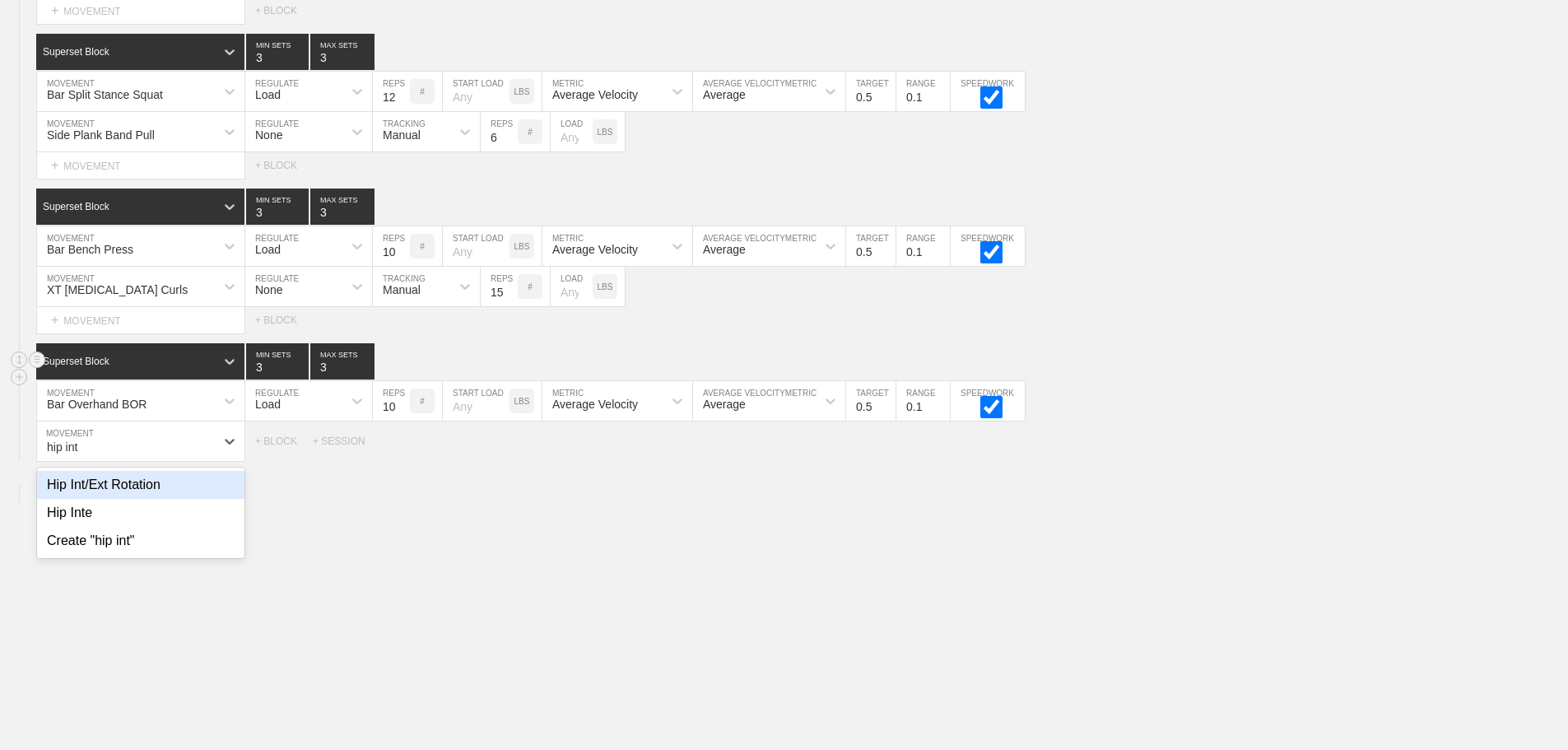
scroll to position [920, 0]
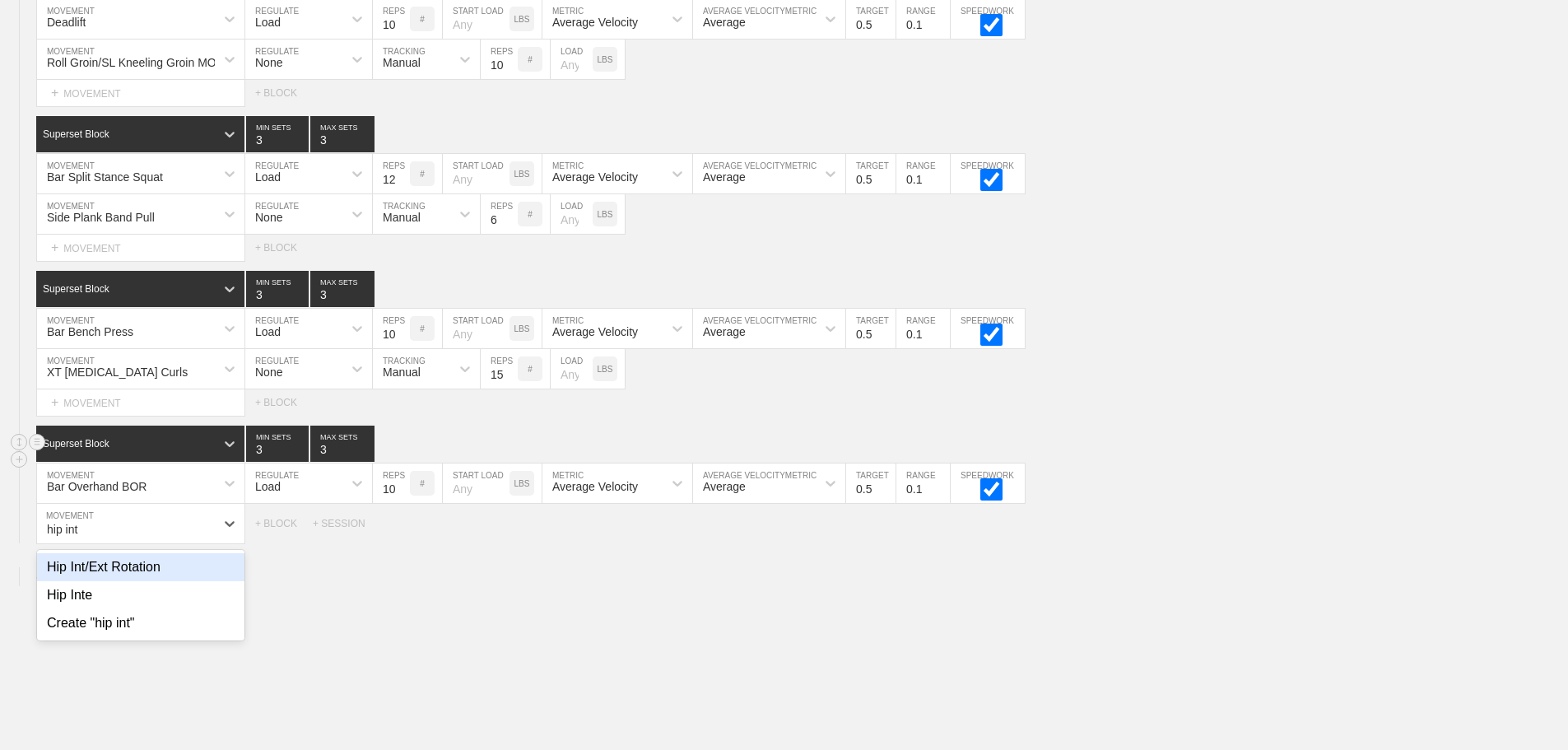
click at [148, 581] on div "Hip Int/Ext Rotation" at bounding box center [140, 567] width 208 height 28
type input "hip int"
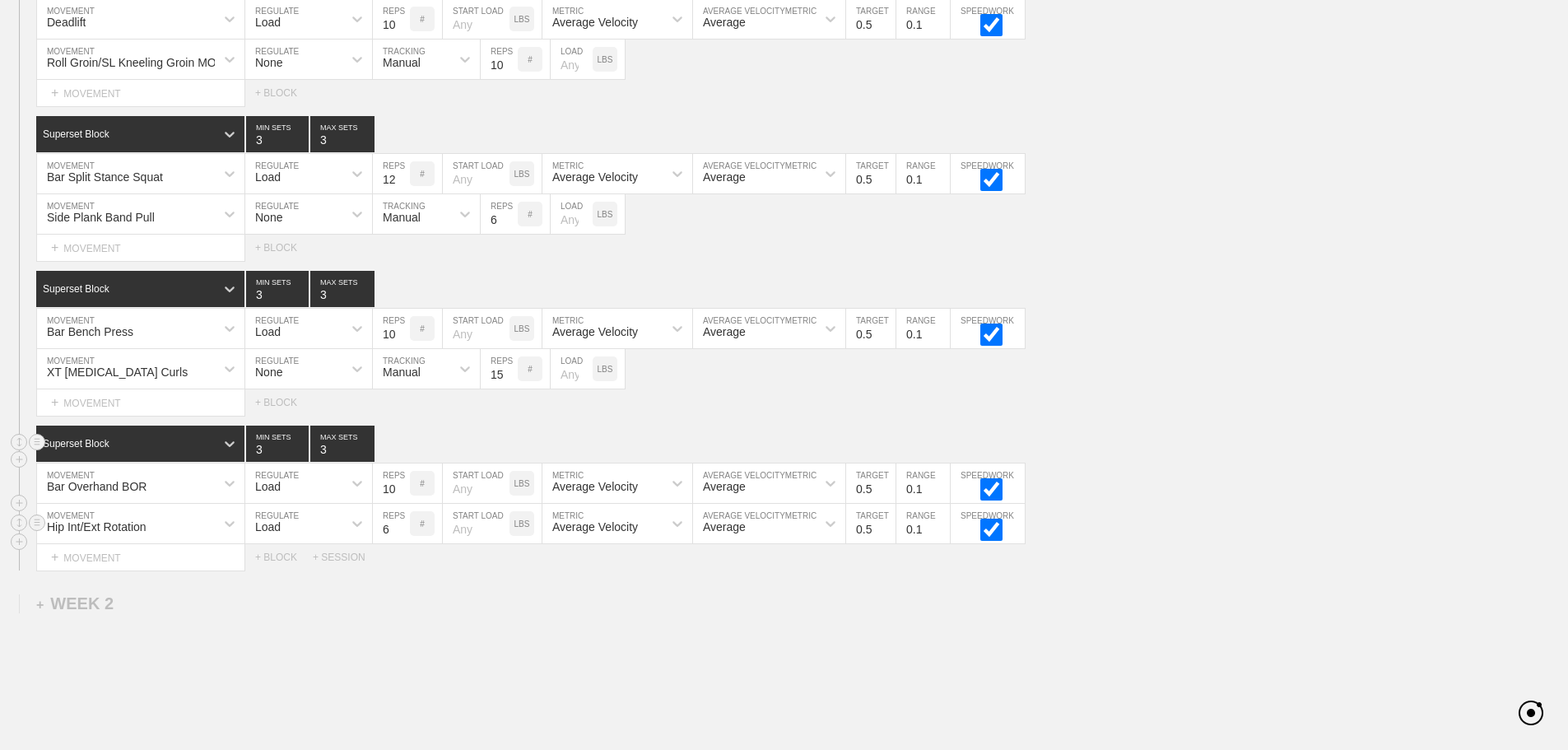
click at [278, 538] on div "Load" at bounding box center [294, 523] width 97 height 28
click at [285, 581] on div "None" at bounding box center [309, 567] width 127 height 28
click at [411, 533] on div "Sensor" at bounding box center [401, 527] width 36 height 14
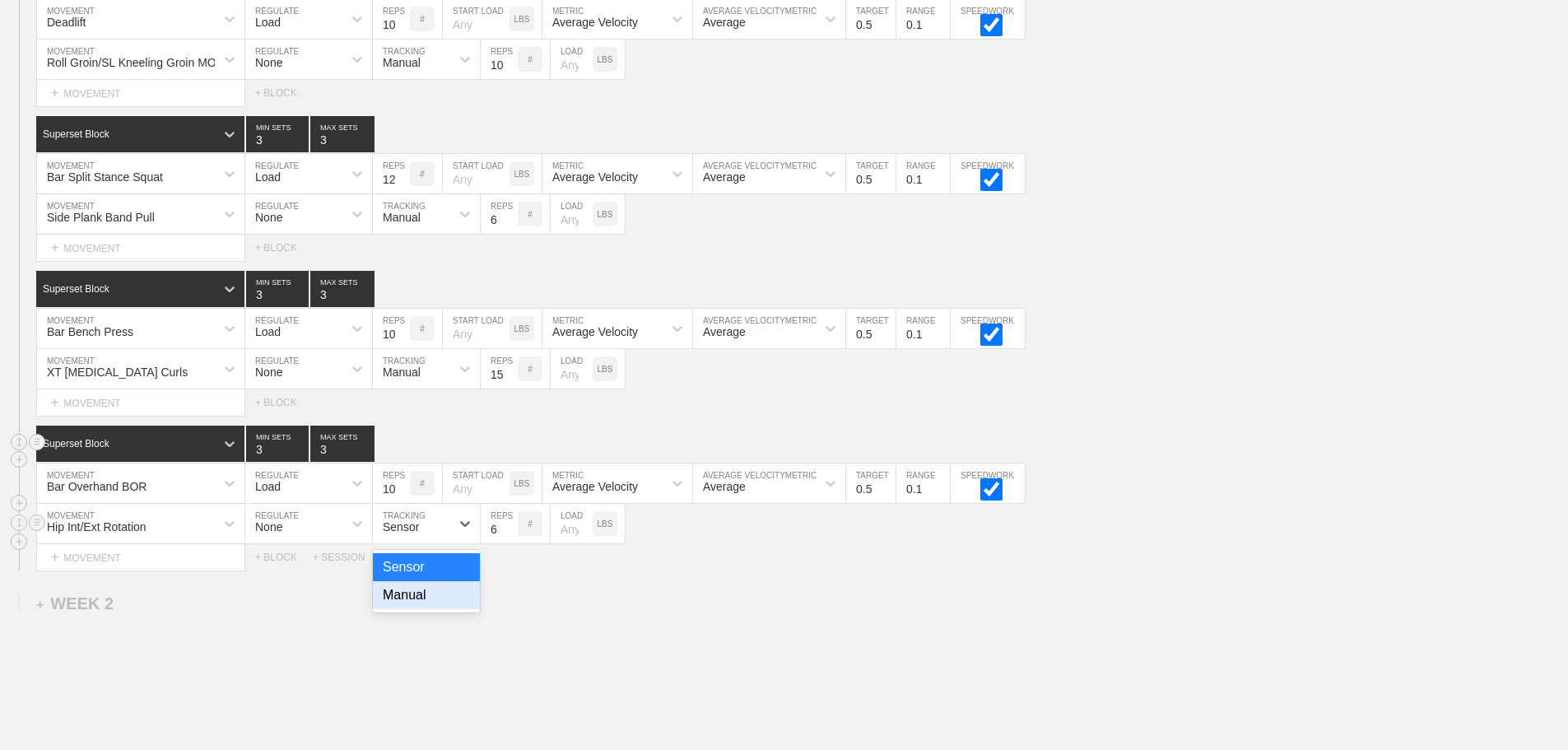
click at [418, 609] on div "Manual" at bounding box center [427, 594] width 107 height 28
click at [511, 538] on input "7" at bounding box center [499, 523] width 37 height 40
click at [511, 538] on input "8" at bounding box center [499, 523] width 37 height 40
click at [511, 538] on input "9" at bounding box center [499, 523] width 37 height 40
click at [511, 538] on input "10" at bounding box center [499, 523] width 37 height 40
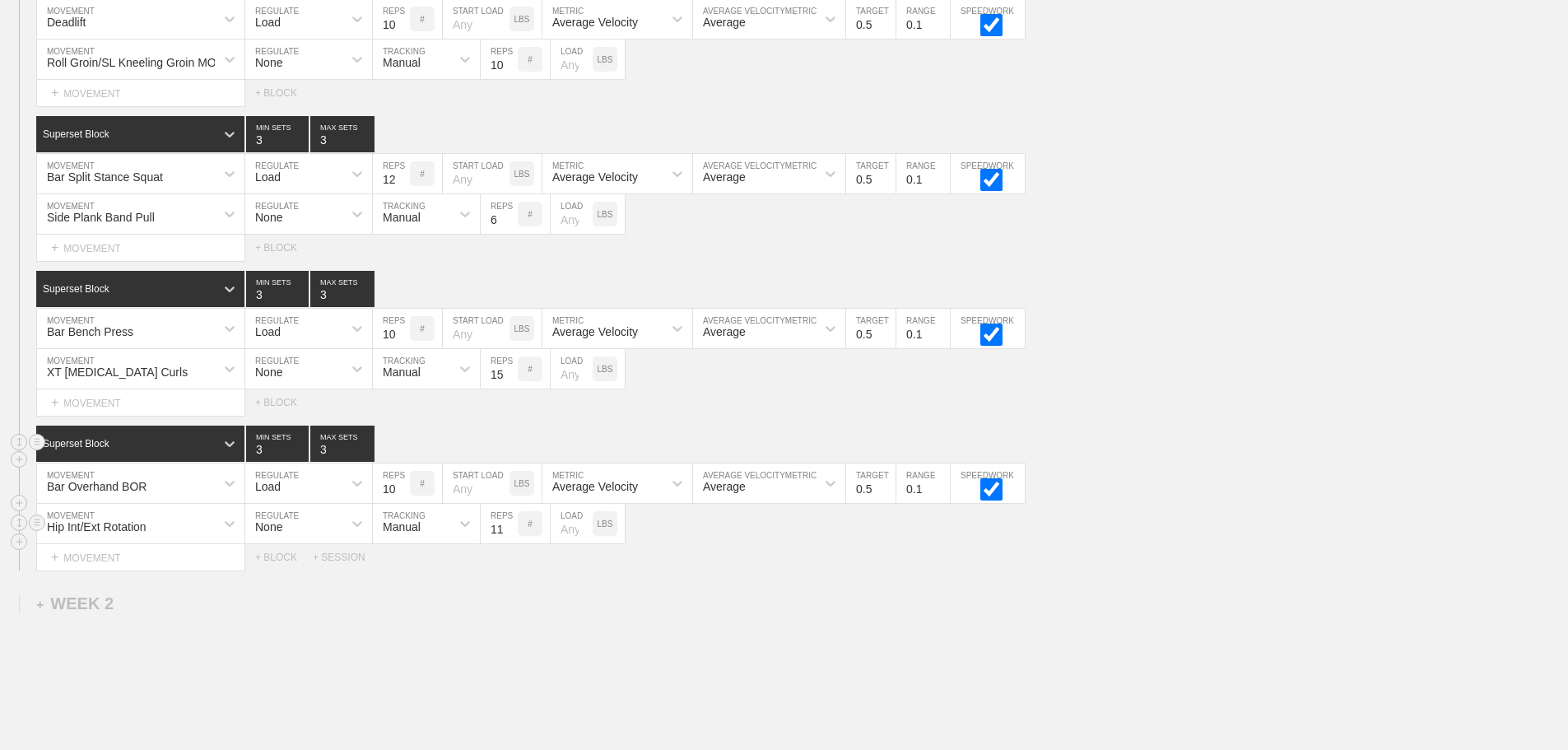
click at [511, 538] on input "11" at bounding box center [499, 523] width 37 height 40
type input "10"
click at [511, 544] on input "10" at bounding box center [499, 523] width 37 height 40
click at [901, 632] on div "WEEK 1 DUPLICATE DELETE SESSION 1 Superset Block 2 MIN SETS 2 MAX SETS DUPLICAT…" at bounding box center [784, 57] width 1568 height 1603
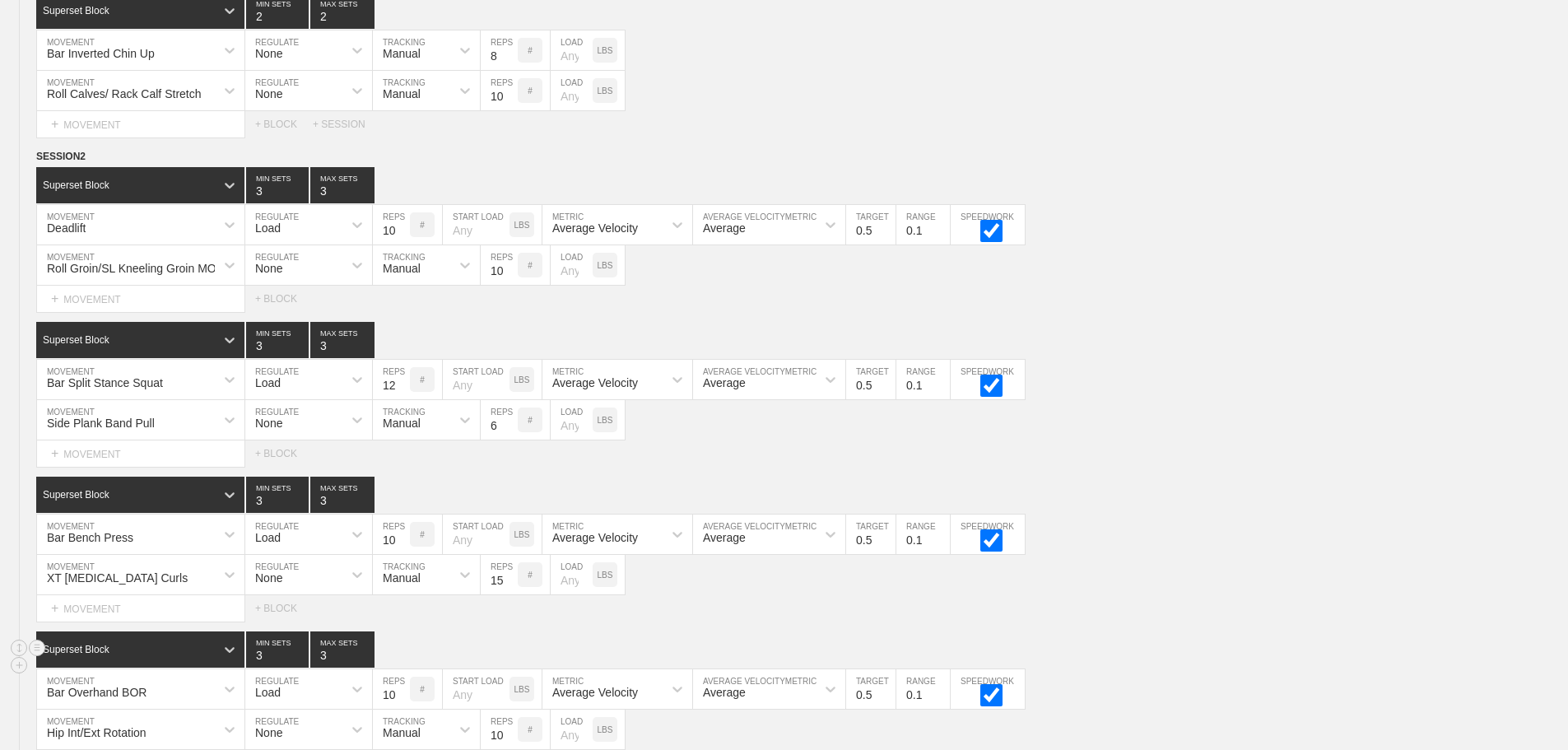
scroll to position [674, 0]
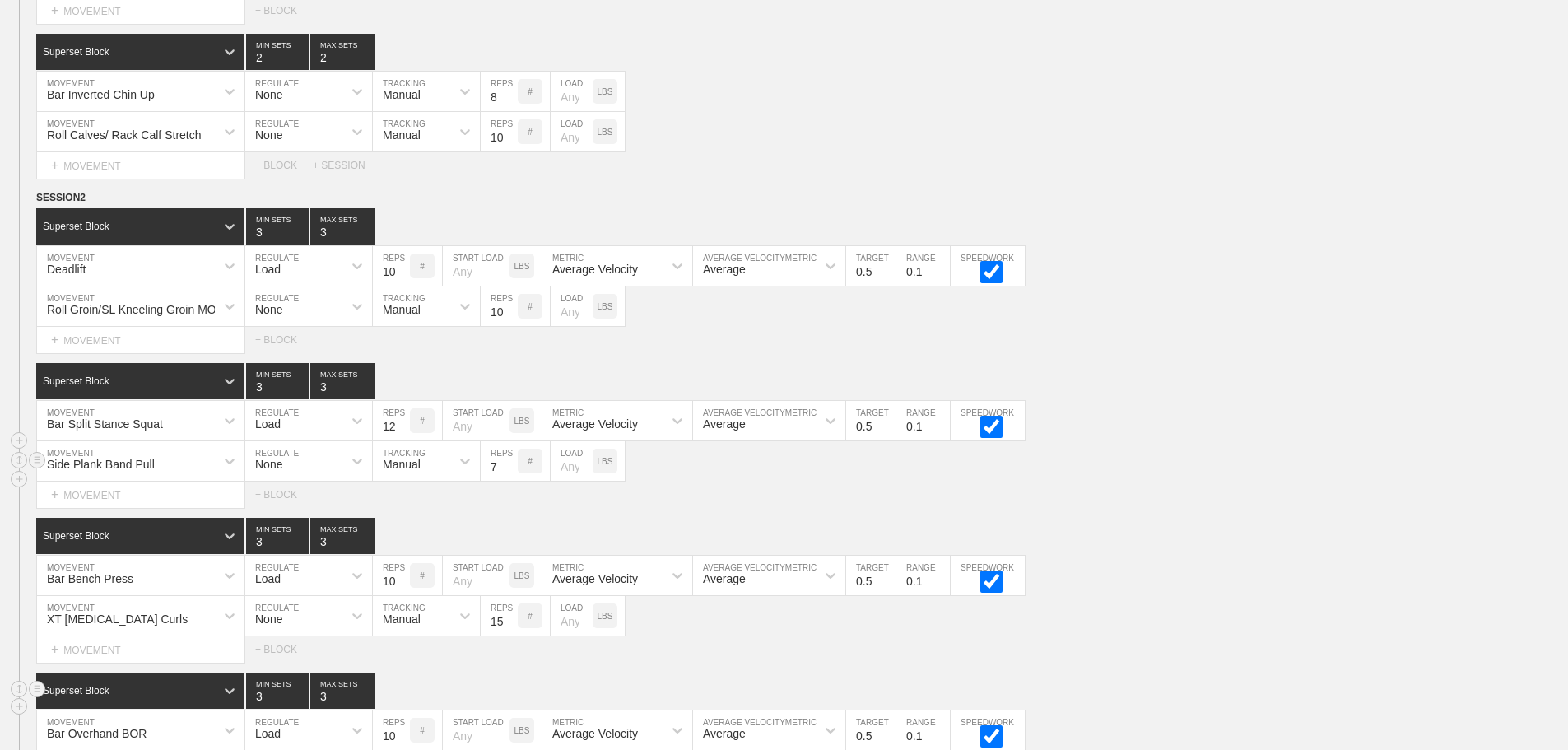
click at [511, 473] on input "7" at bounding box center [499, 461] width 37 height 40
click at [511, 473] on input "8" at bounding box center [499, 461] width 37 height 40
click at [511, 473] on input "9" at bounding box center [499, 461] width 37 height 40
click at [511, 473] on input "10" at bounding box center [499, 461] width 37 height 40
click at [511, 473] on input "11" at bounding box center [499, 461] width 37 height 40
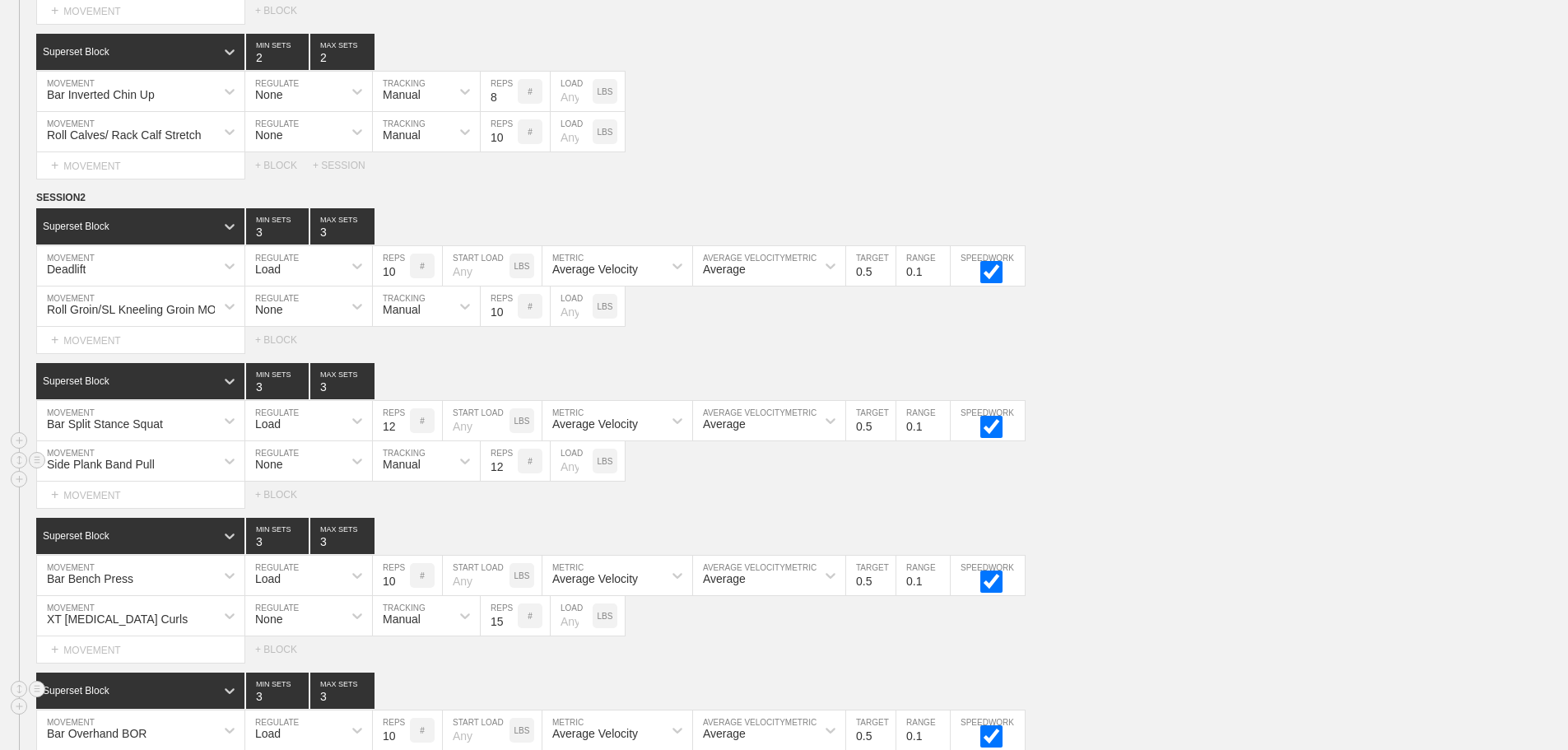
click at [511, 473] on input "12" at bounding box center [499, 461] width 37 height 40
click at [511, 473] on input "13" at bounding box center [499, 461] width 37 height 40
click at [511, 473] on input "14" at bounding box center [499, 461] width 37 height 40
click at [511, 473] on input "15" at bounding box center [499, 461] width 37 height 40
type input "16"
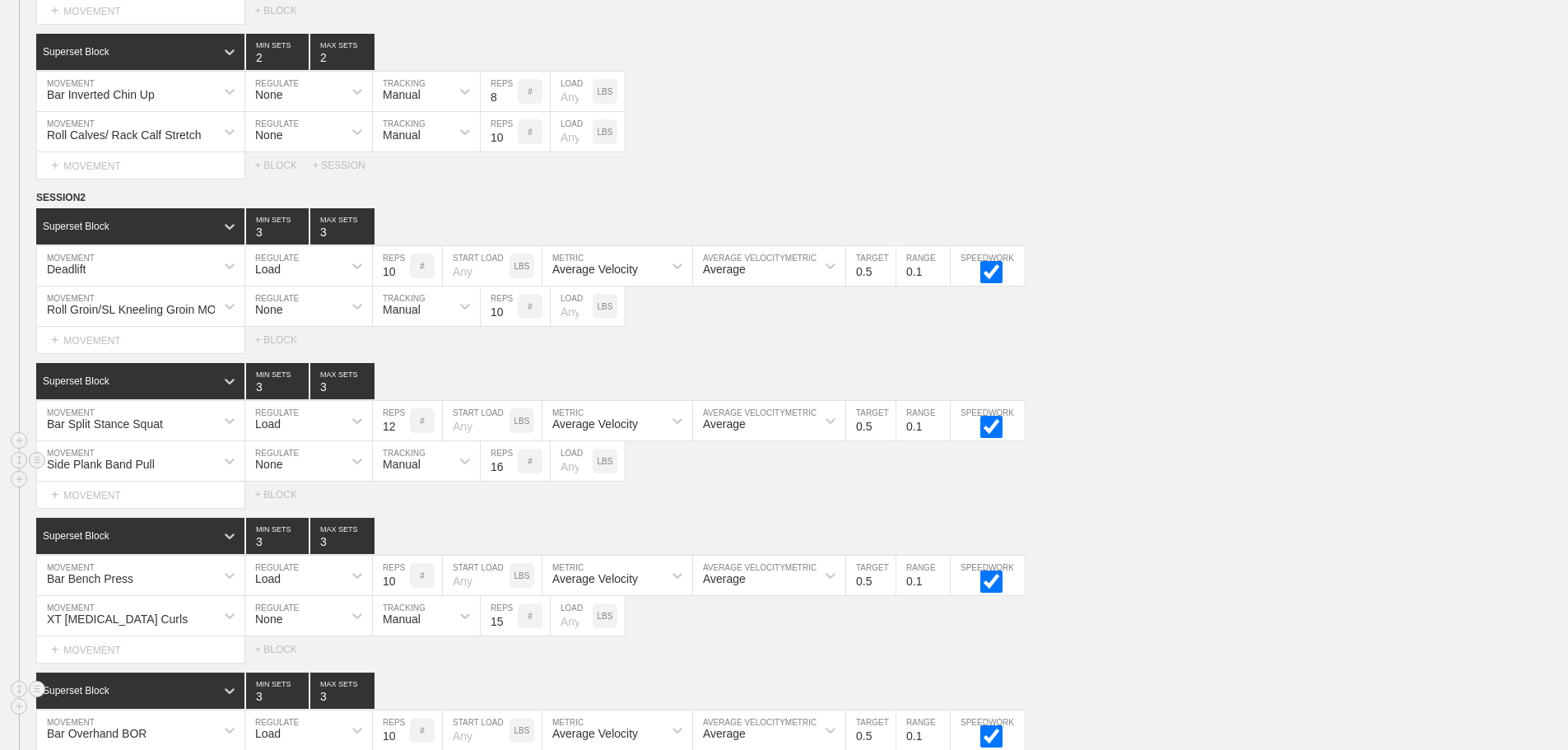
click at [511, 473] on input "16" at bounding box center [499, 461] width 37 height 40
click at [1288, 553] on div "Superset Block 3 MIN SETS 3 MAX SETS" at bounding box center [802, 535] width 1532 height 36
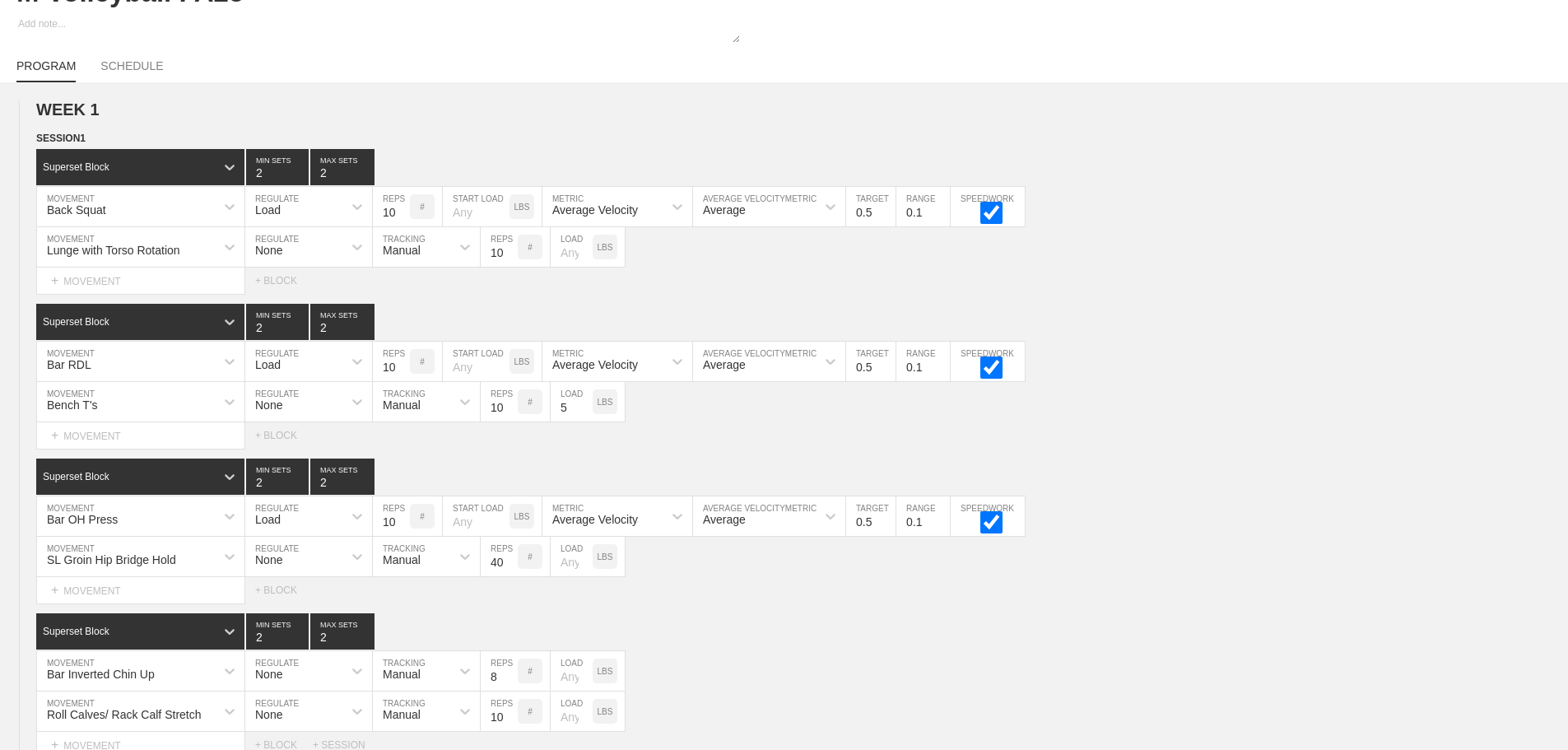
scroll to position [0, 0]
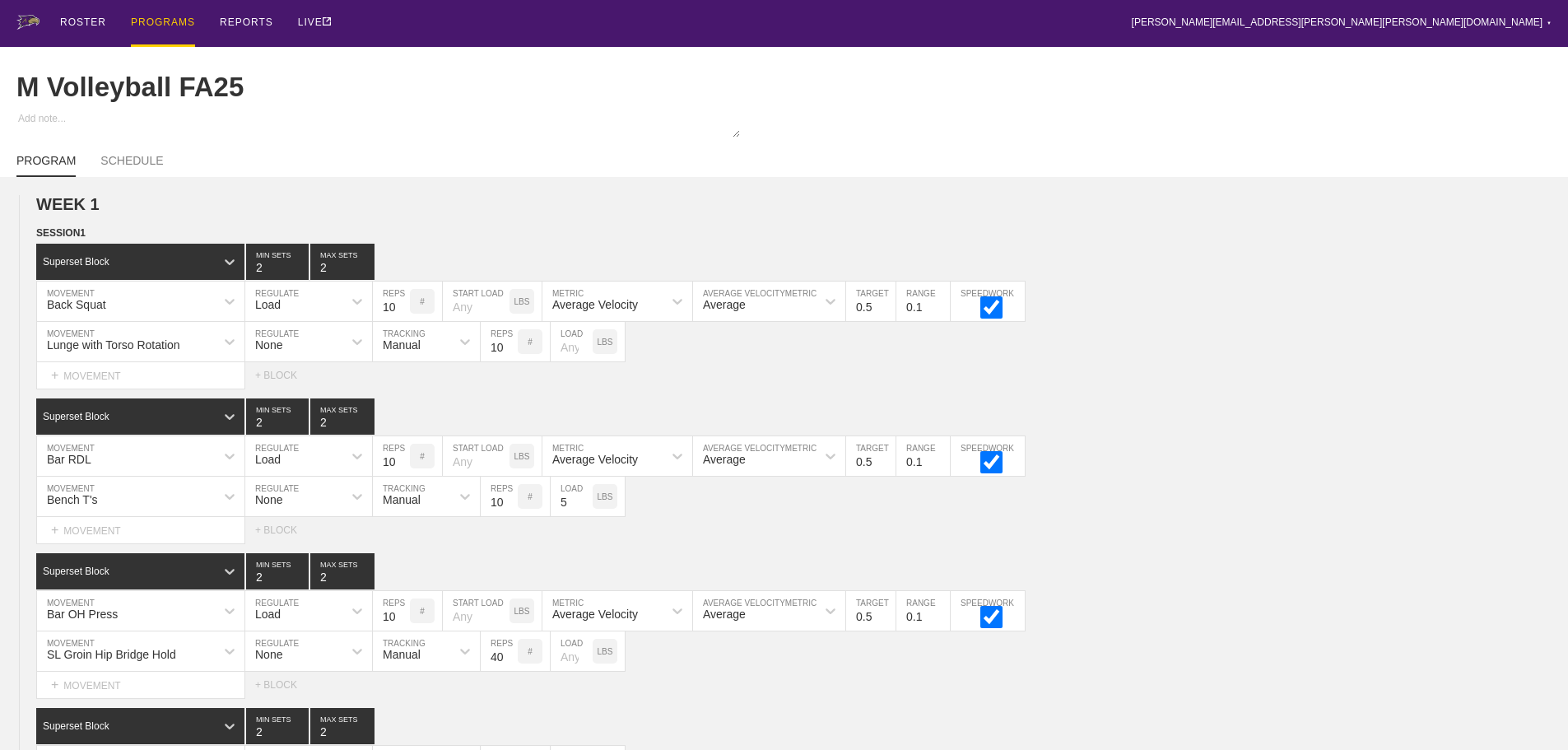
click at [150, 20] on div "PROGRAMS" at bounding box center [163, 23] width 64 height 47
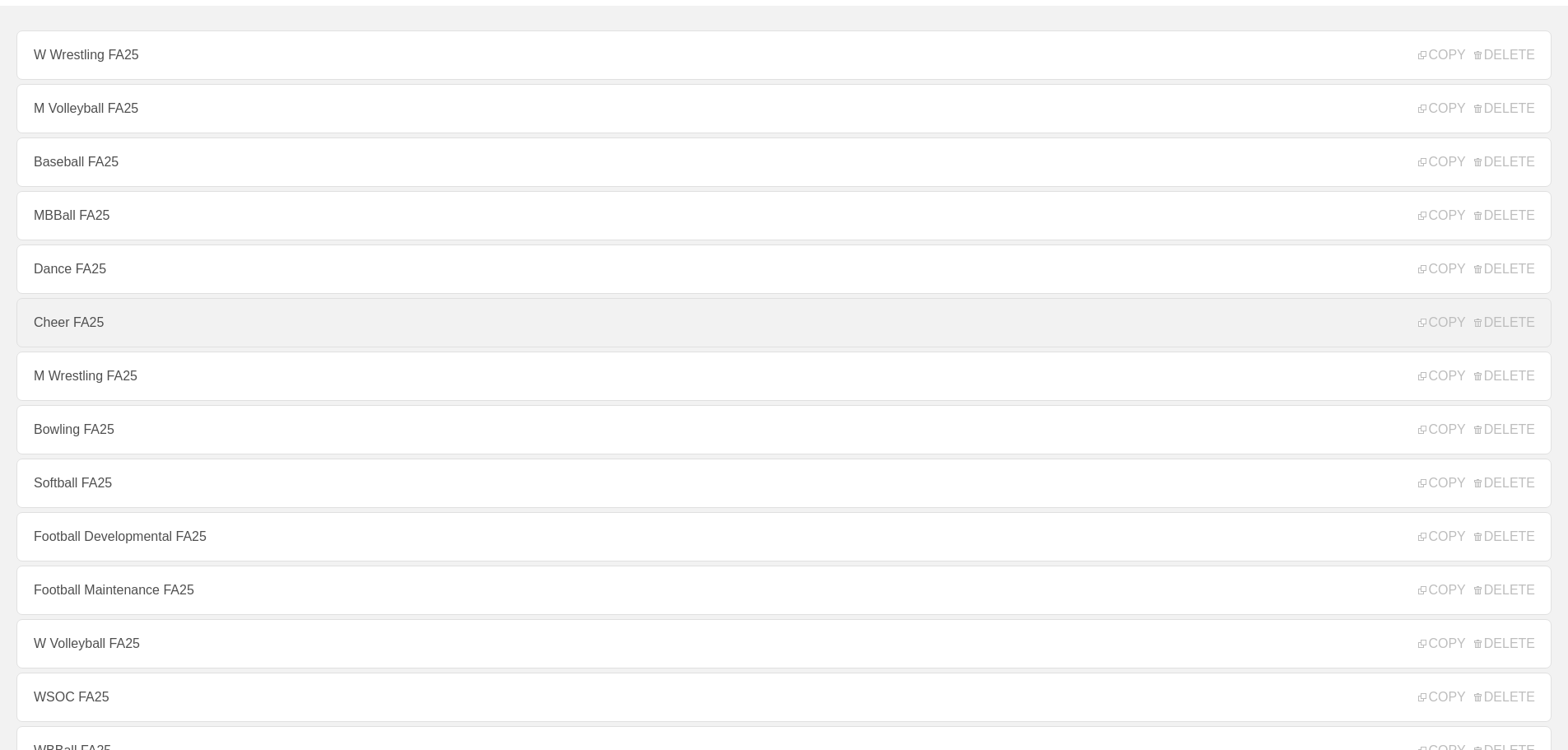
scroll to position [165, 0]
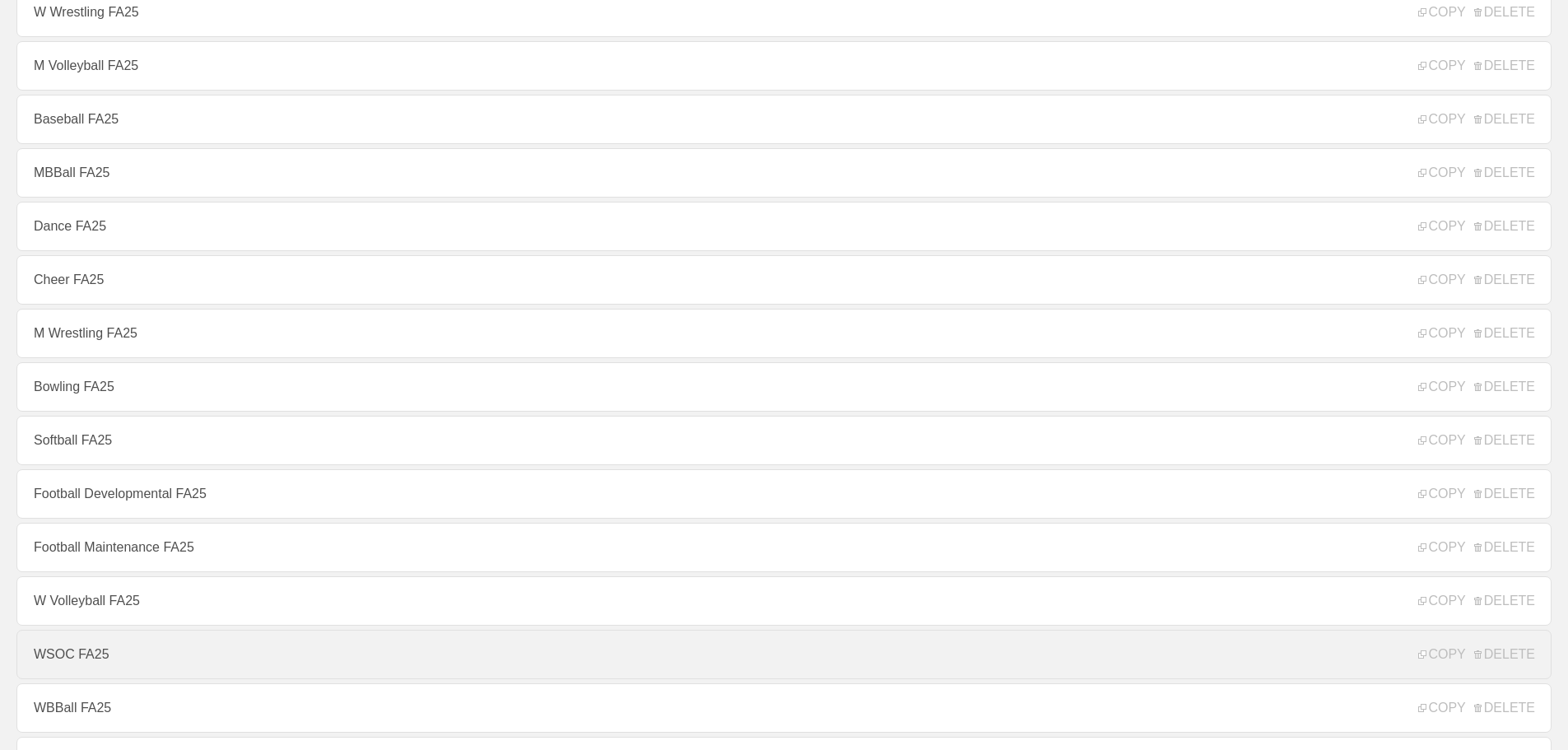
click at [87, 665] on link "WSOC FA25" at bounding box center [784, 654] width 1535 height 50
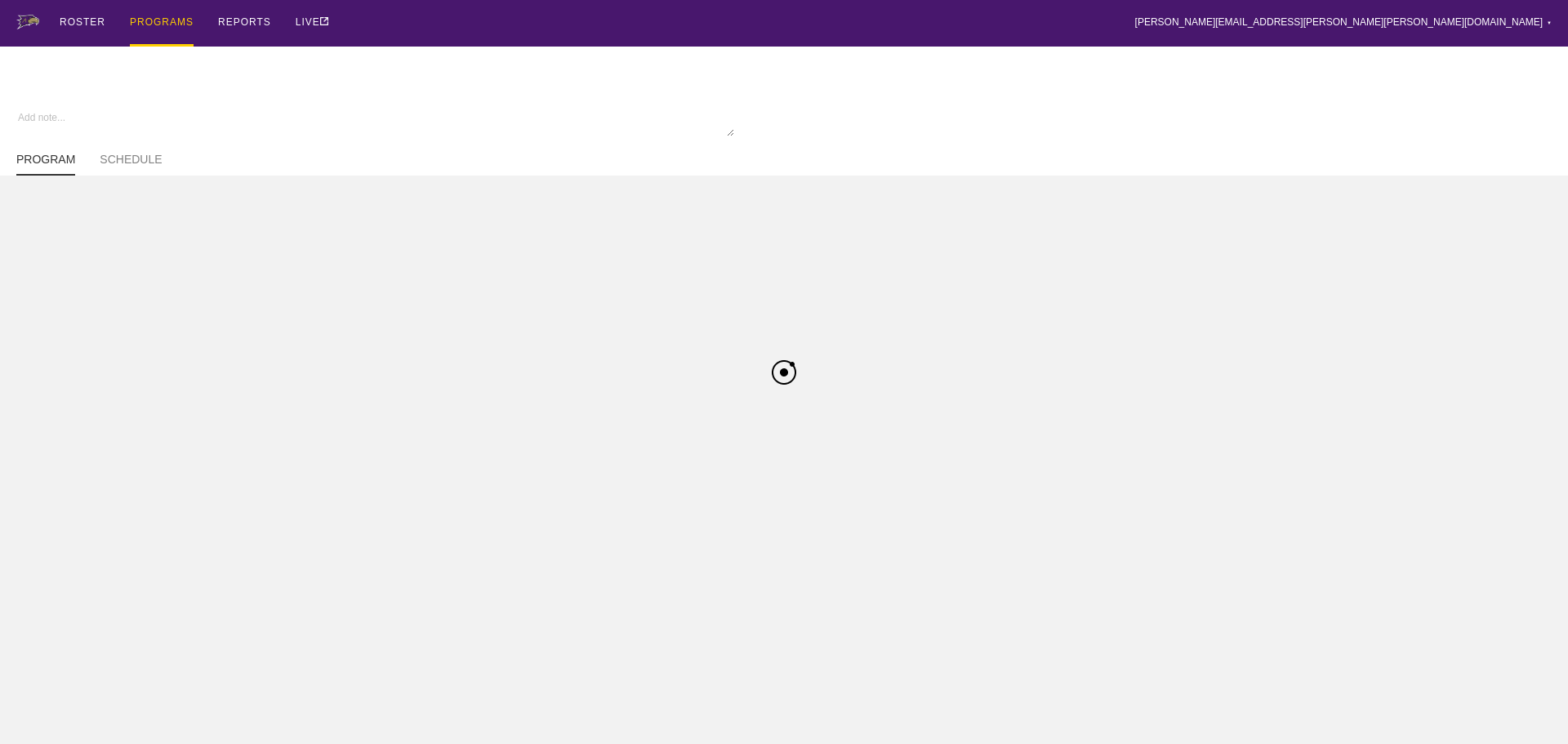
type textarea "x"
type input "WSOC FA25"
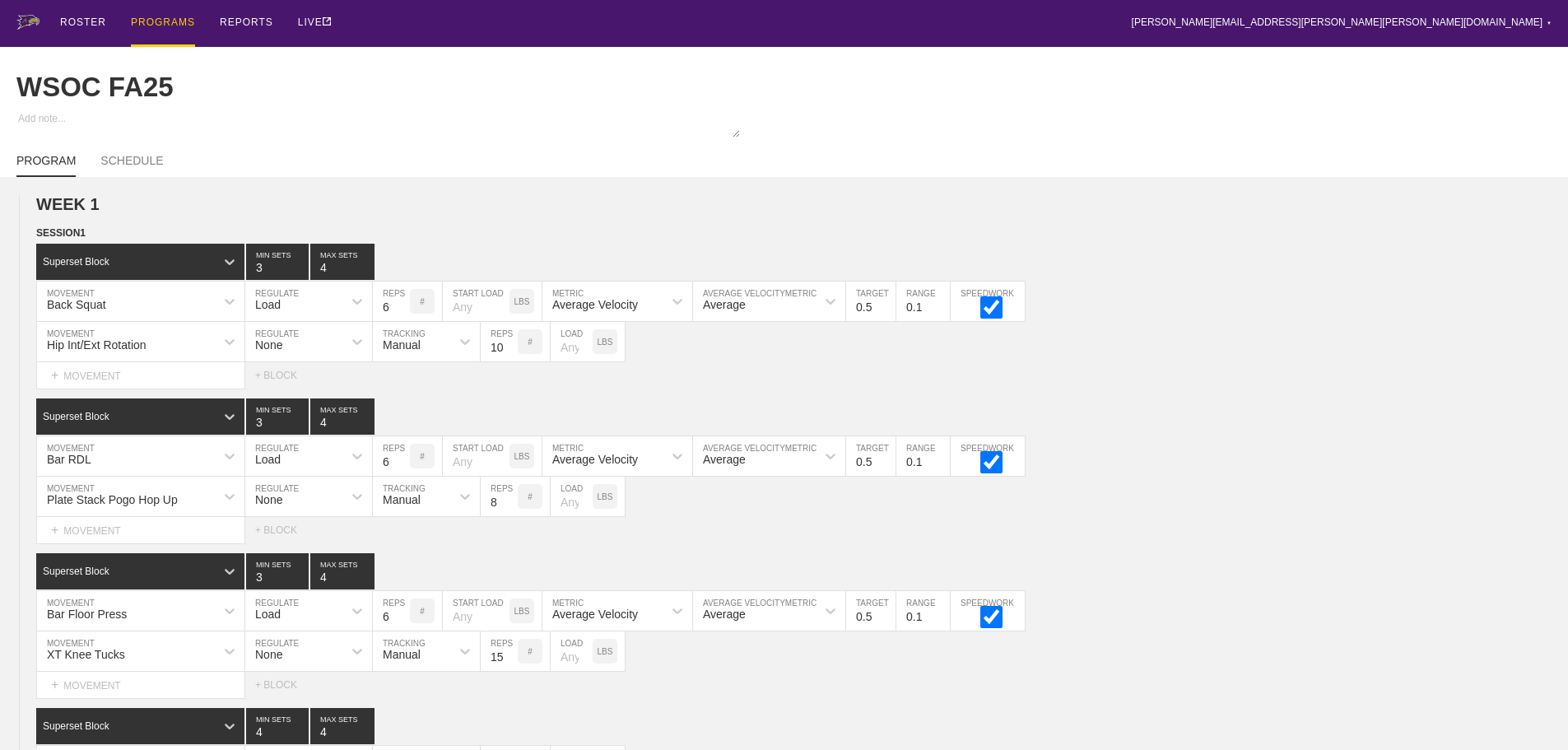
click at [441, 16] on div "ROSTER PROGRAMS REPORTS LIVE [PERSON_NAME][EMAIL_ADDRESS][PERSON_NAME][PERSON_N…" at bounding box center [784, 23] width 1535 height 47
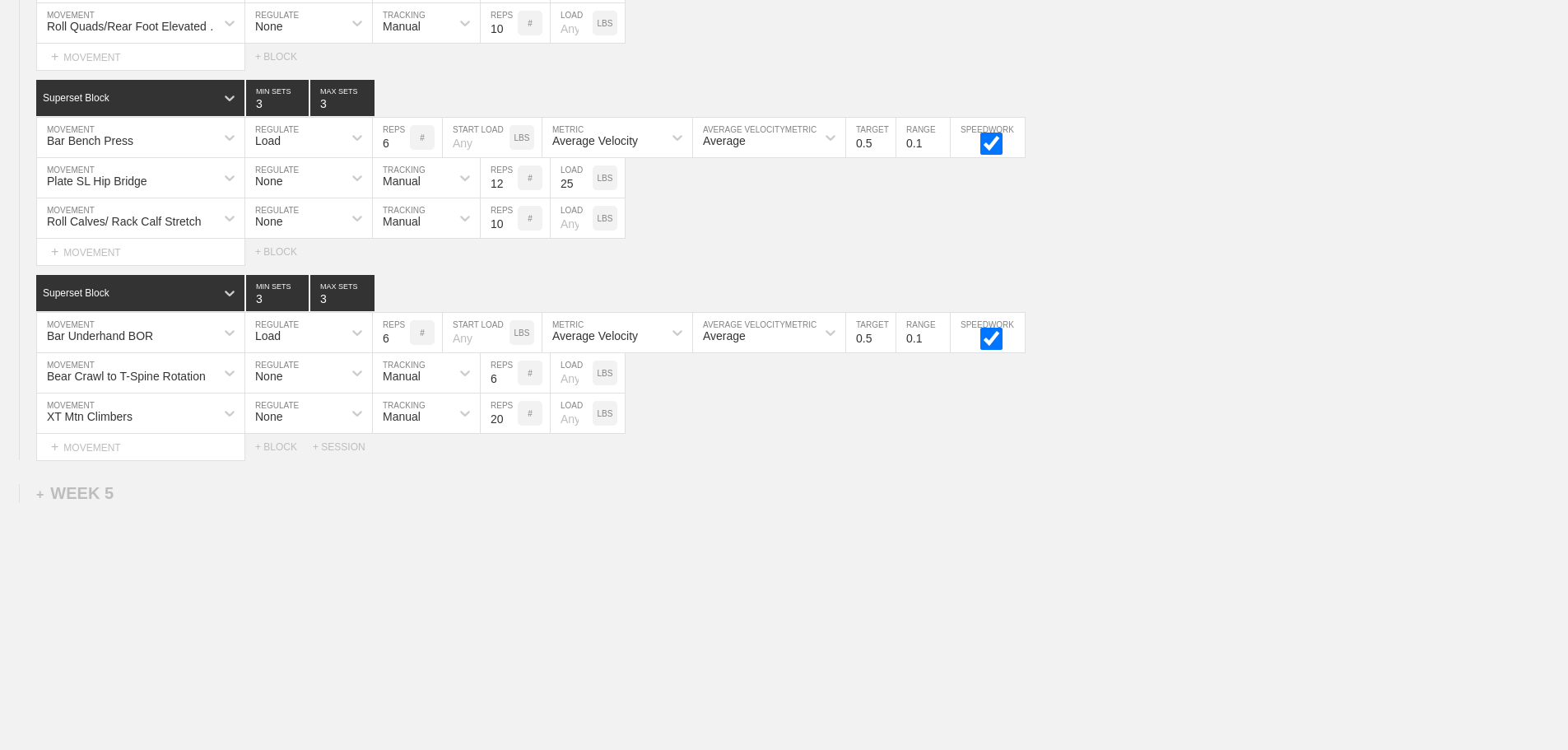
scroll to position [5899, 0]
click at [346, 444] on div "+ SESSION" at bounding box center [346, 447] width 66 height 12
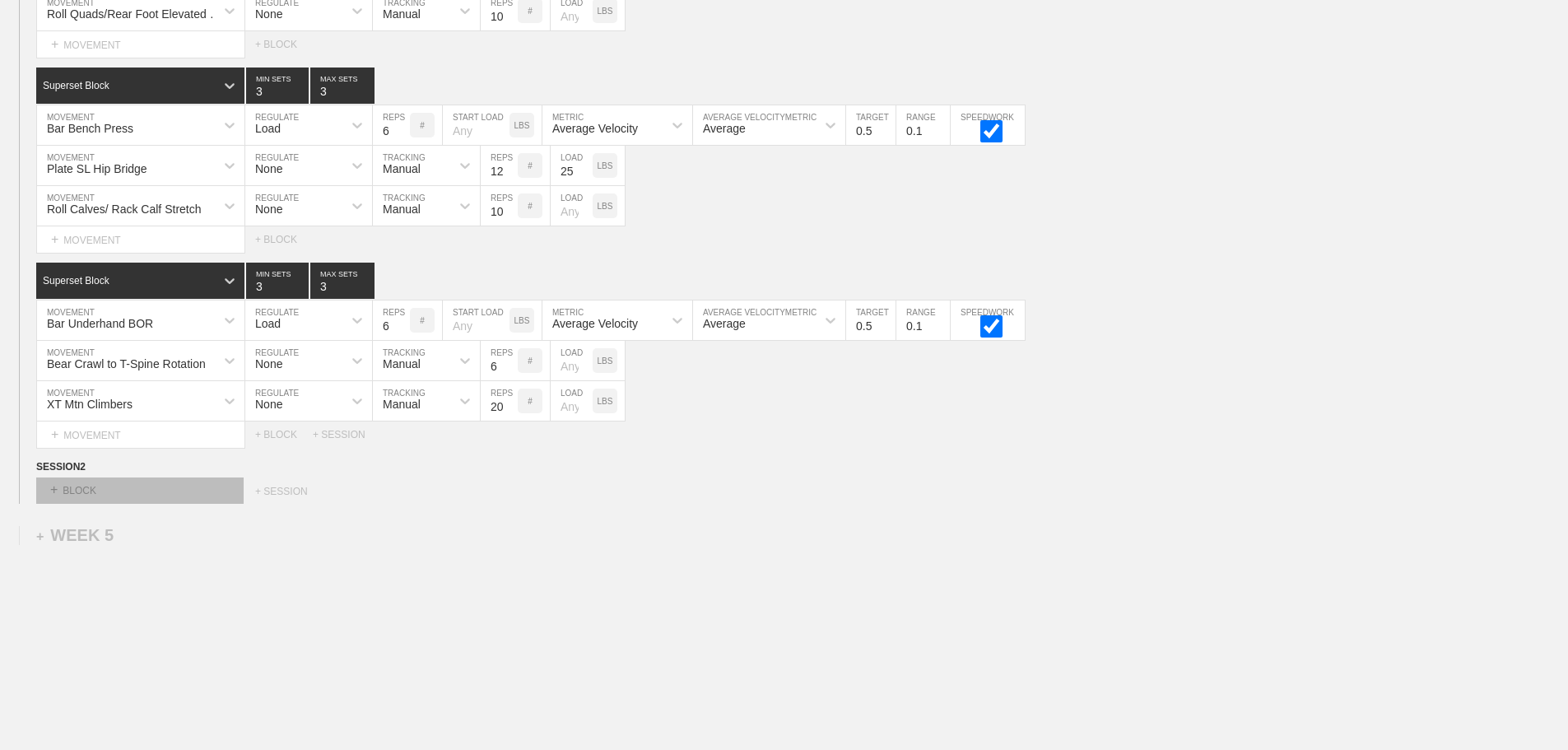
click at [216, 500] on div "+ BLOCK" at bounding box center [139, 490] width 208 height 26
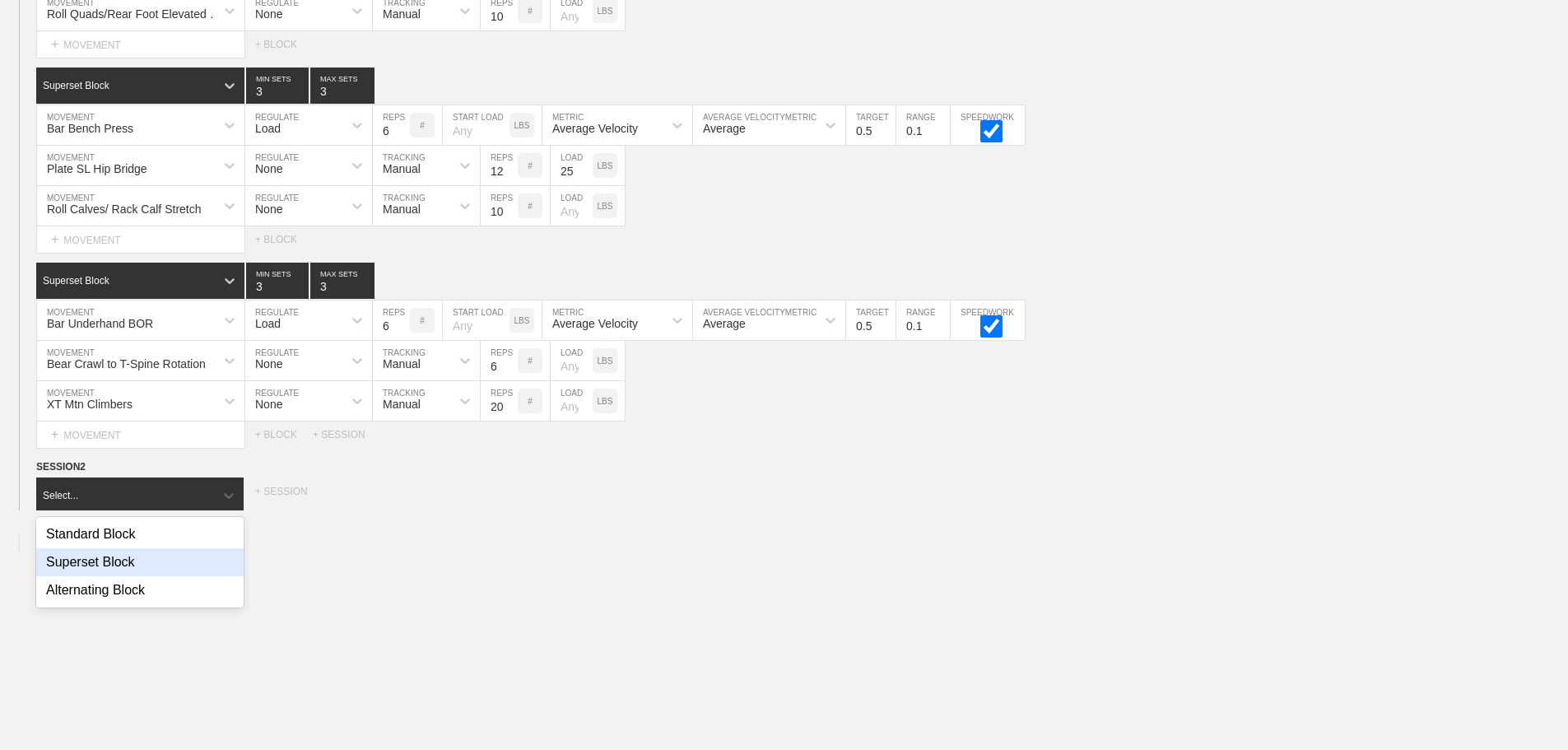
click at [120, 576] on div "Superset Block" at bounding box center [139, 562] width 208 height 28
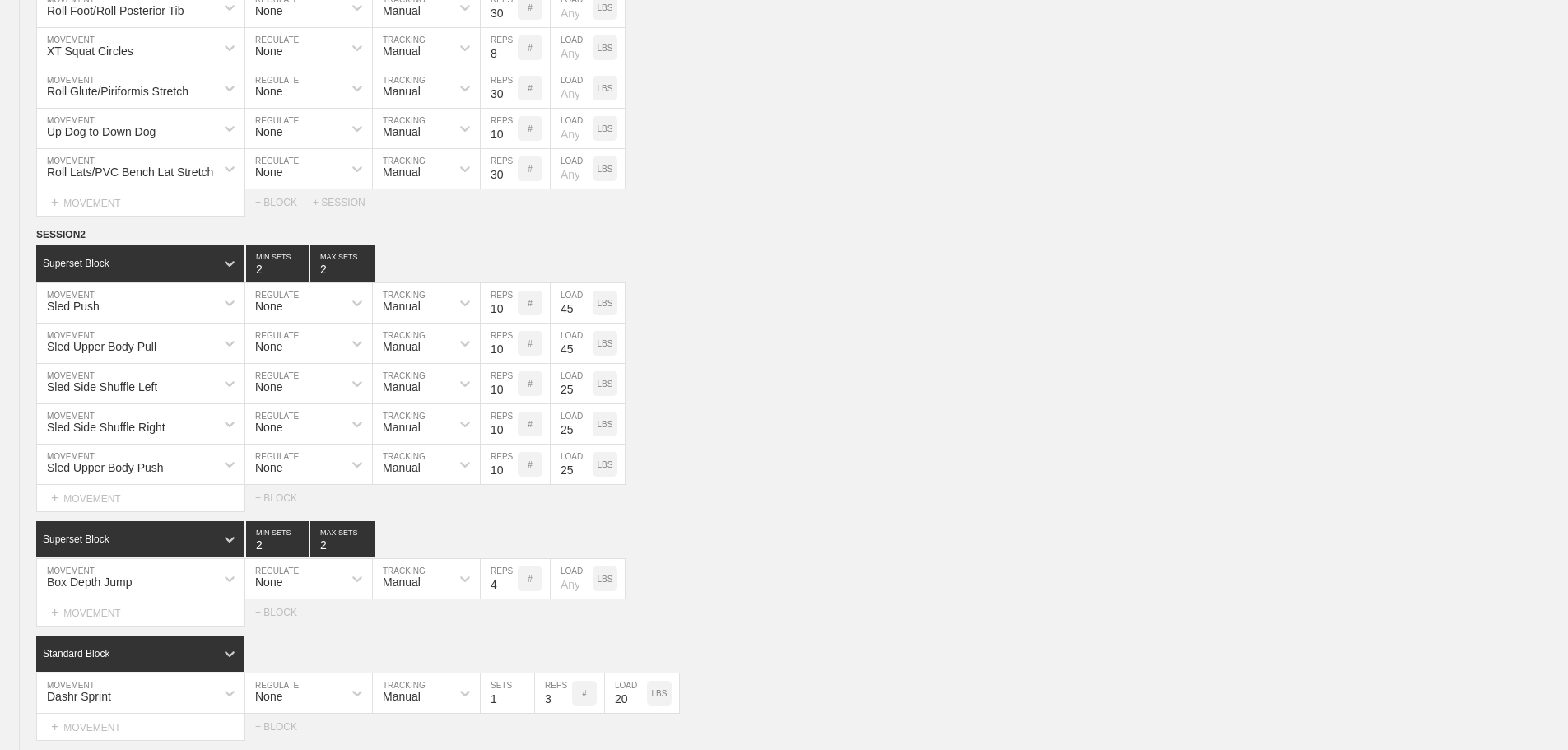
scroll to position [4182, 0]
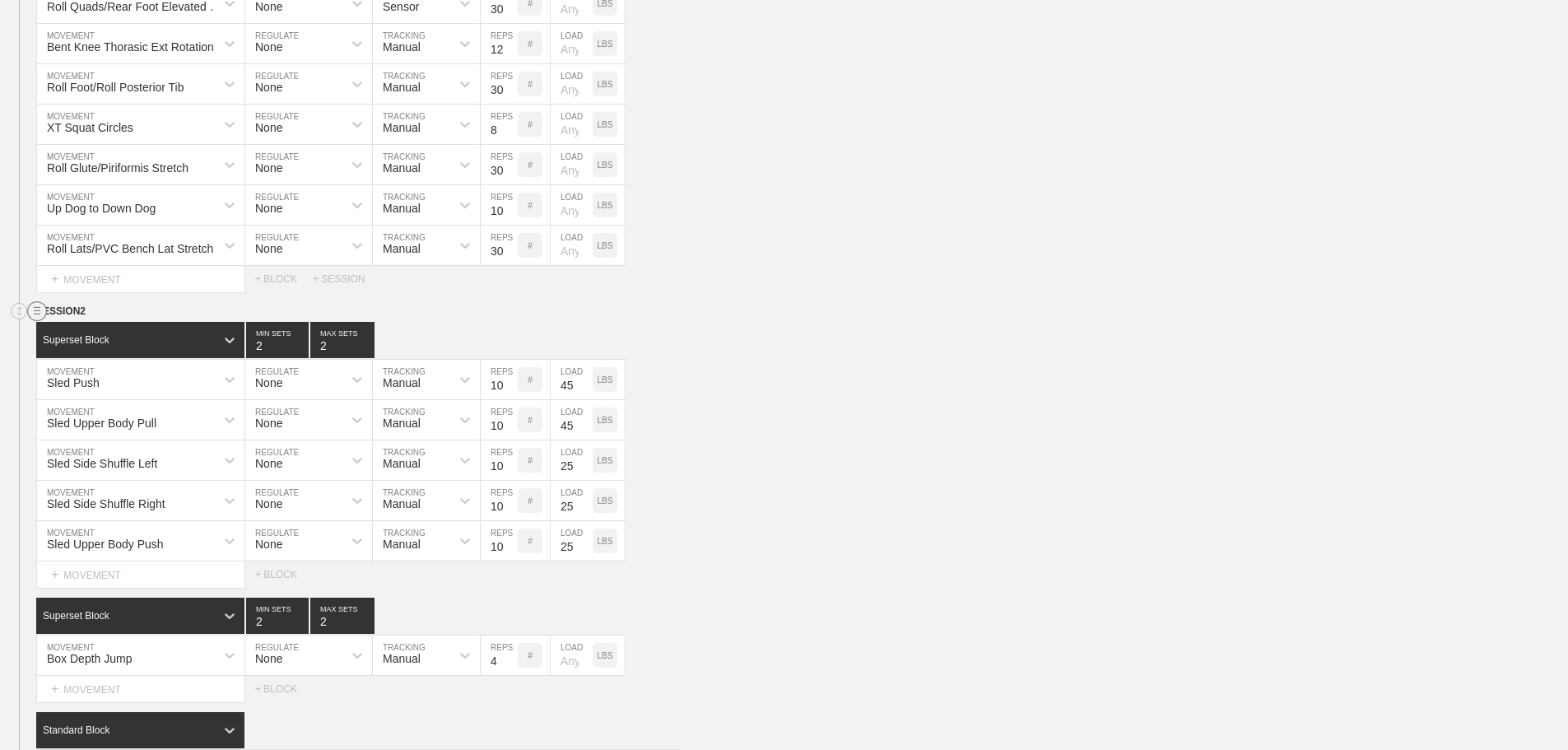
click at [34, 320] on circle at bounding box center [37, 311] width 19 height 19
click at [123, 342] on div "DUPLICATE" at bounding box center [115, 342] width 132 height 24
click at [921, 519] on div "Sled Side Shuffle Right MOVEMENT None REGULATE Manual TRACKING 10 REPS # 25 LOA…" at bounding box center [784, 500] width 1568 height 40
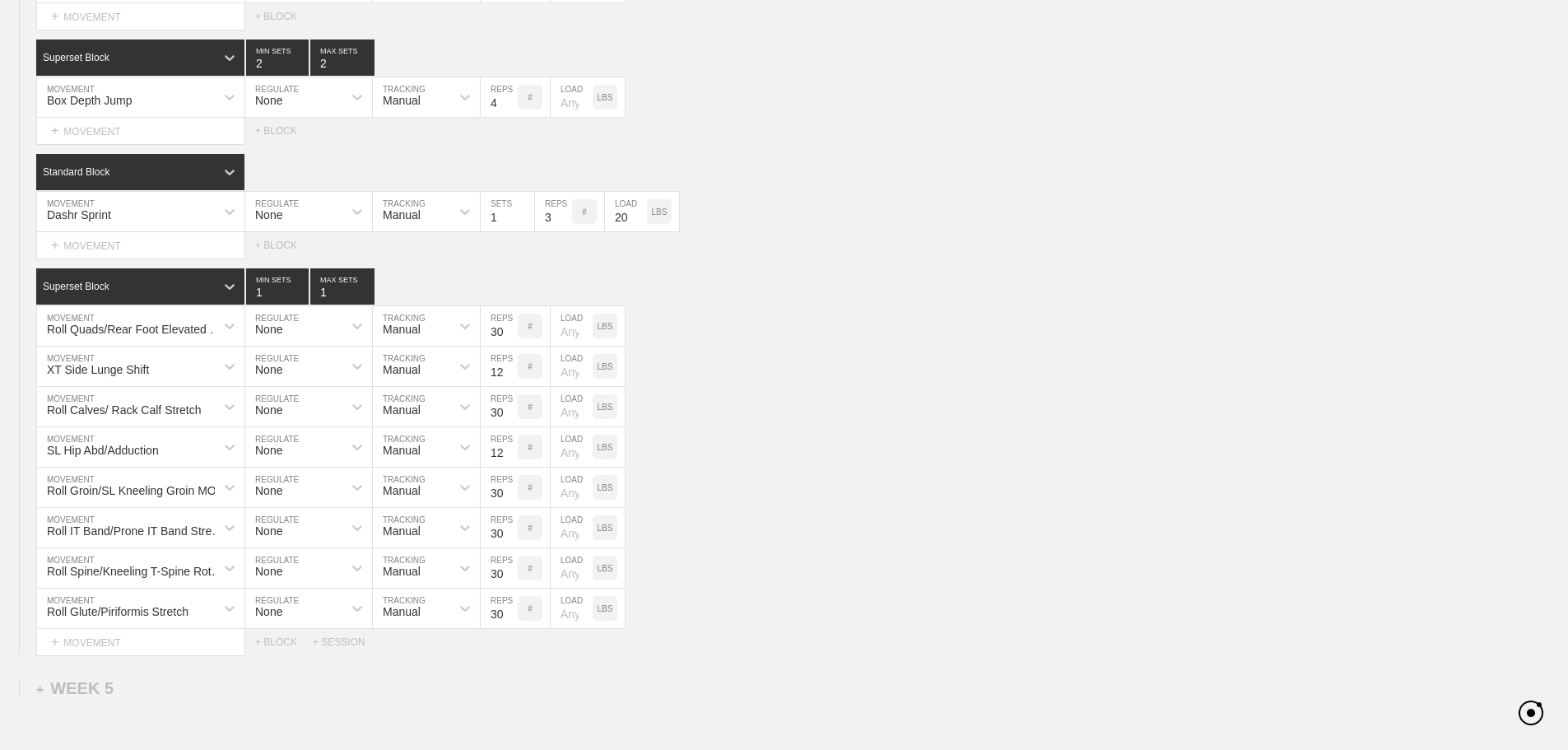
scroll to position [5785, 0]
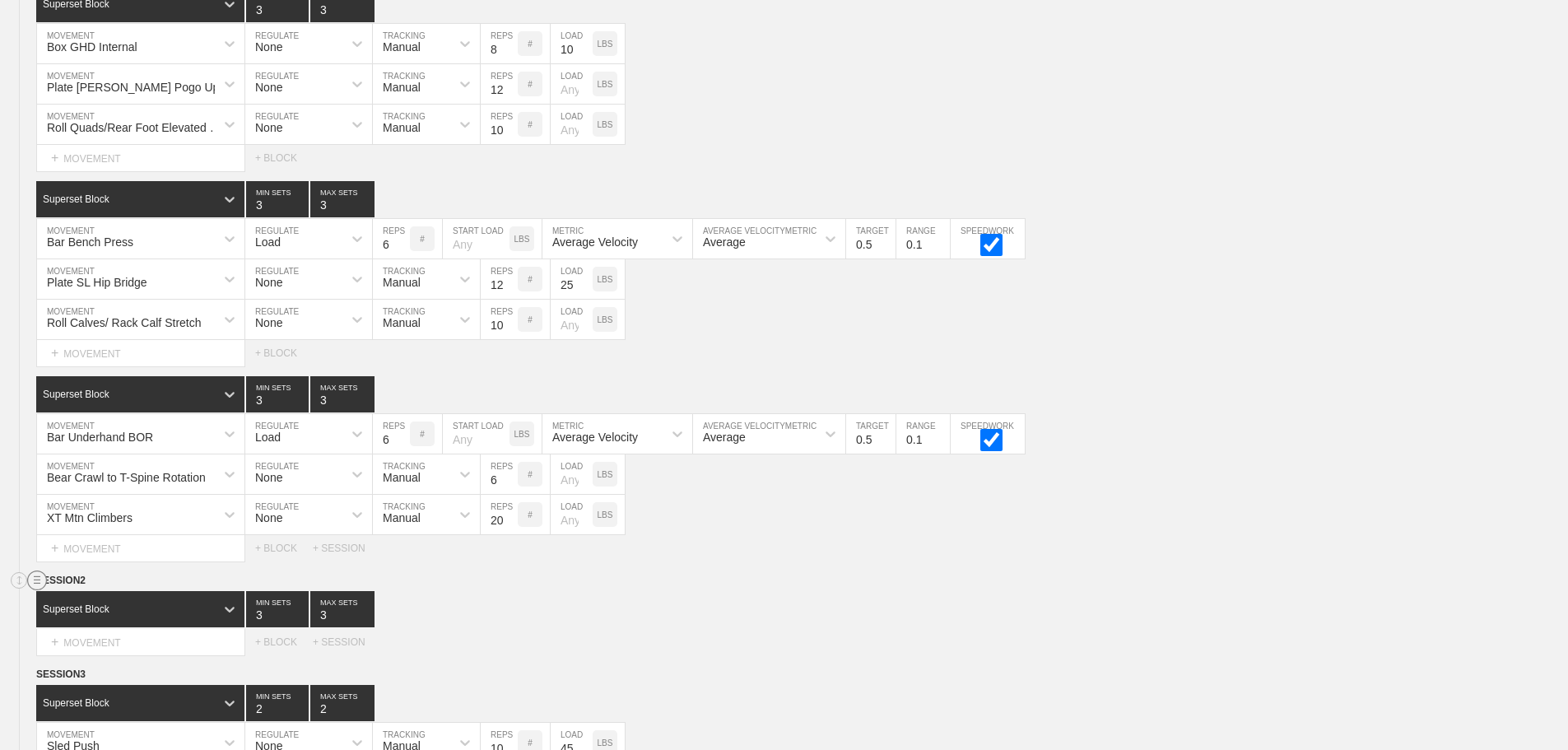
click at [38, 590] on circle at bounding box center [37, 580] width 19 height 19
click at [88, 628] on div "DELETE" at bounding box center [115, 635] width 132 height 24
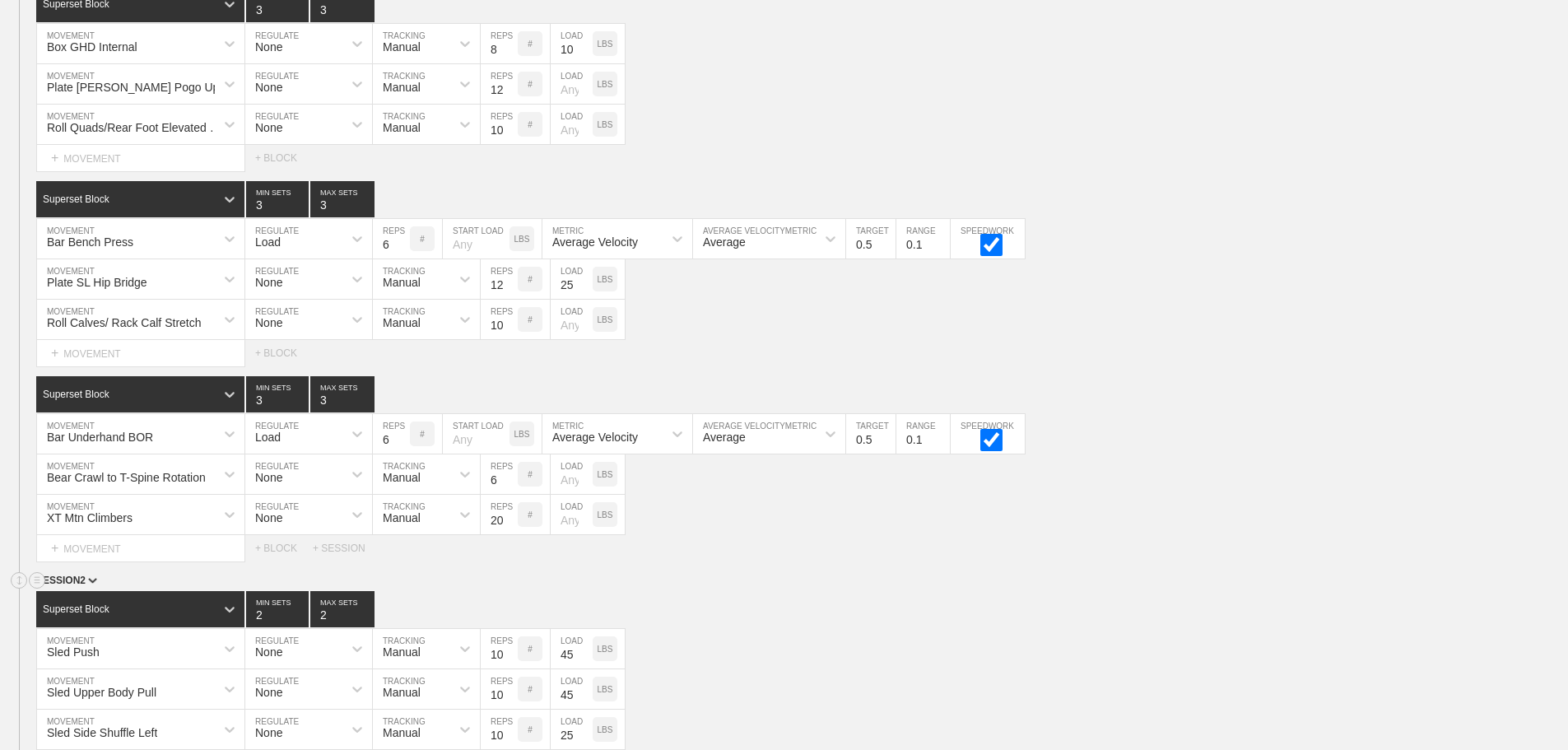
click at [878, 591] on div "SESSION 2" at bounding box center [802, 581] width 1532 height 19
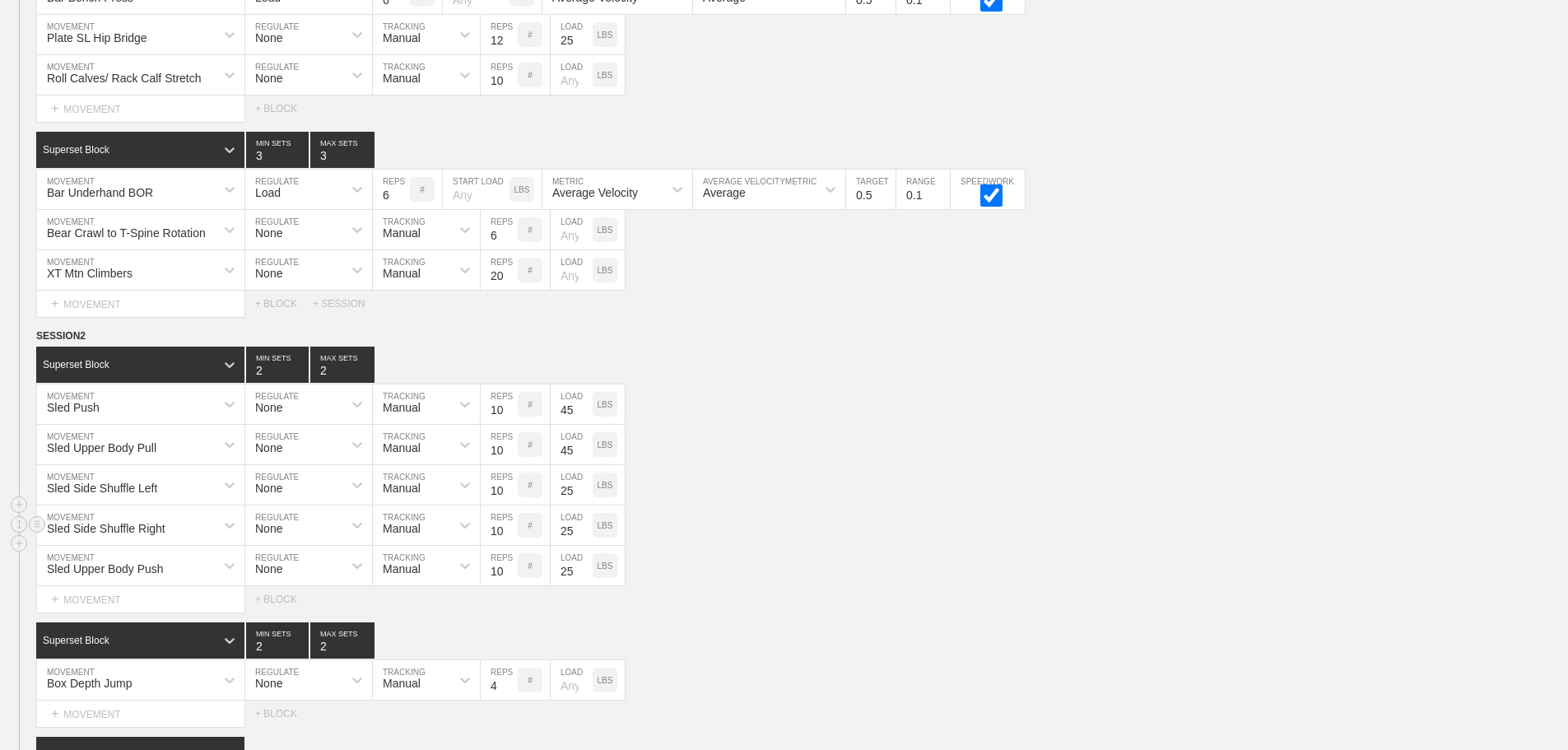
scroll to position [6032, 0]
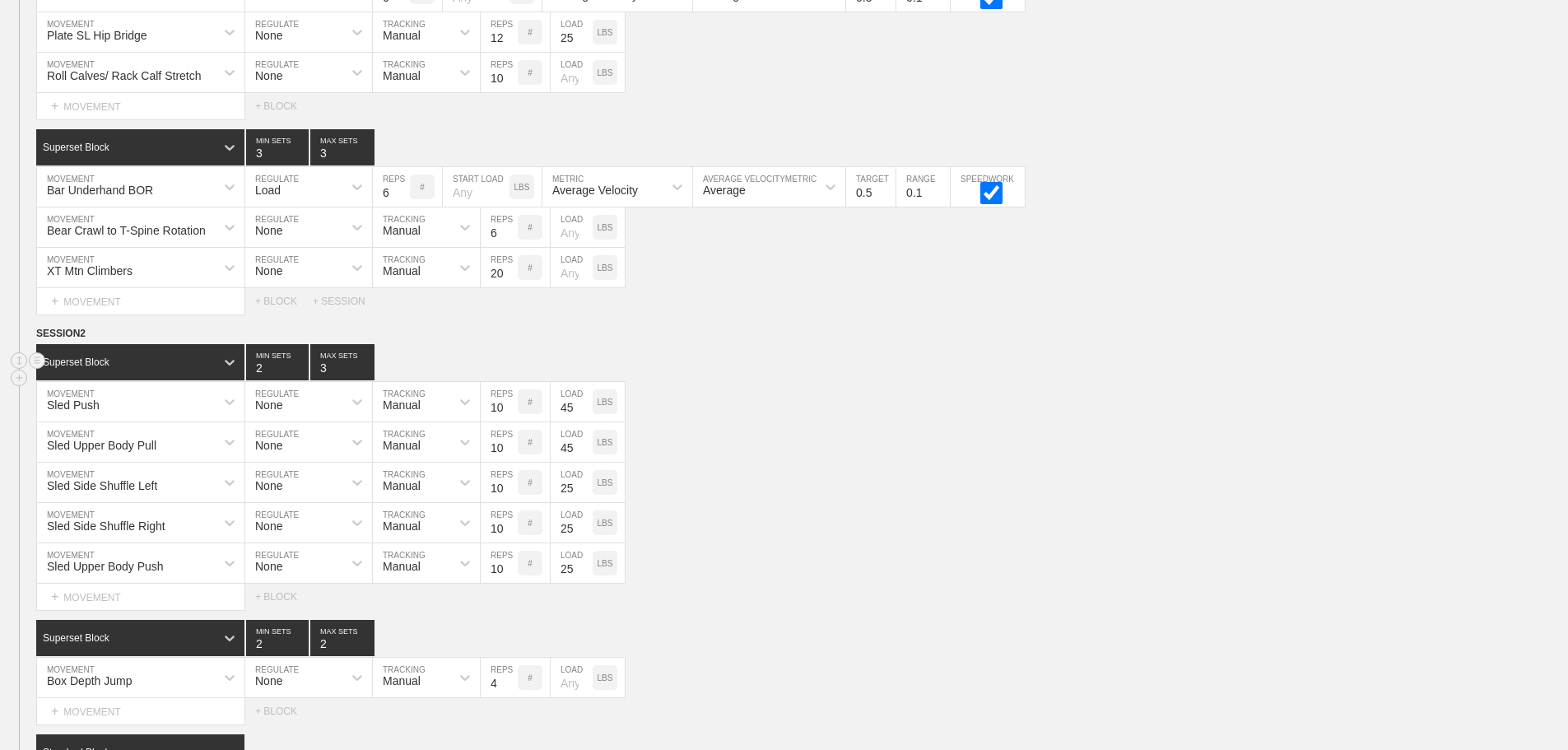
type input "3"
click at [363, 375] on input "3" at bounding box center [342, 361] width 64 height 36
type input "3"
click at [301, 374] on input "3" at bounding box center [278, 361] width 62 height 36
click at [798, 463] on div "Sled Upper Body Pull MOVEMENT None REGULATE Manual TRACKING 10 REPS # 45 LOAD L…" at bounding box center [784, 441] width 1568 height 40
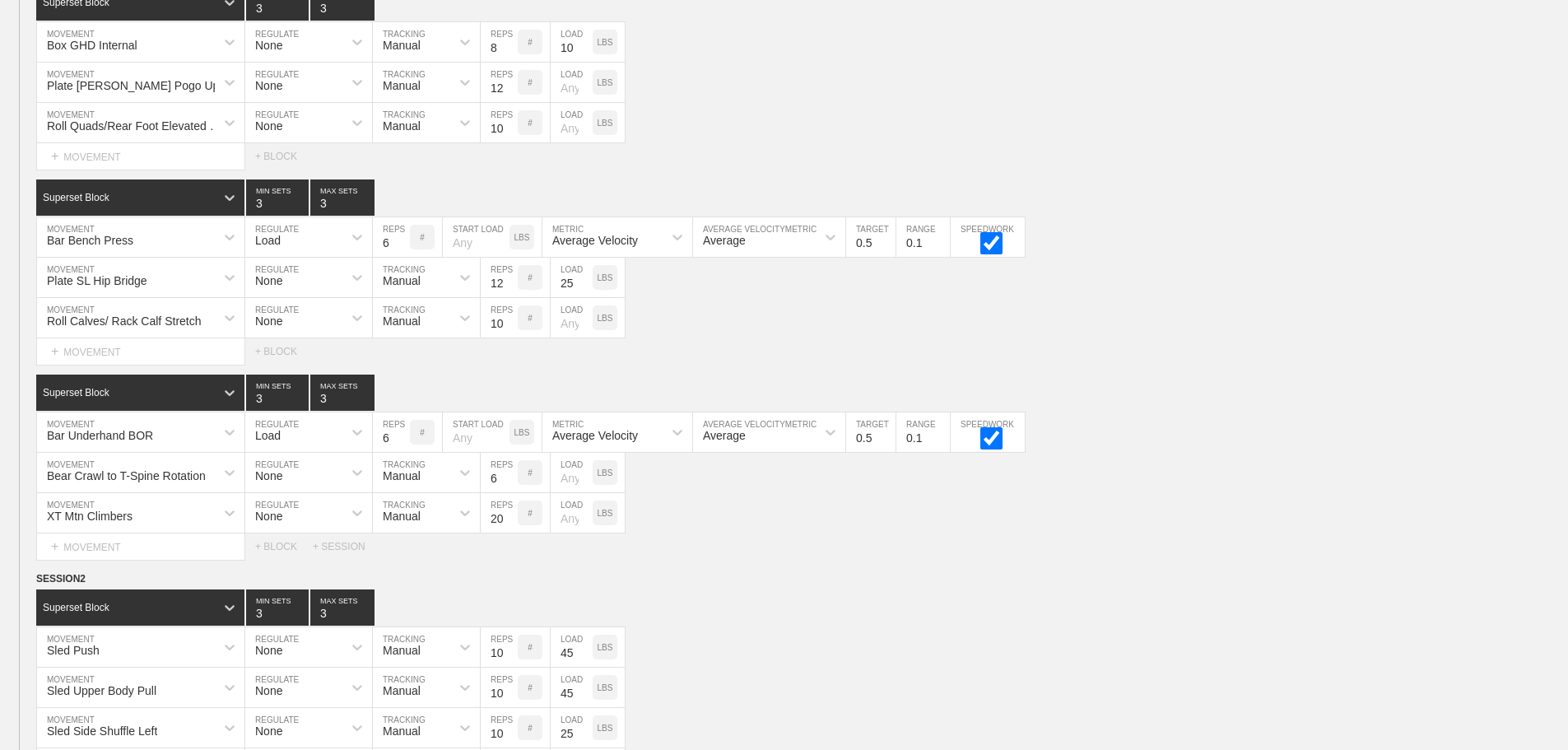
scroll to position [5785, 0]
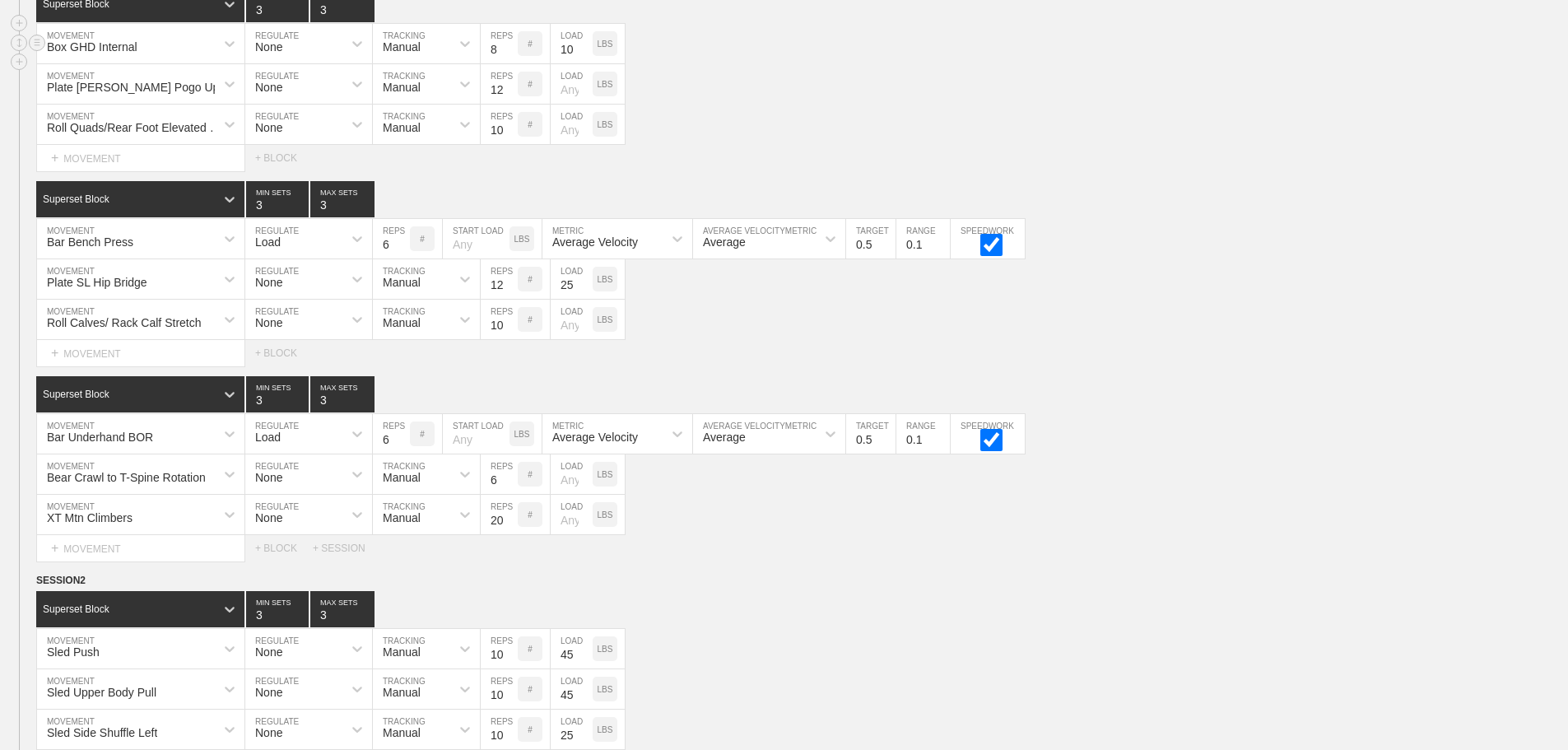
click at [846, 64] on div "Box GHD Internal MOVEMENT None REGULATE Manual TRACKING 8 REPS # 10 LOAD LBS" at bounding box center [784, 43] width 1568 height 40
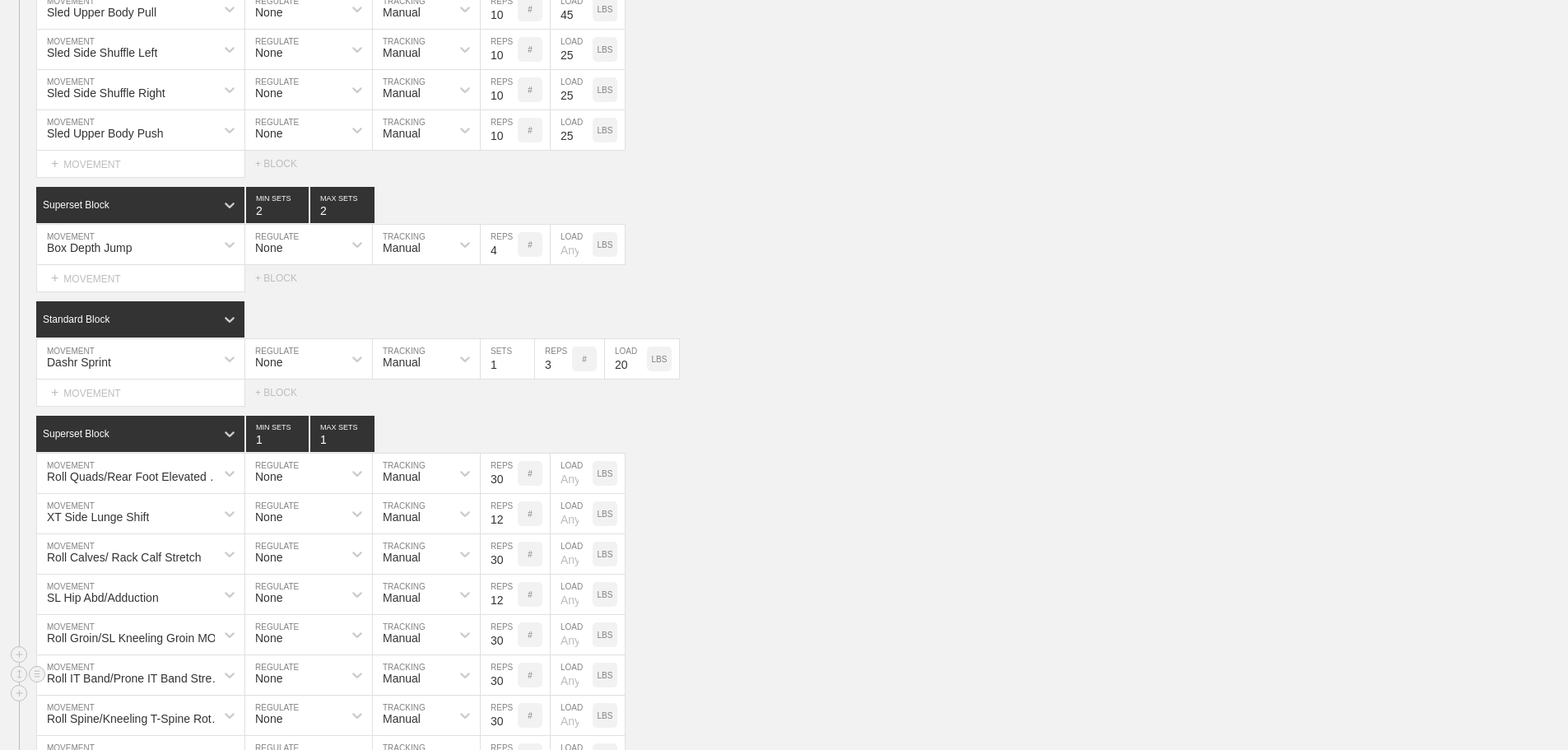
click at [983, 670] on div "Roll IT Band/Prone IT Band Stretch MOVEMENT None REGULATE Manual TRACKING 30 RE…" at bounding box center [784, 674] width 1568 height 40
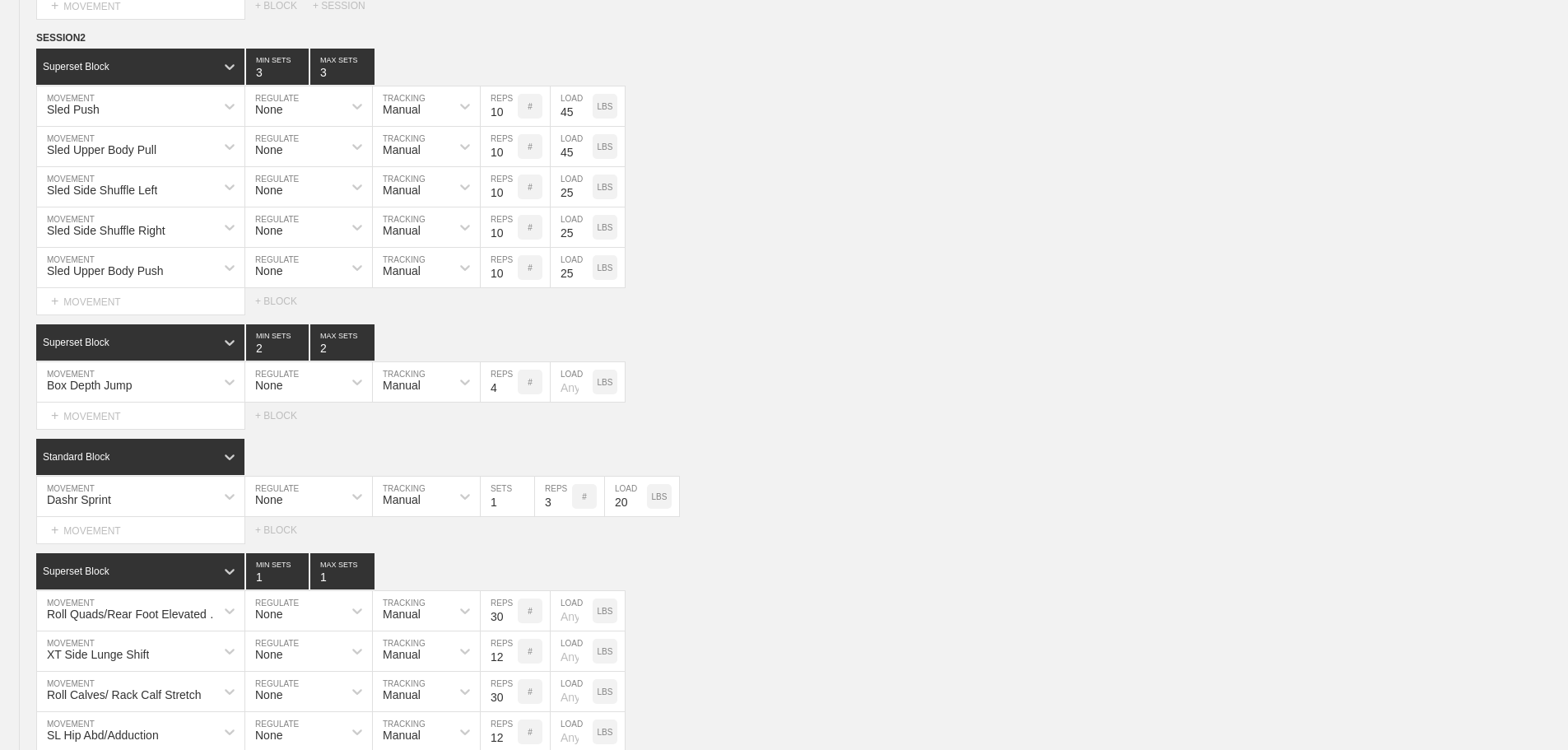
scroll to position [6325, 0]
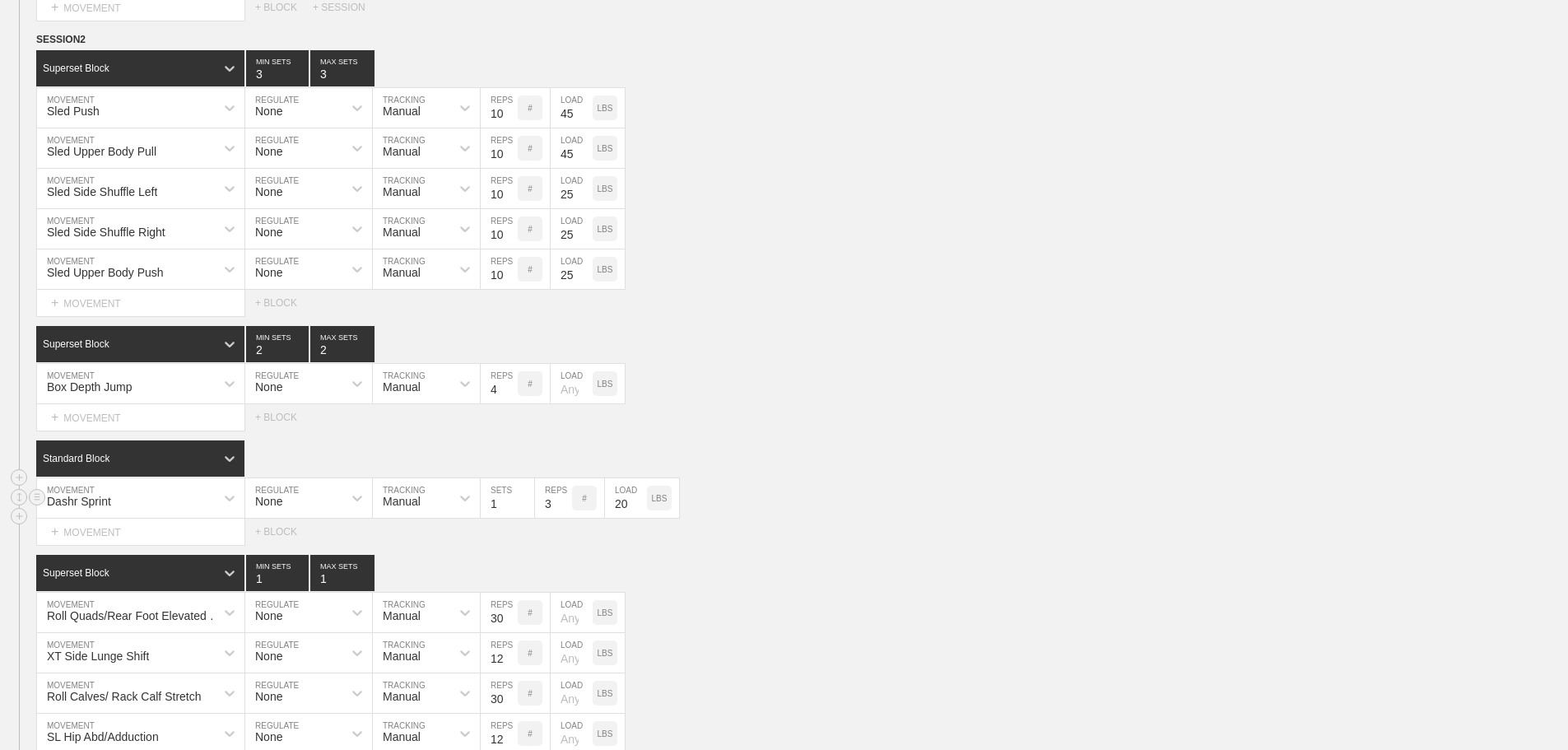
click at [626, 517] on input "20" at bounding box center [626, 498] width 42 height 40
type input "10"
click at [1030, 538] on div "Select... MOVEMENT + MOVEMENT + BLOCK" at bounding box center [784, 531] width 1568 height 26
click at [977, 544] on div "Select... MOVEMENT + MOVEMENT + BLOCK" at bounding box center [784, 531] width 1568 height 26
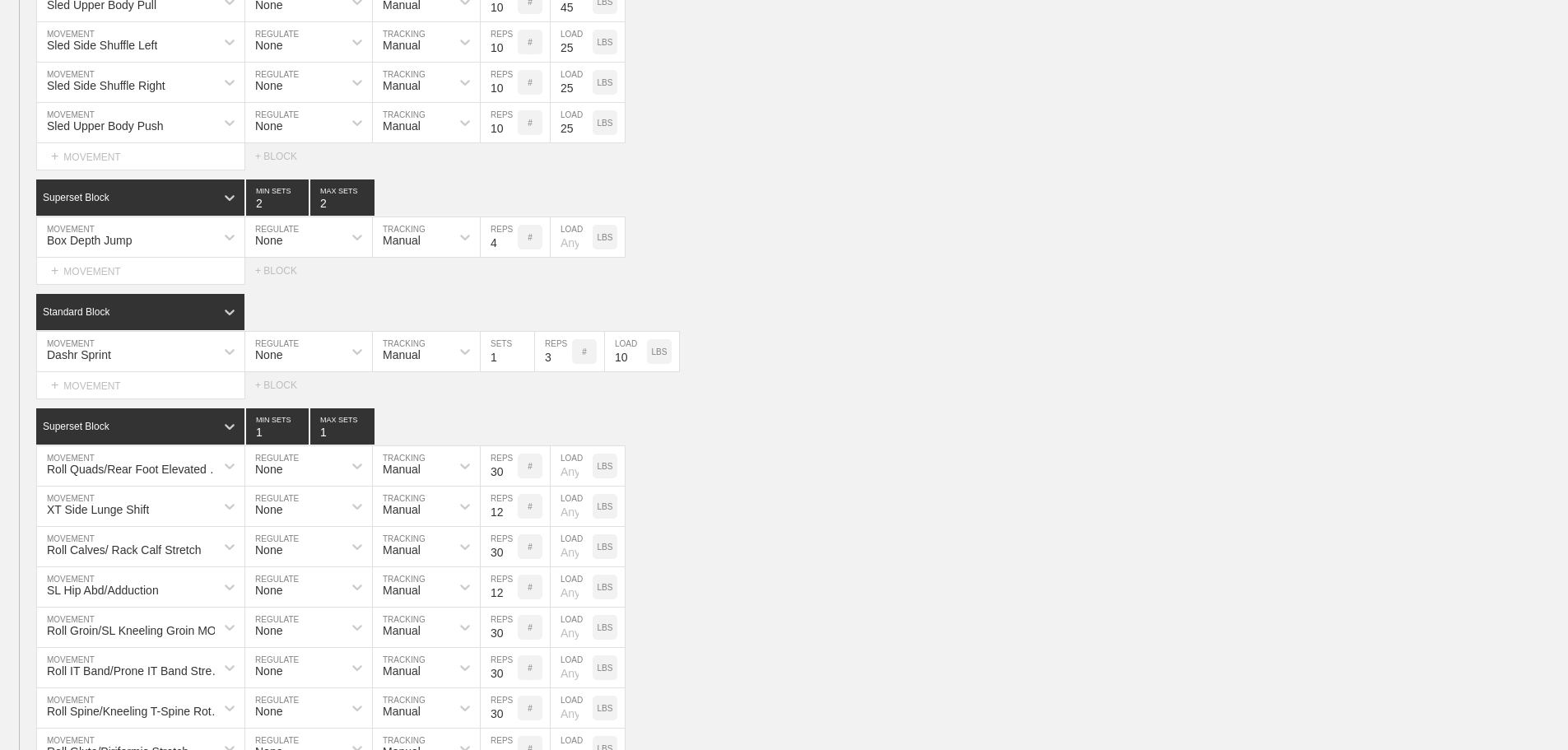
scroll to position [6655, 0]
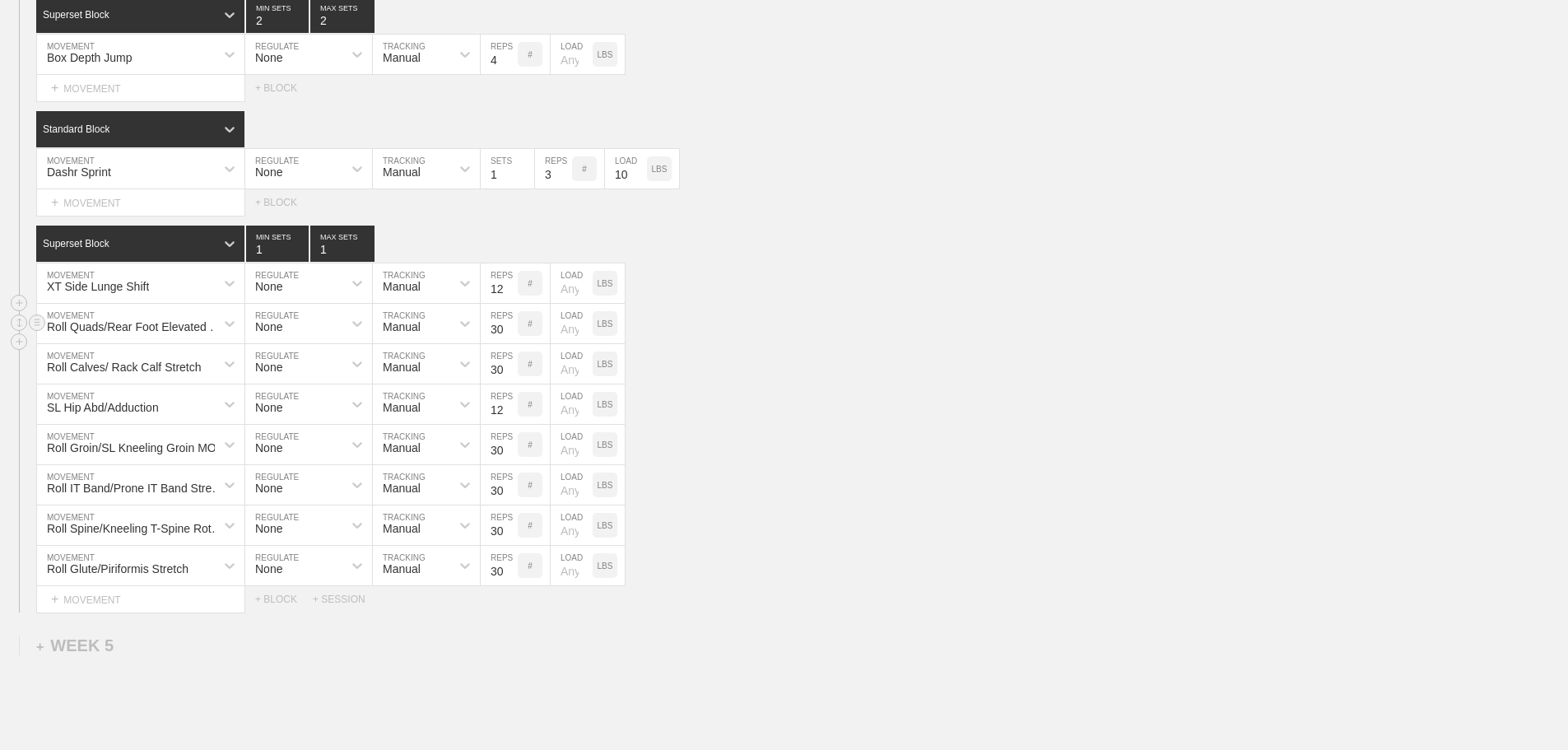
click at [212, 333] on div "Roll Quads/Rear Foot Elevated Stretch" at bounding box center [135, 327] width 178 height 14
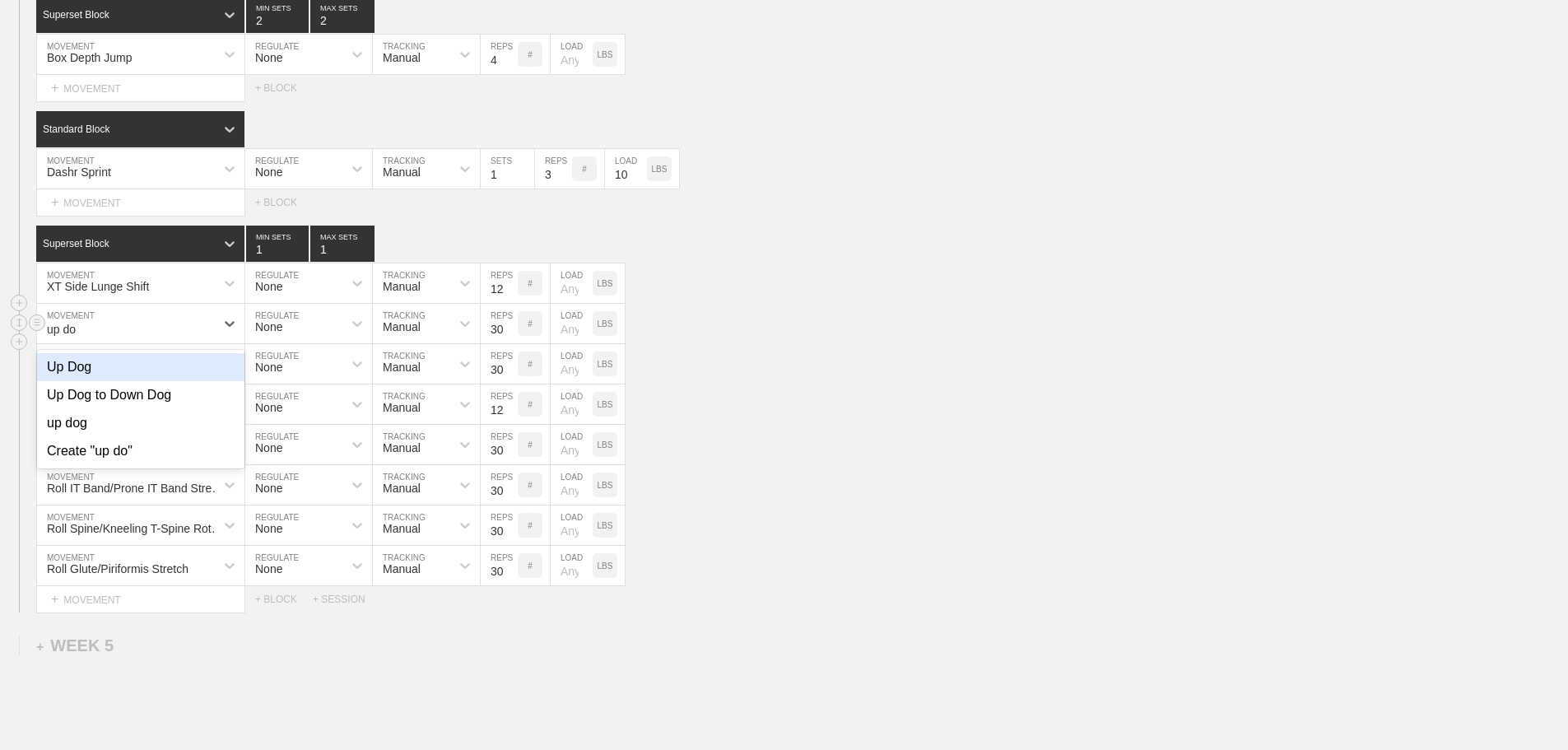
type input "up dog"
click at [167, 409] on div "Up Dog to Down Dog" at bounding box center [140, 394] width 208 height 28
click at [510, 343] on input "17" at bounding box center [499, 323] width 37 height 40
click at [510, 343] on input "16" at bounding box center [499, 323] width 37 height 40
click at [510, 343] on input "15" at bounding box center [499, 323] width 37 height 40
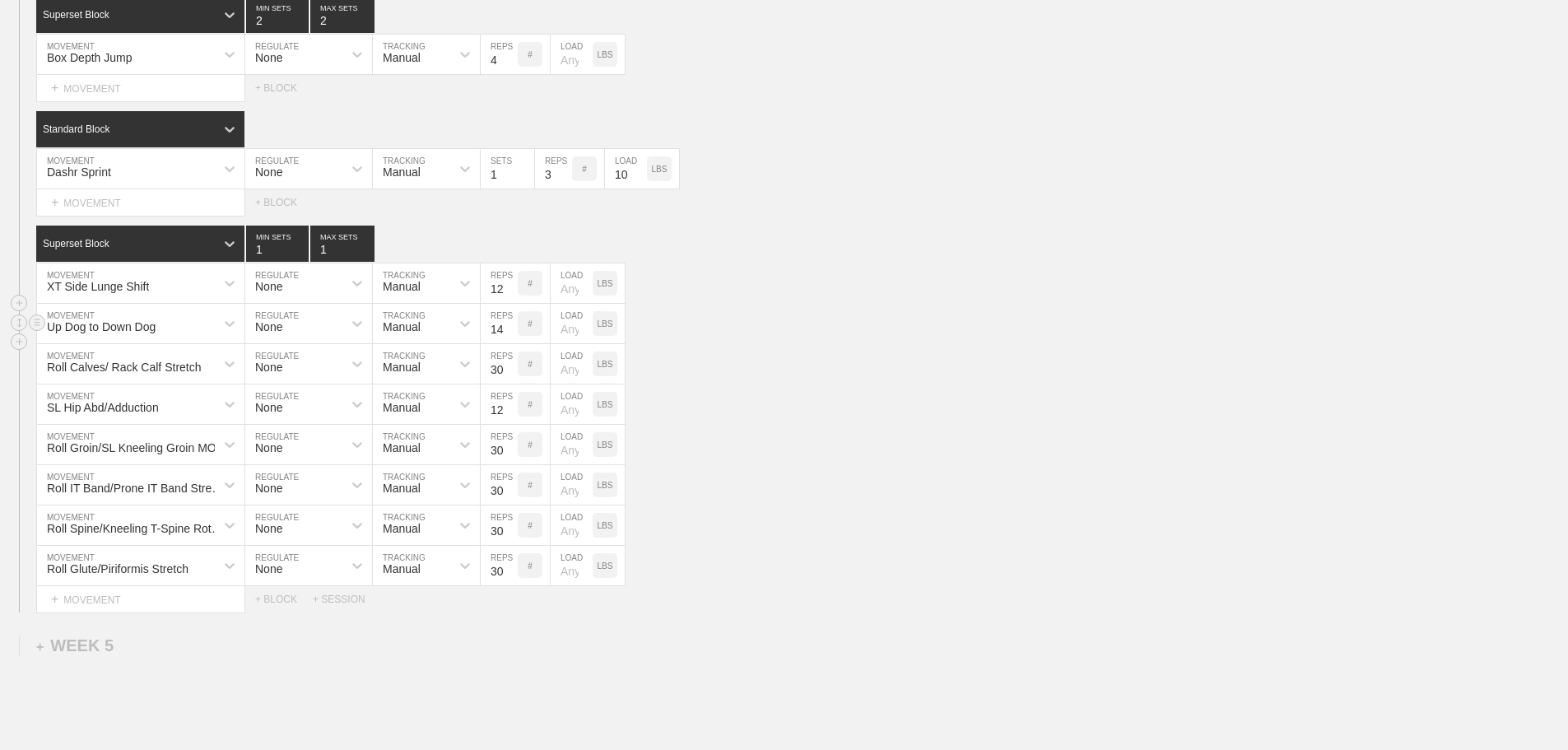
click at [510, 343] on input "14" at bounding box center [499, 323] width 37 height 40
click at [510, 343] on input "13" at bounding box center [499, 323] width 37 height 40
click at [510, 343] on input "12" at bounding box center [499, 323] width 37 height 40
click at [510, 343] on input "11" at bounding box center [499, 323] width 37 height 40
type input "10"
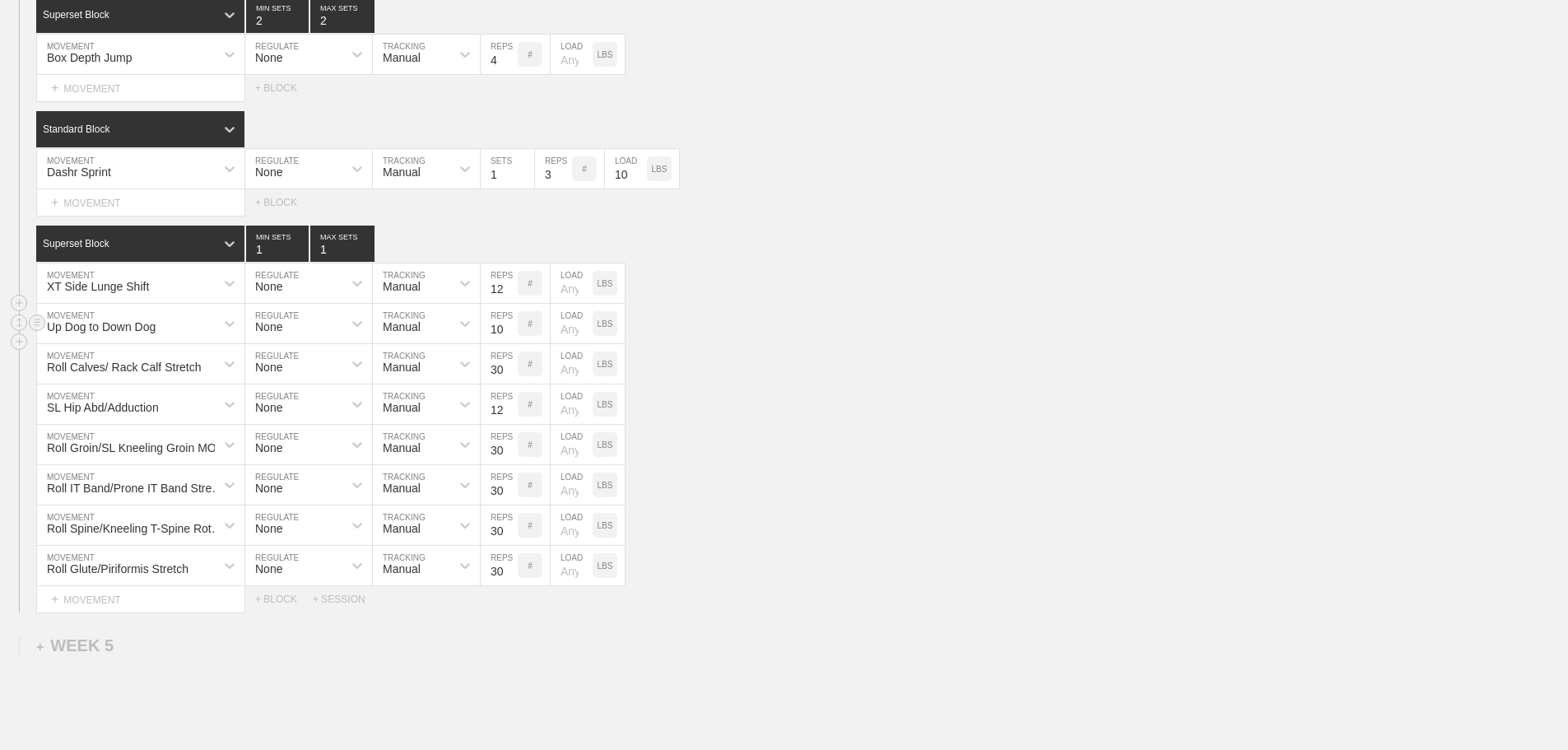
click at [510, 343] on input "10" at bounding box center [499, 323] width 37 height 40
drag, startPoint x: 787, startPoint y: 425, endPoint x: 395, endPoint y: 473, distance: 394.9
click at [787, 425] on div "SL Hip Abd/Adduction MOVEMENT None REGULATE Manual TRACKING 12 REPS # LOAD LBS" at bounding box center [784, 403] width 1568 height 40
click at [189, 454] on div "Roll Groin/SL Kneeling Groin MOB" at bounding box center [135, 448] width 177 height 14
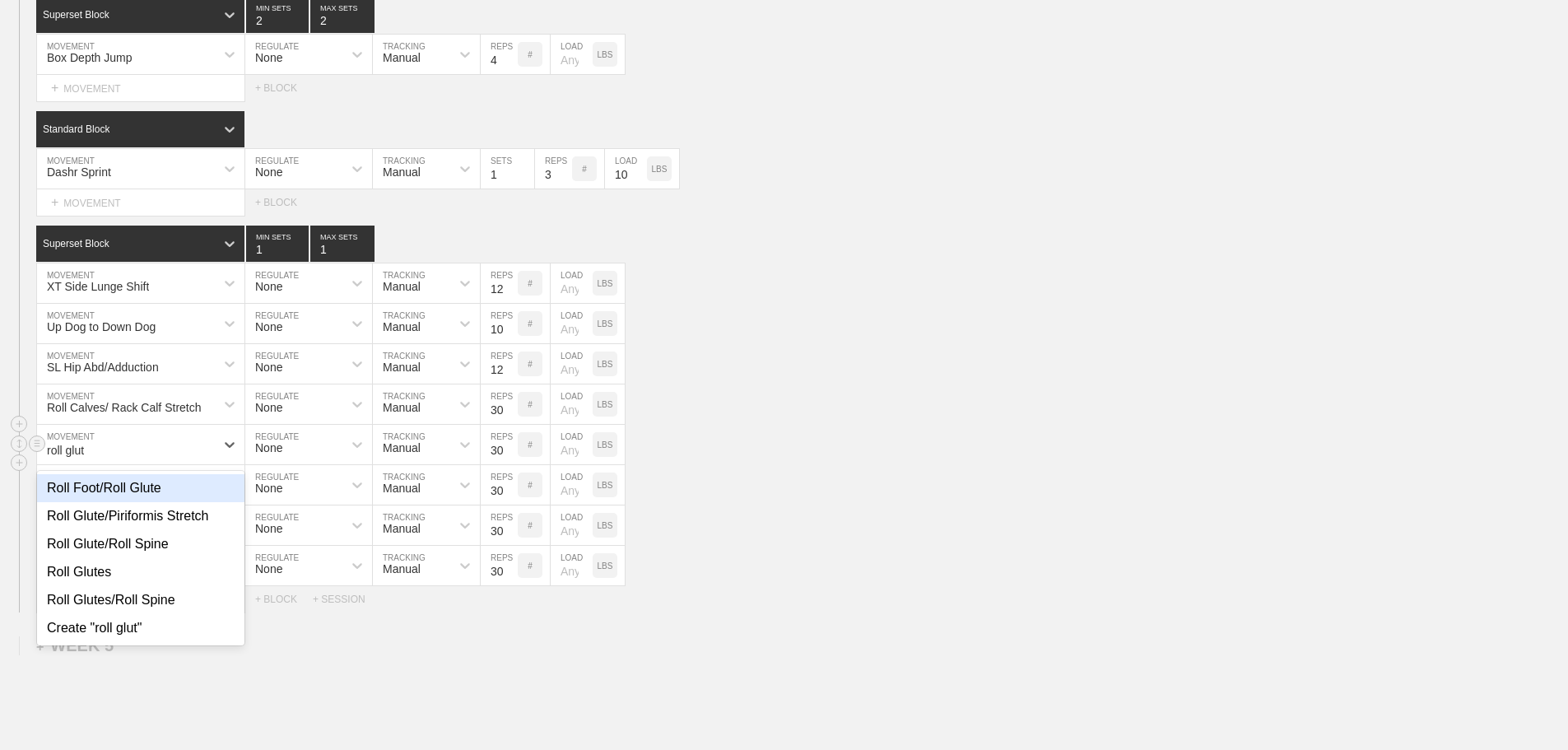
type input "roll glute"
click at [181, 524] on div "Roll Glute/Piriformis Stretch" at bounding box center [140, 515] width 208 height 28
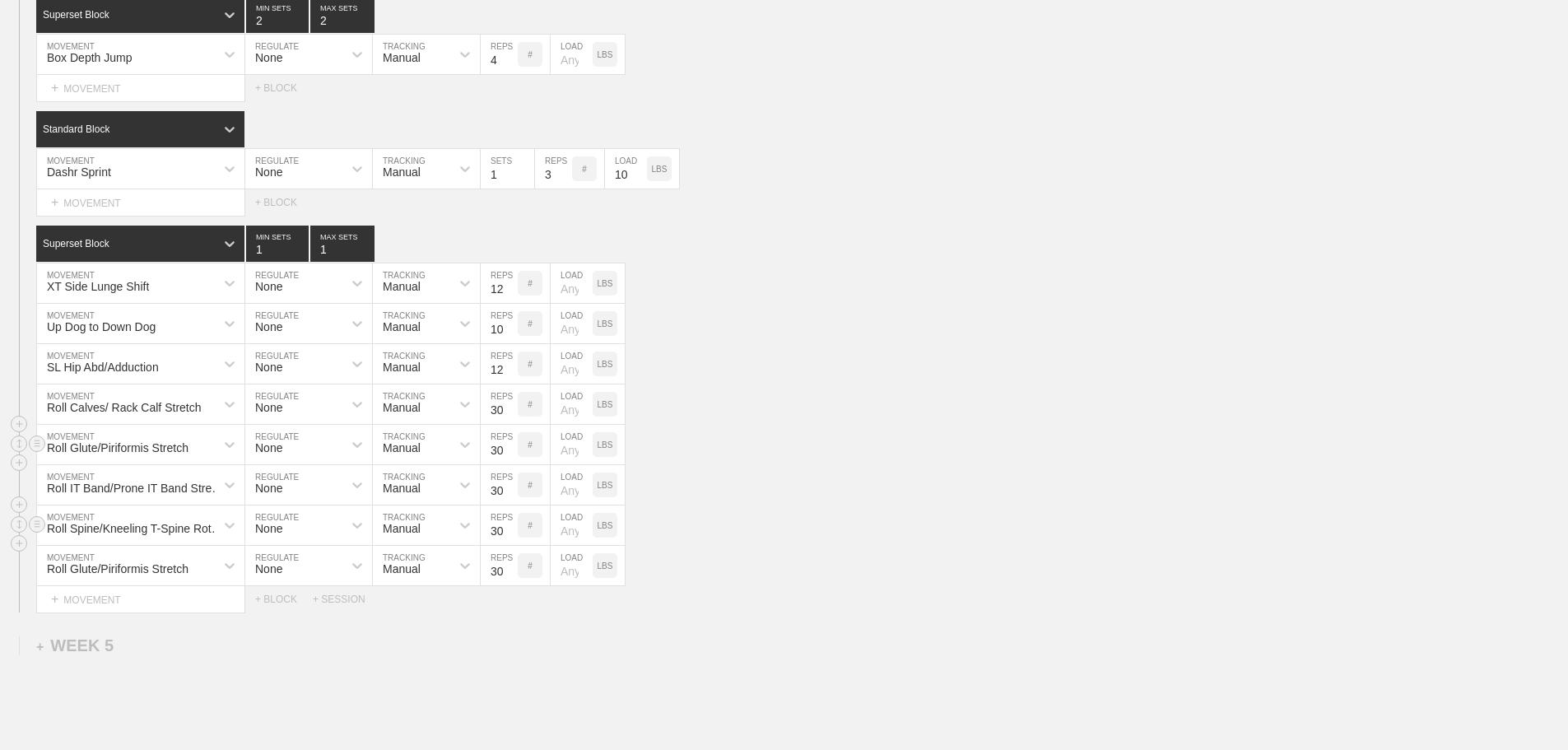
click at [213, 541] on div "Roll Spine/Kneeling T-Spine Rotation" at bounding box center [140, 525] width 208 height 40
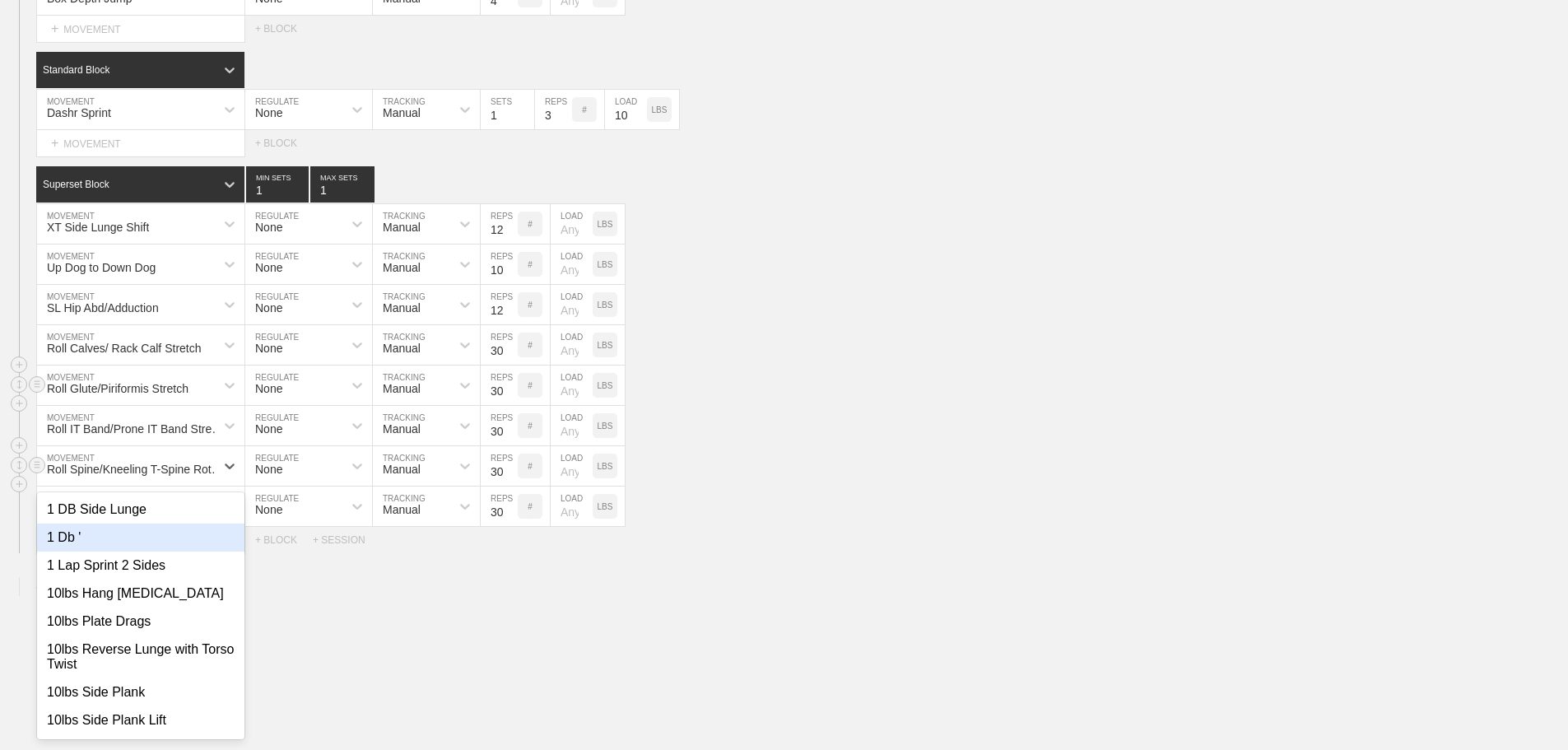
scroll to position [6723, 0]
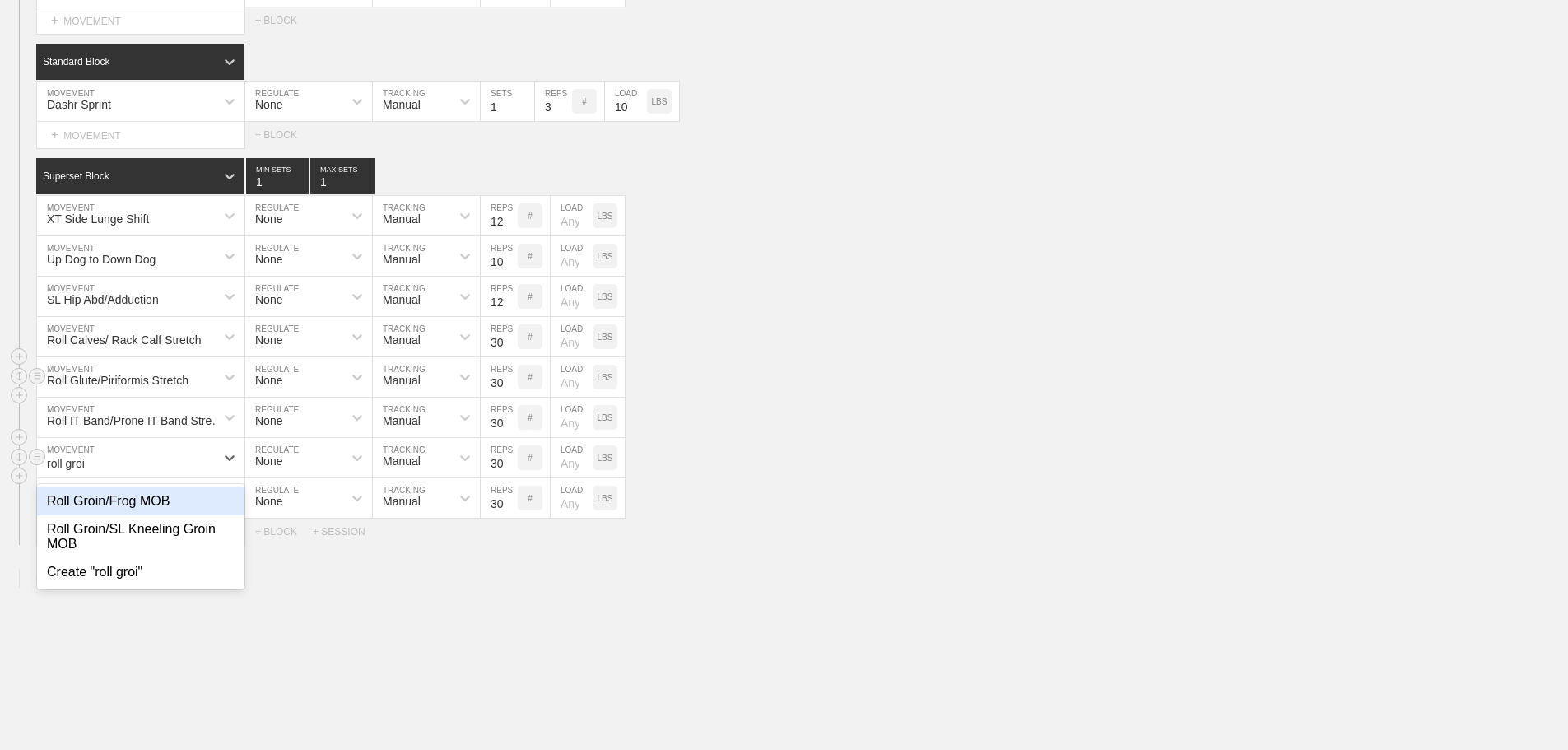
type input "roll groin"
click at [176, 538] on div "Roll Groin/SL Kneeling Groin MOB" at bounding box center [140, 537] width 208 height 43
click at [751, 518] on div "Roll Glute/Piriformis Stretch MOVEMENT None REGULATE Manual TRACKING 30 REPS # …" at bounding box center [784, 498] width 1568 height 40
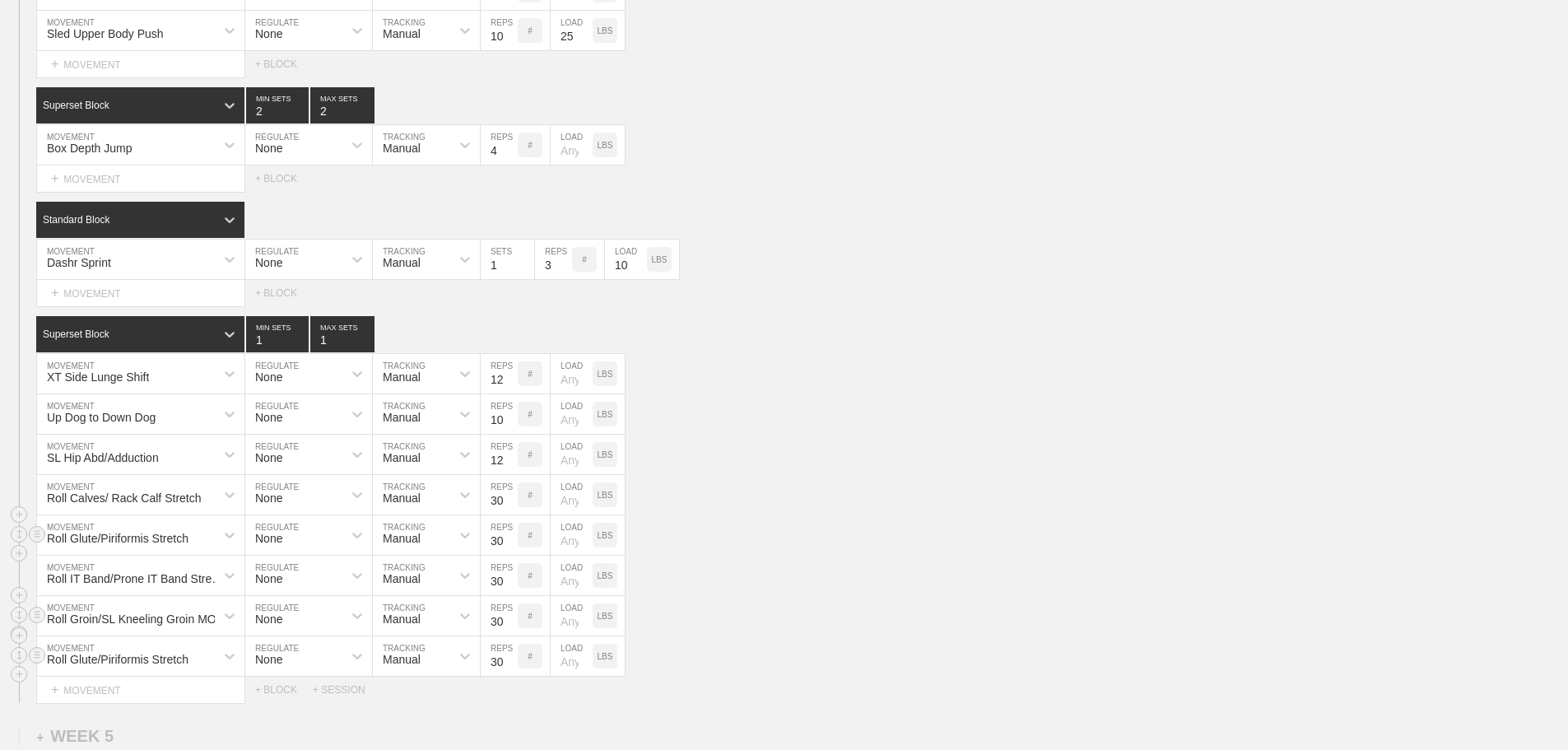
scroll to position [6558, 0]
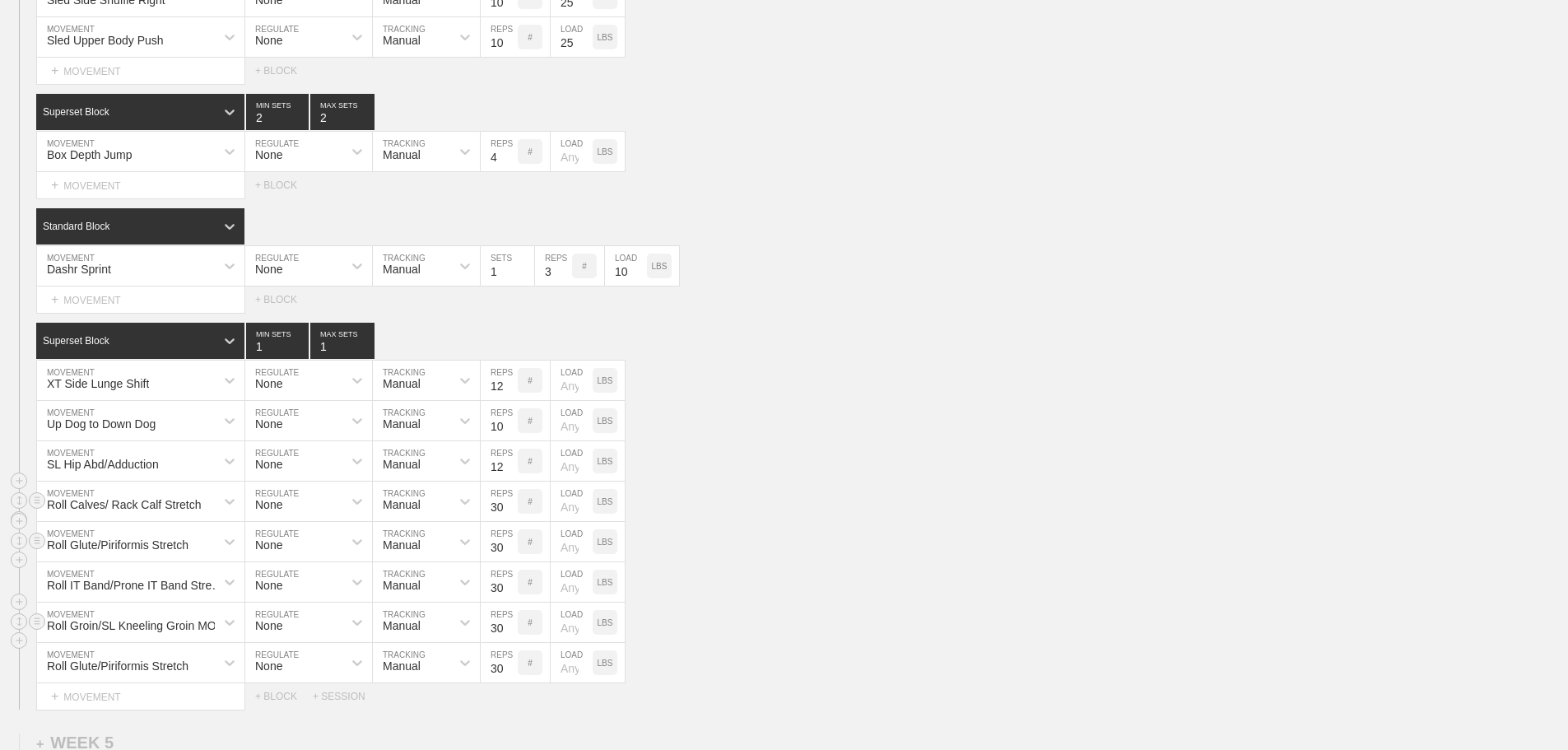
click at [883, 522] on div "Roll Calves/ Rack Calf Stretch MOVEMENT None REGULATE Manual TRACKING 30 REPS #…" at bounding box center [784, 501] width 1568 height 40
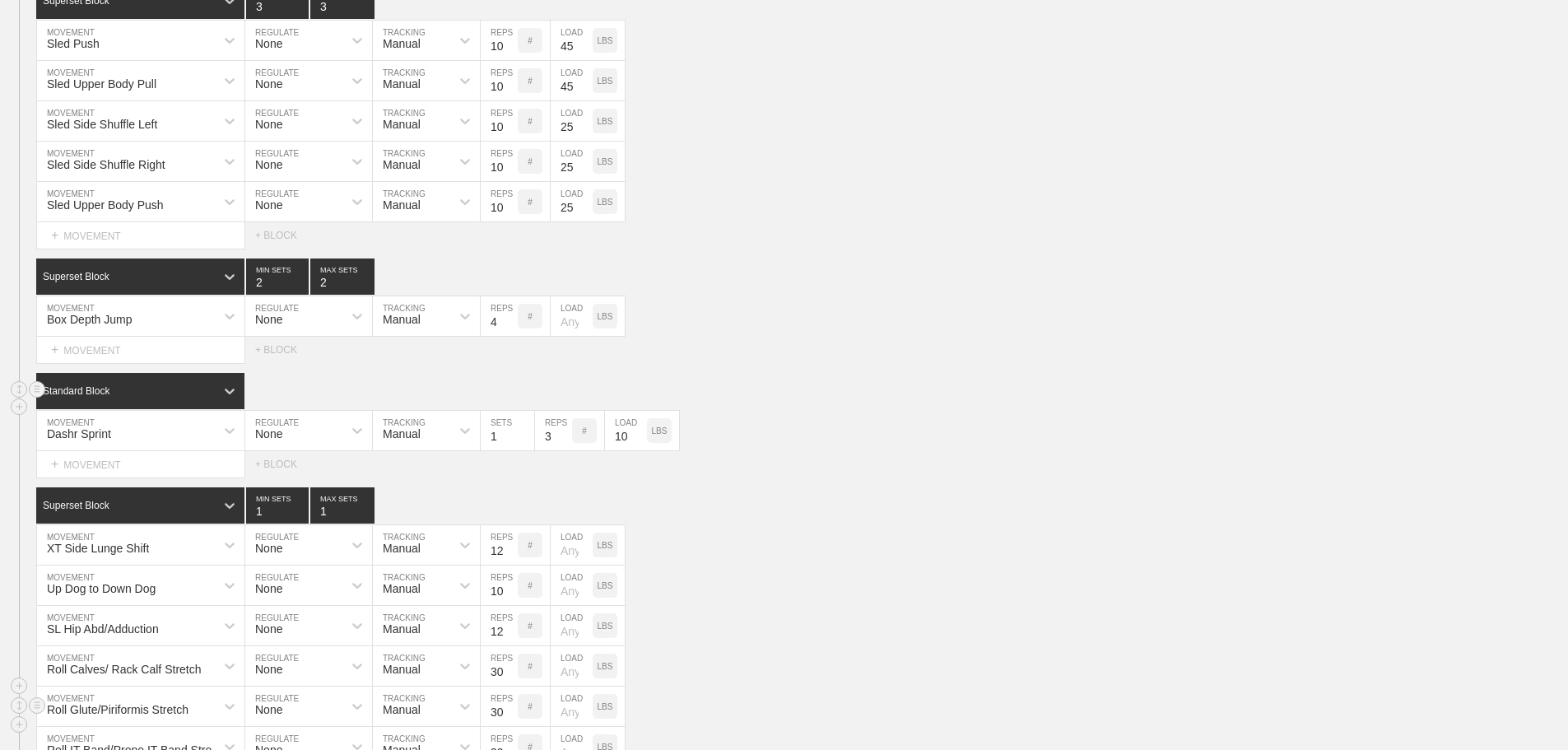
scroll to position [6229, 0]
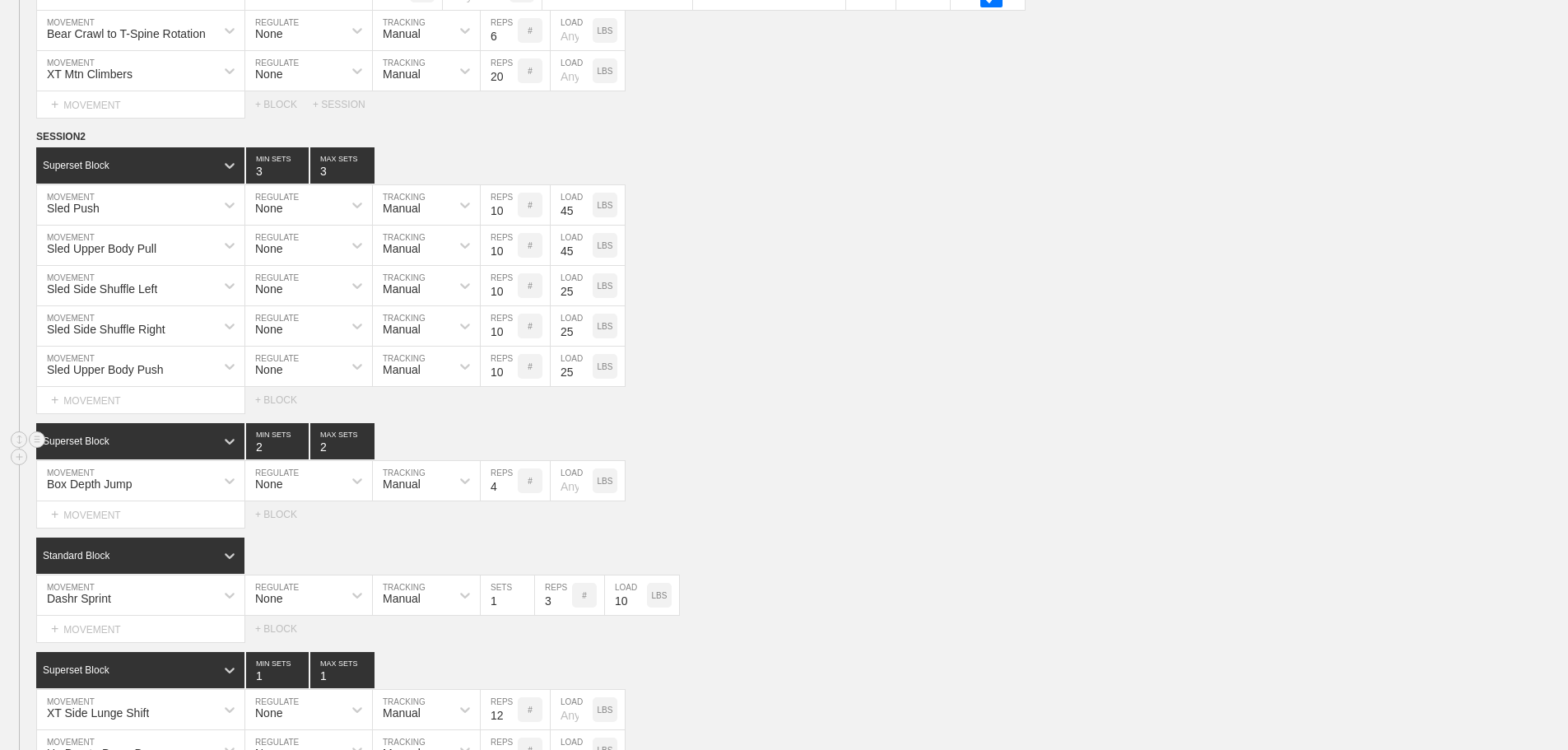
click at [835, 444] on div "Superset Block 2 MIN SETS 2 MAX SETS" at bounding box center [802, 440] width 1532 height 36
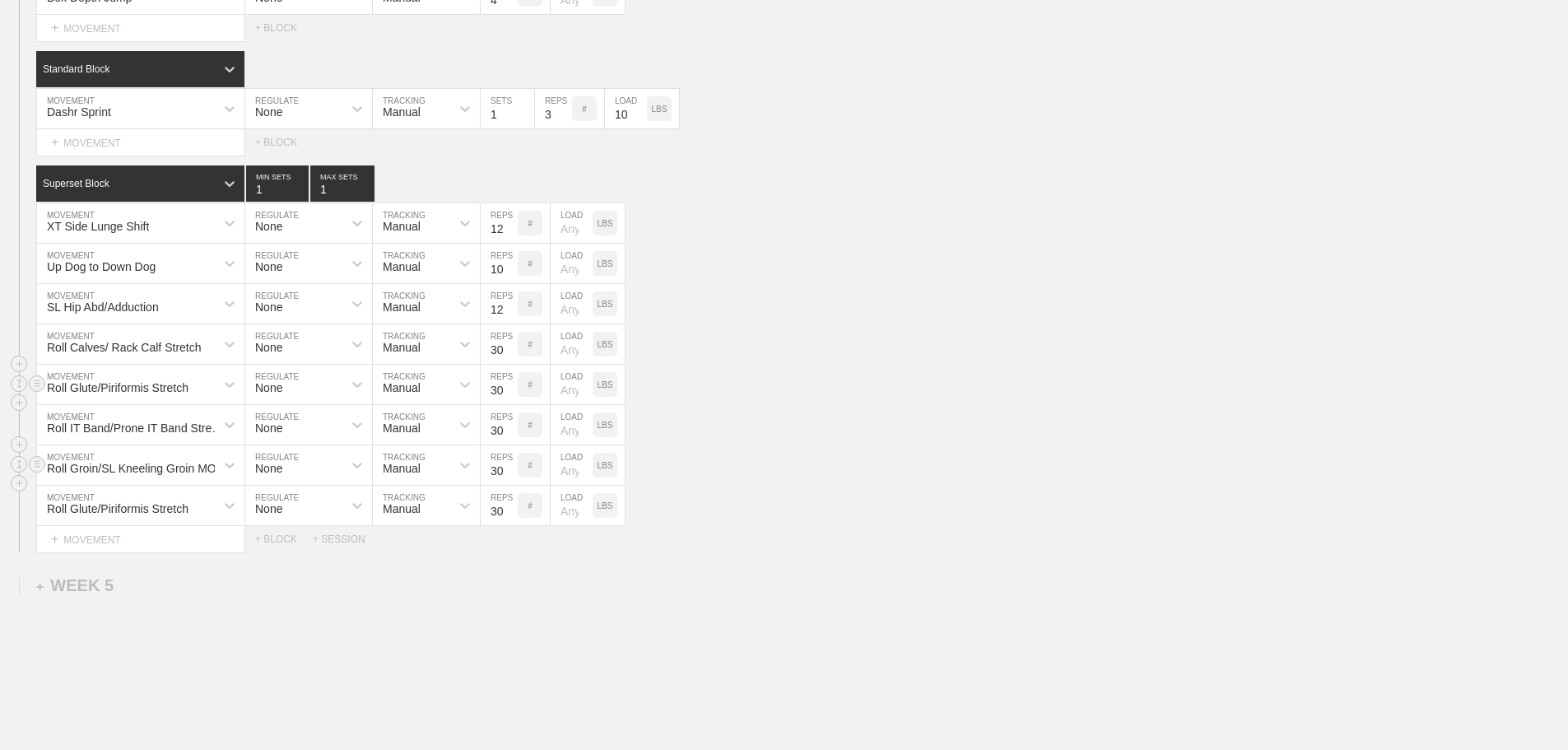
scroll to position [6723, 0]
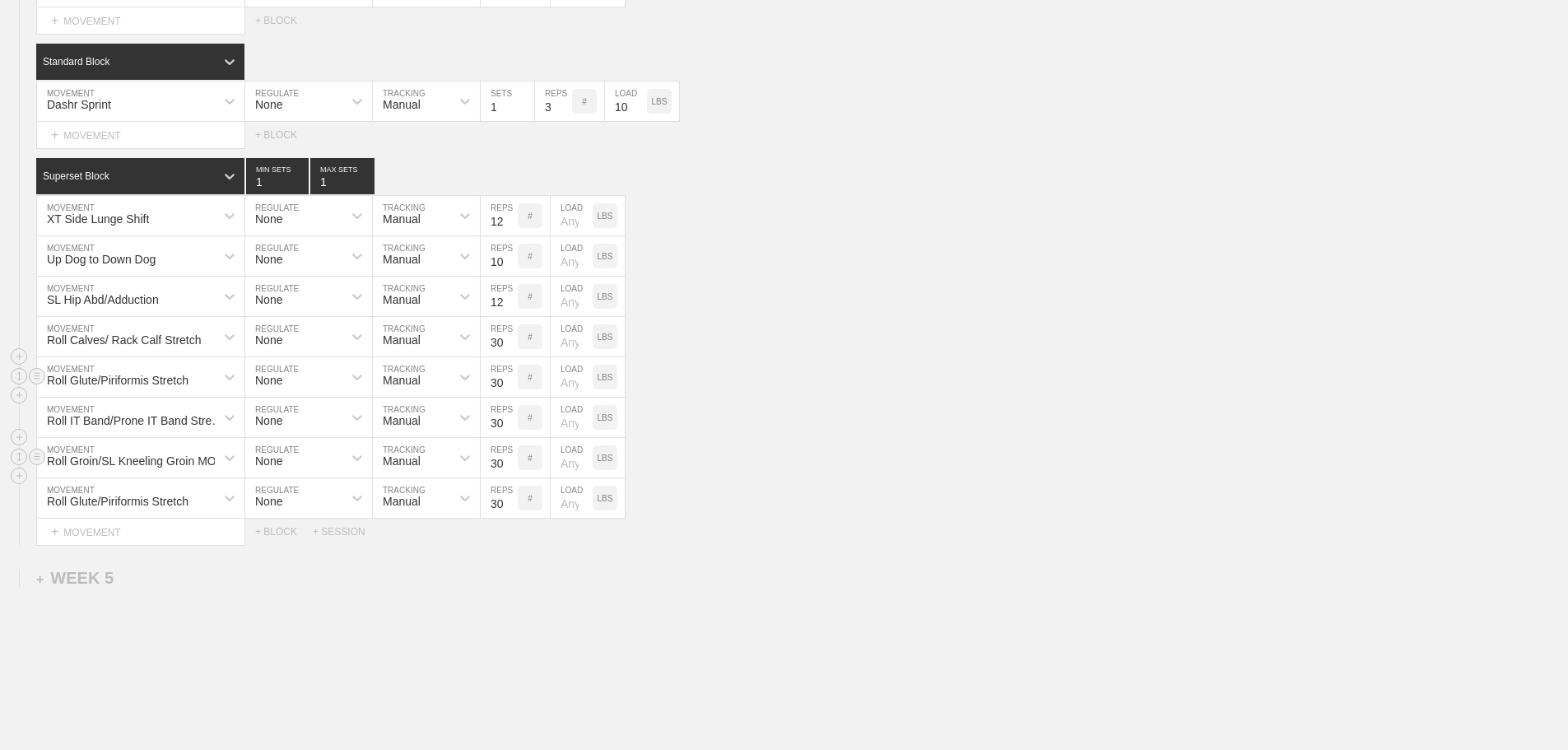
click at [935, 469] on div "Roll Groin/SL Kneeling Groin MOB MOVEMENT None REGULATE Manual TRACKING 30 REPS…" at bounding box center [784, 457] width 1568 height 40
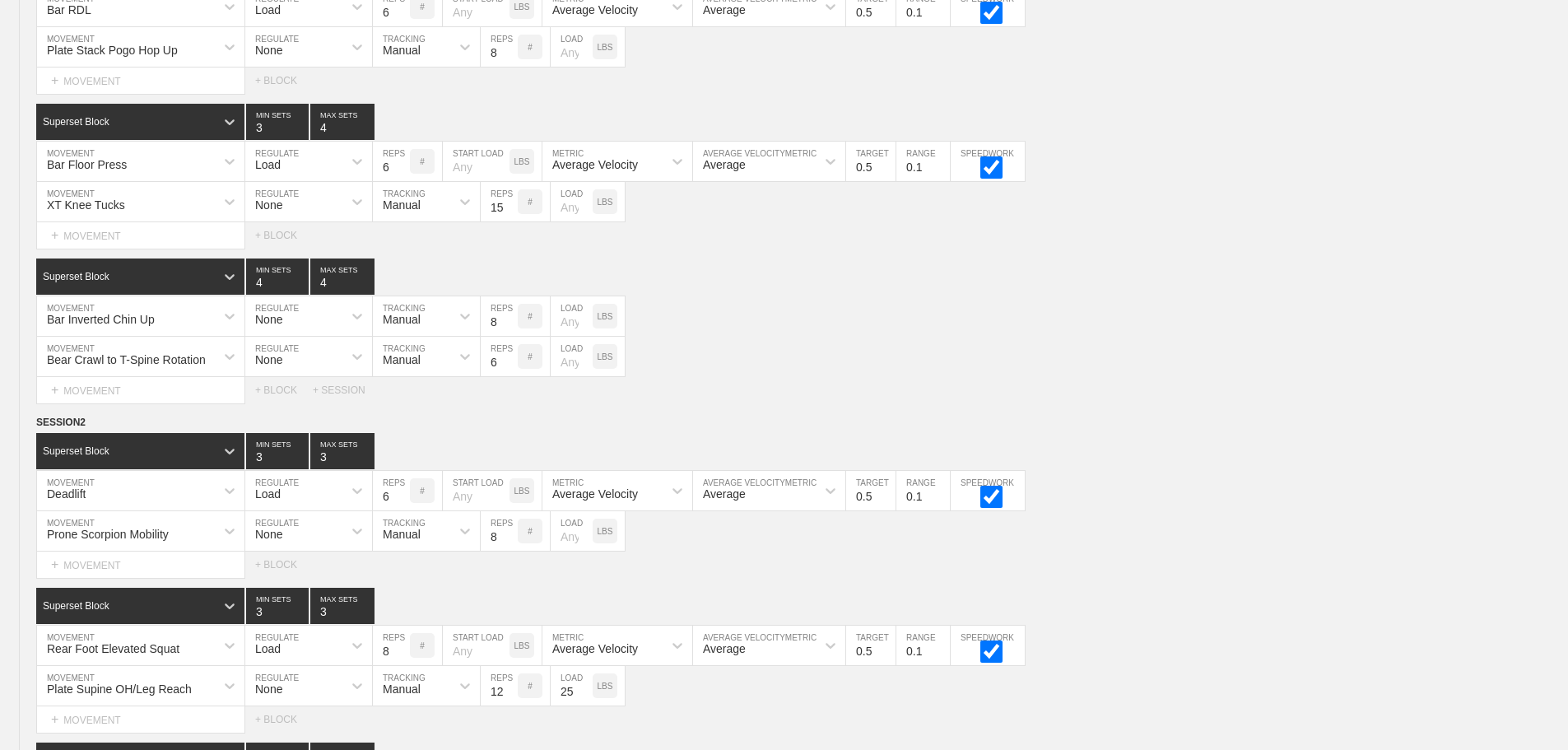
scroll to position [0, 0]
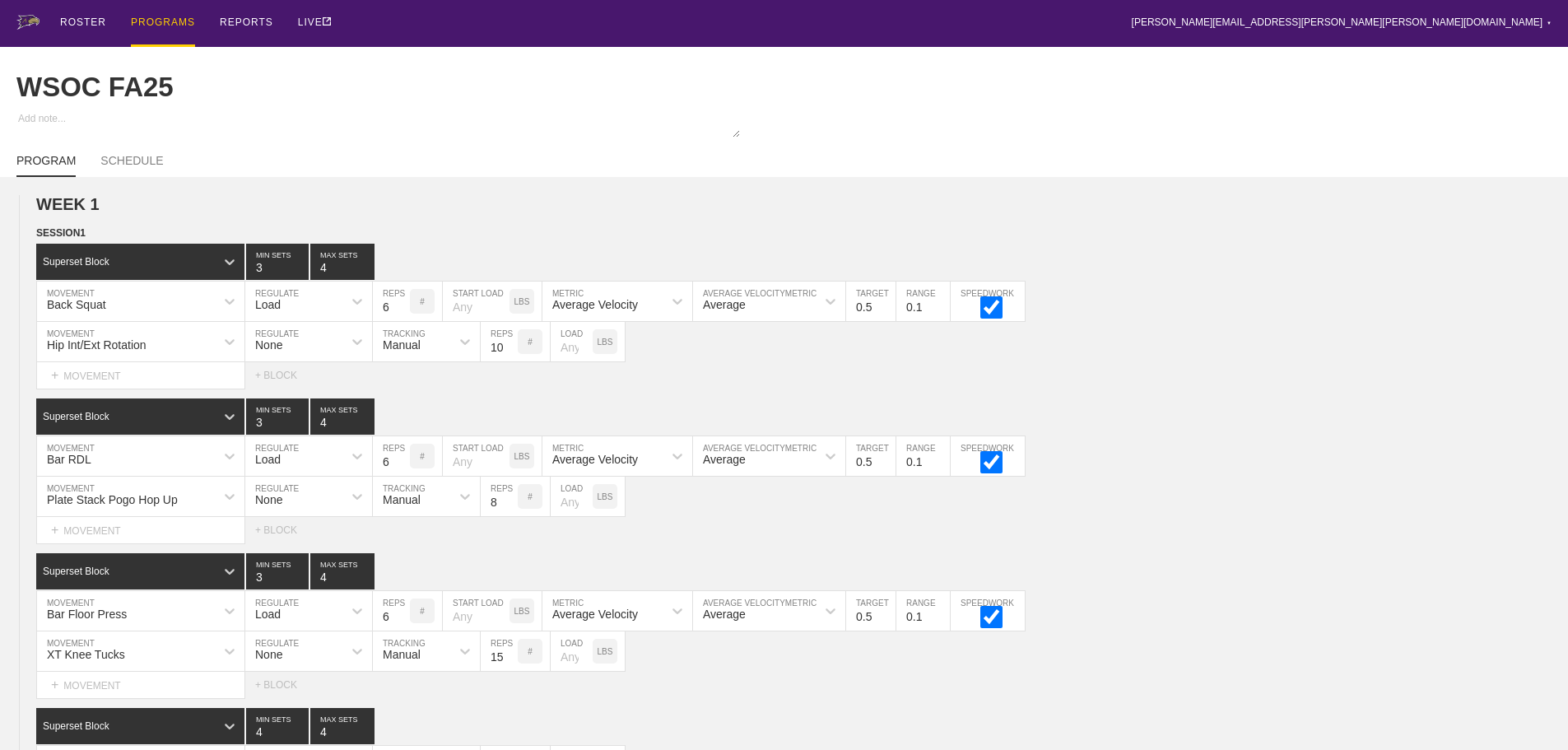
click at [140, 22] on div "PROGRAMS" at bounding box center [163, 23] width 64 height 47
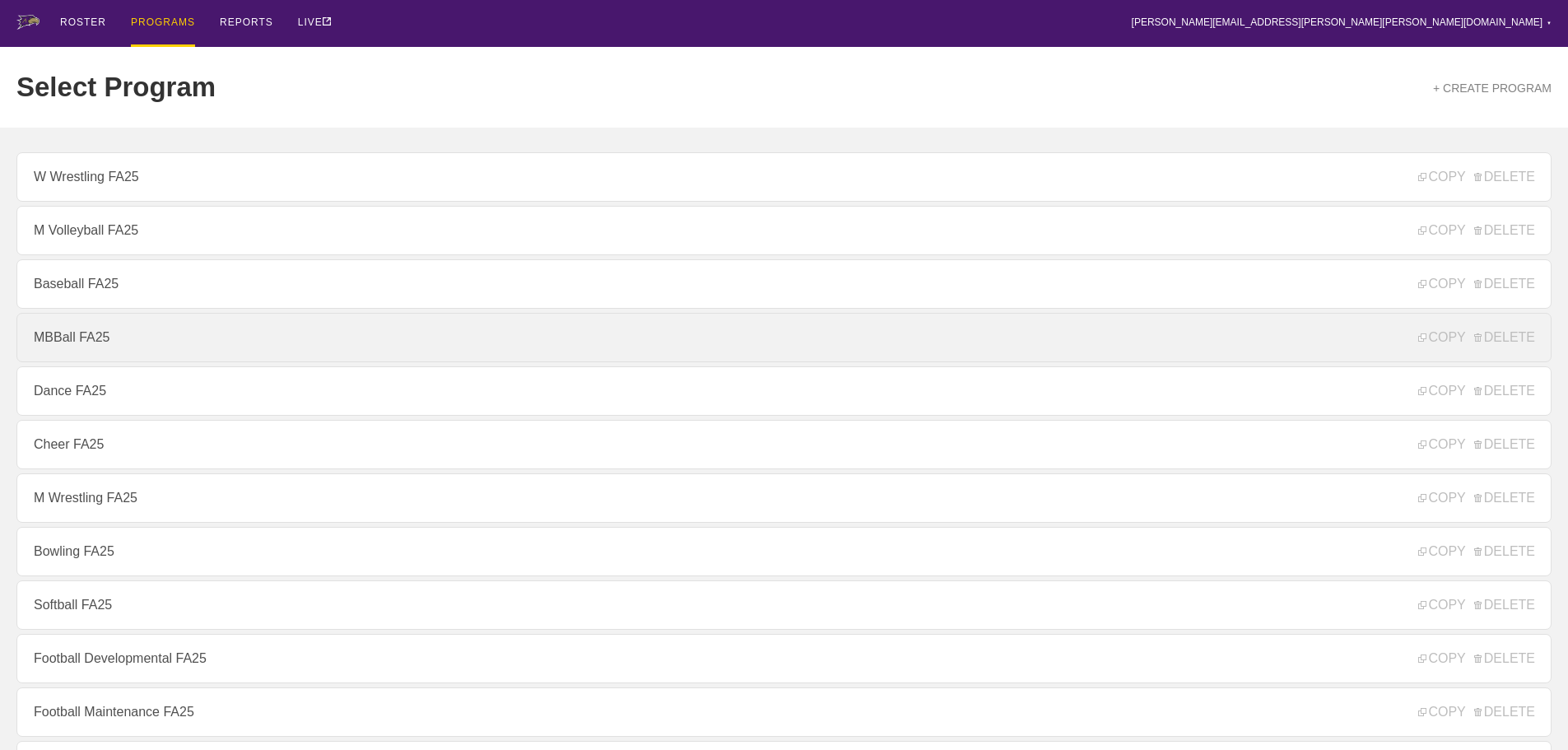
click at [56, 337] on link "MBBall FA25" at bounding box center [784, 337] width 1535 height 50
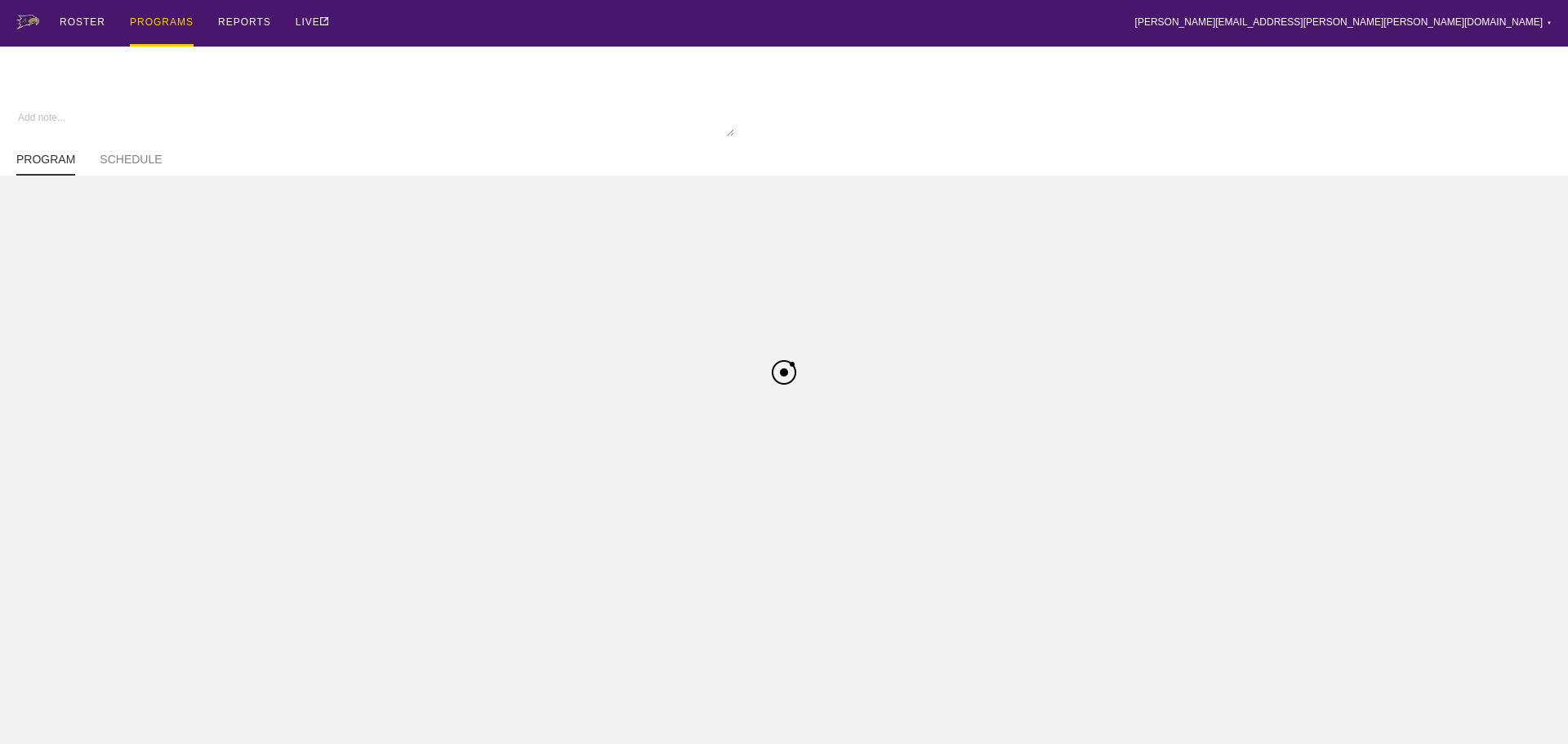
type textarea "x"
type input "MBBall FA25"
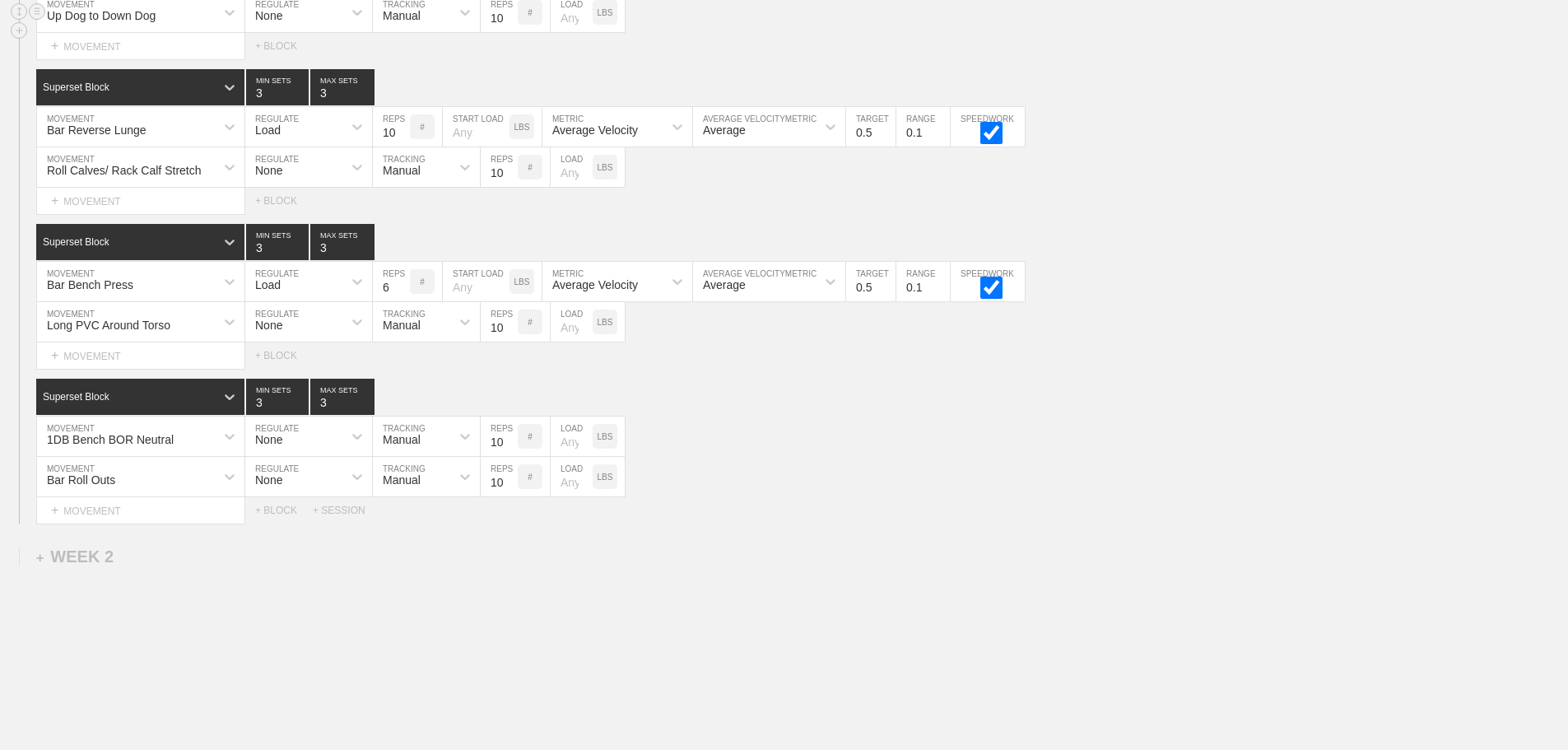
scroll to position [1043, 0]
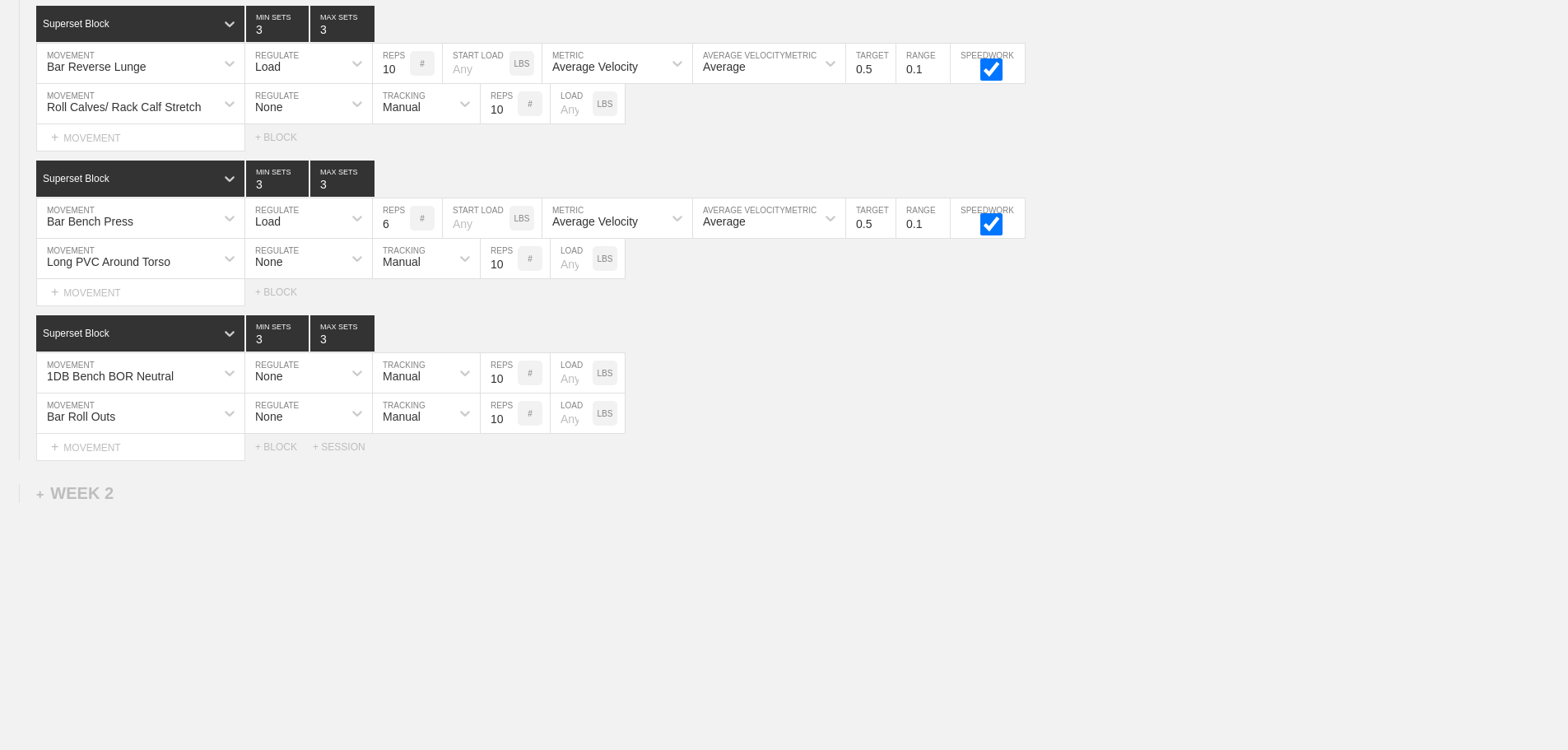
click at [788, 422] on div "Bar Roll Outs MOVEMENT None REGULATE Manual TRACKING 10 REPS # LOAD LBS" at bounding box center [784, 413] width 1568 height 40
